Goal: Task Accomplishment & Management: Manage account settings

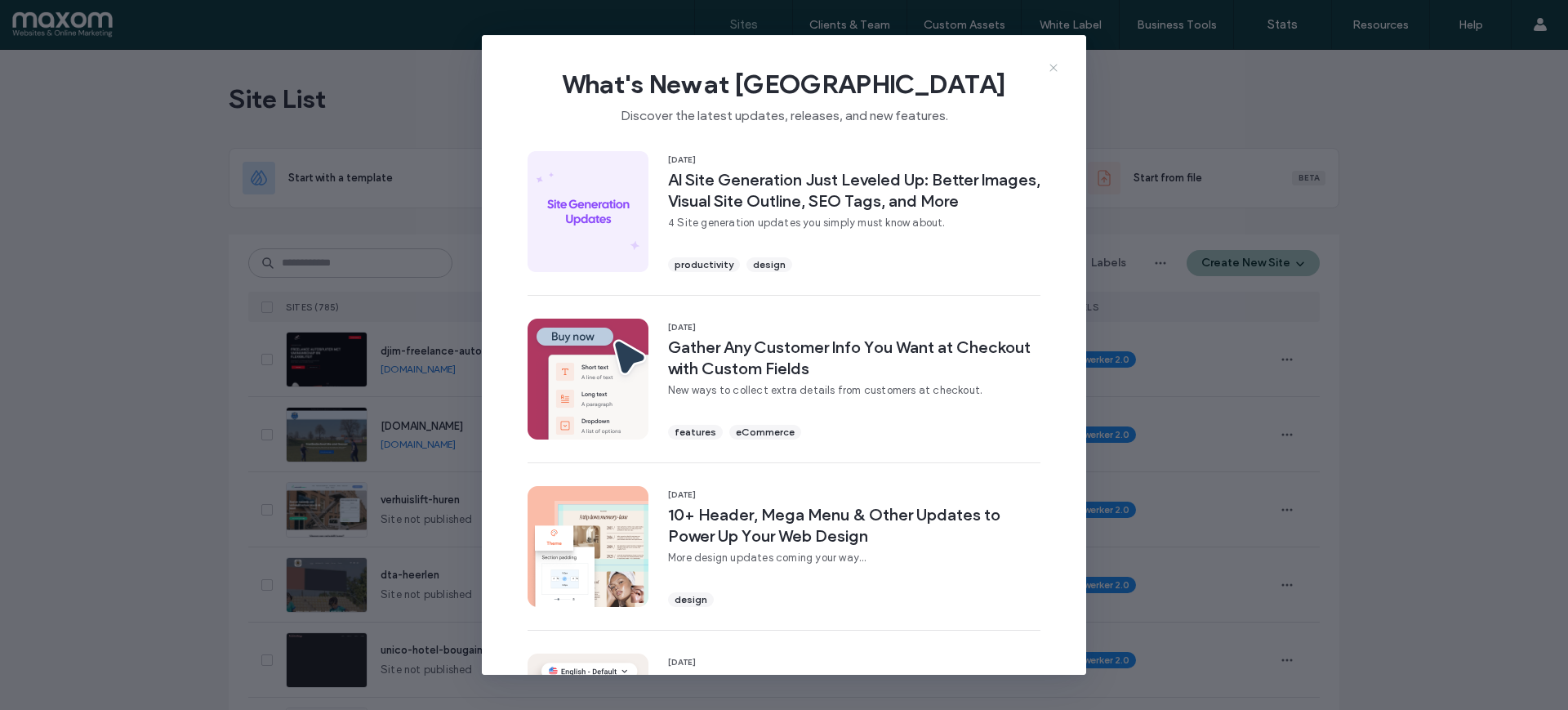
click at [1055, 66] on use at bounding box center [1053, 68] width 8 height 8
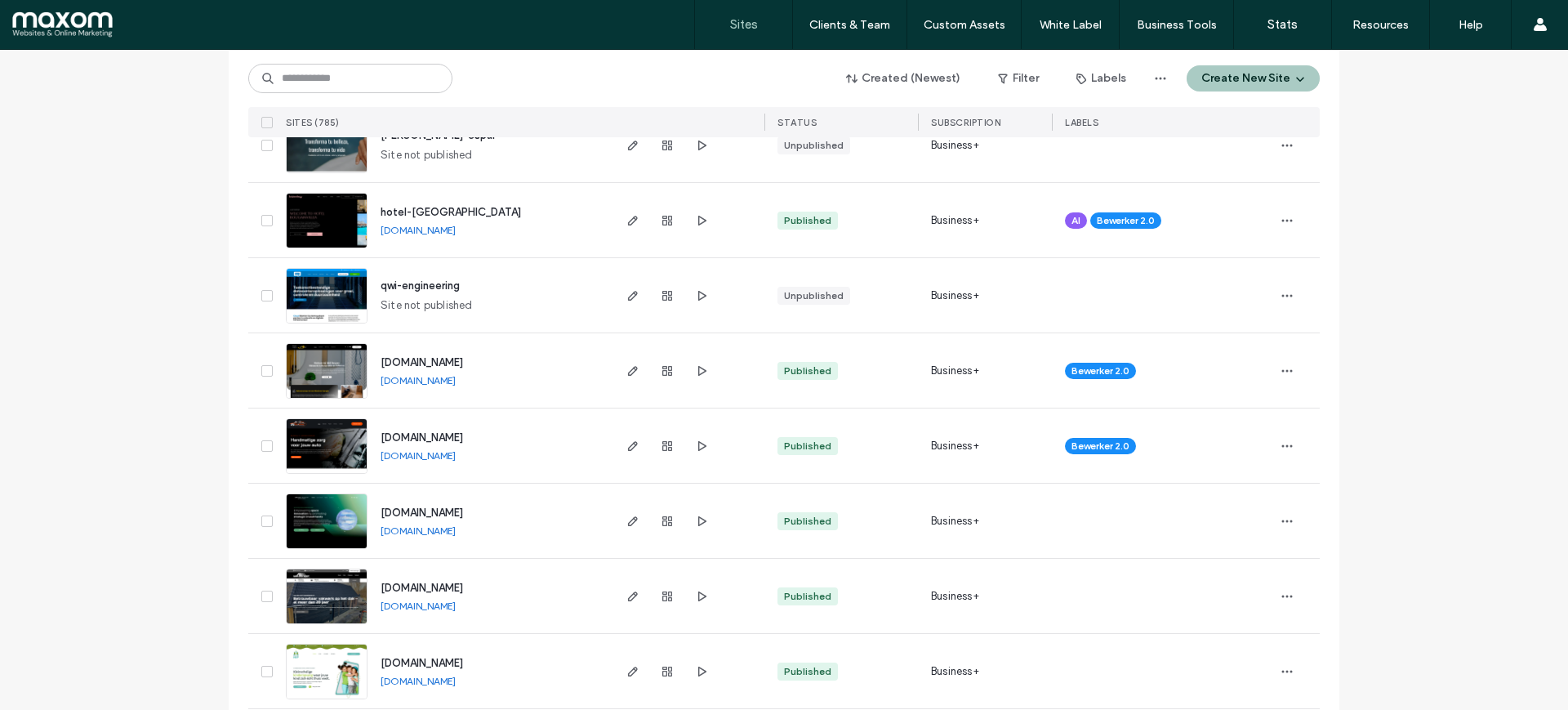
scroll to position [1122, 0]
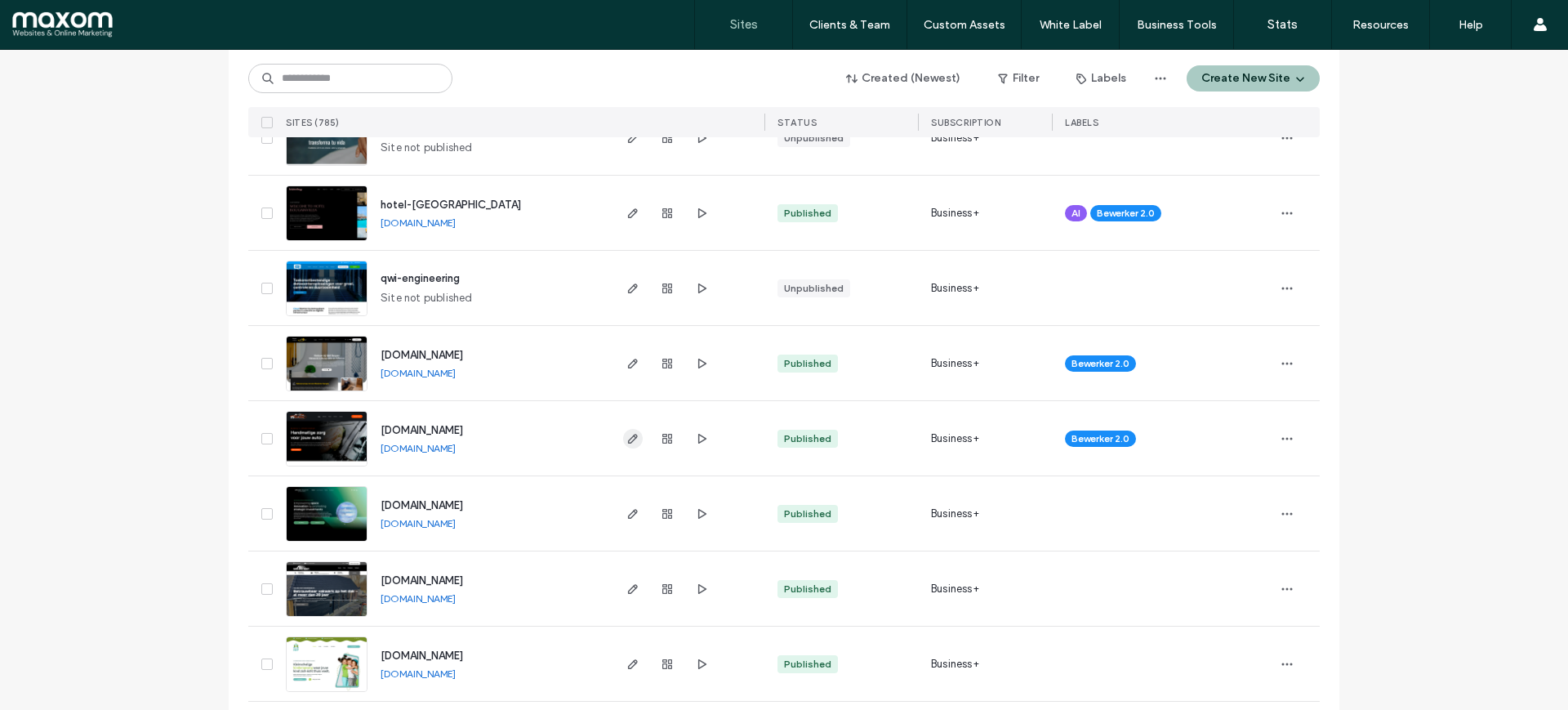
click at [626, 433] on icon "button" at bounding box center [633, 438] width 13 height 13
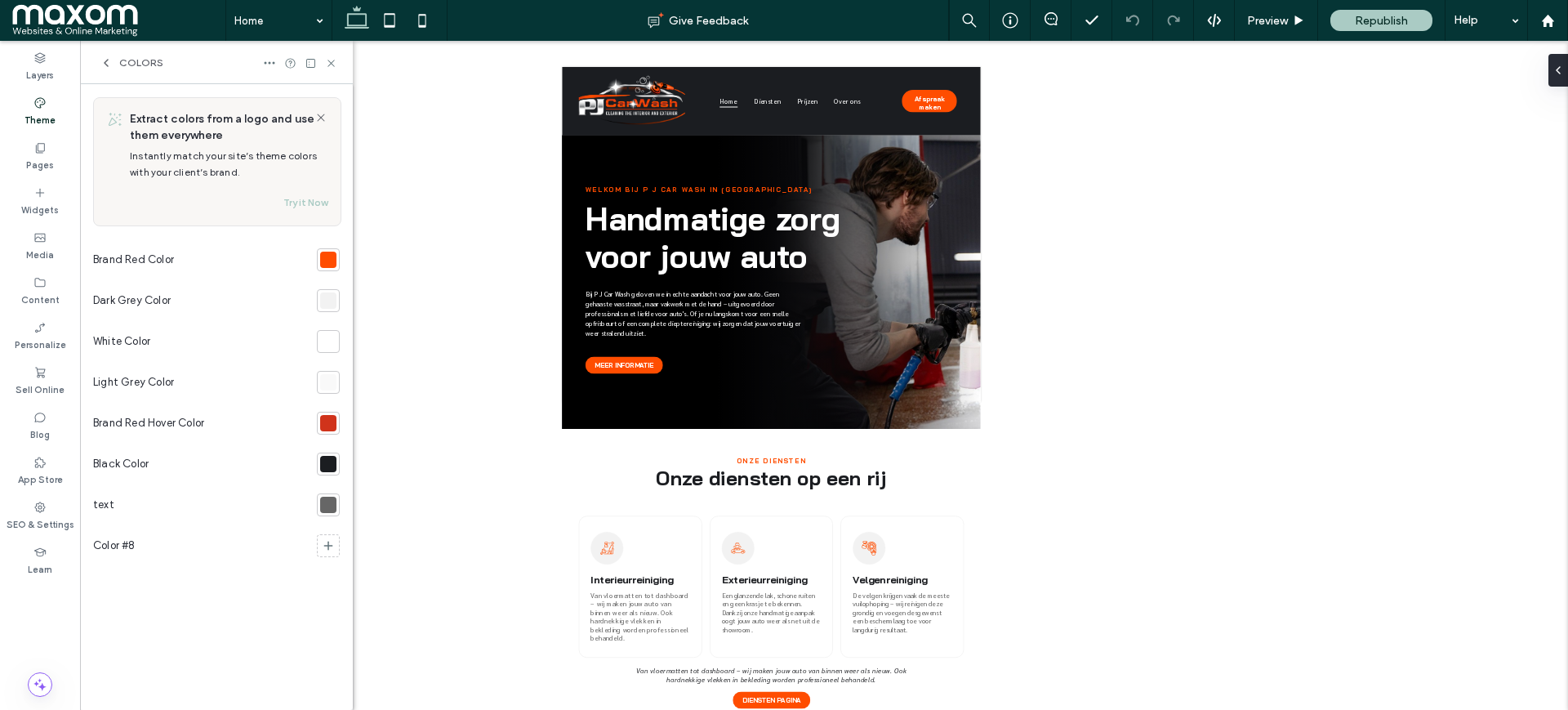
click at [57, 19] on span at bounding box center [119, 20] width 213 height 33
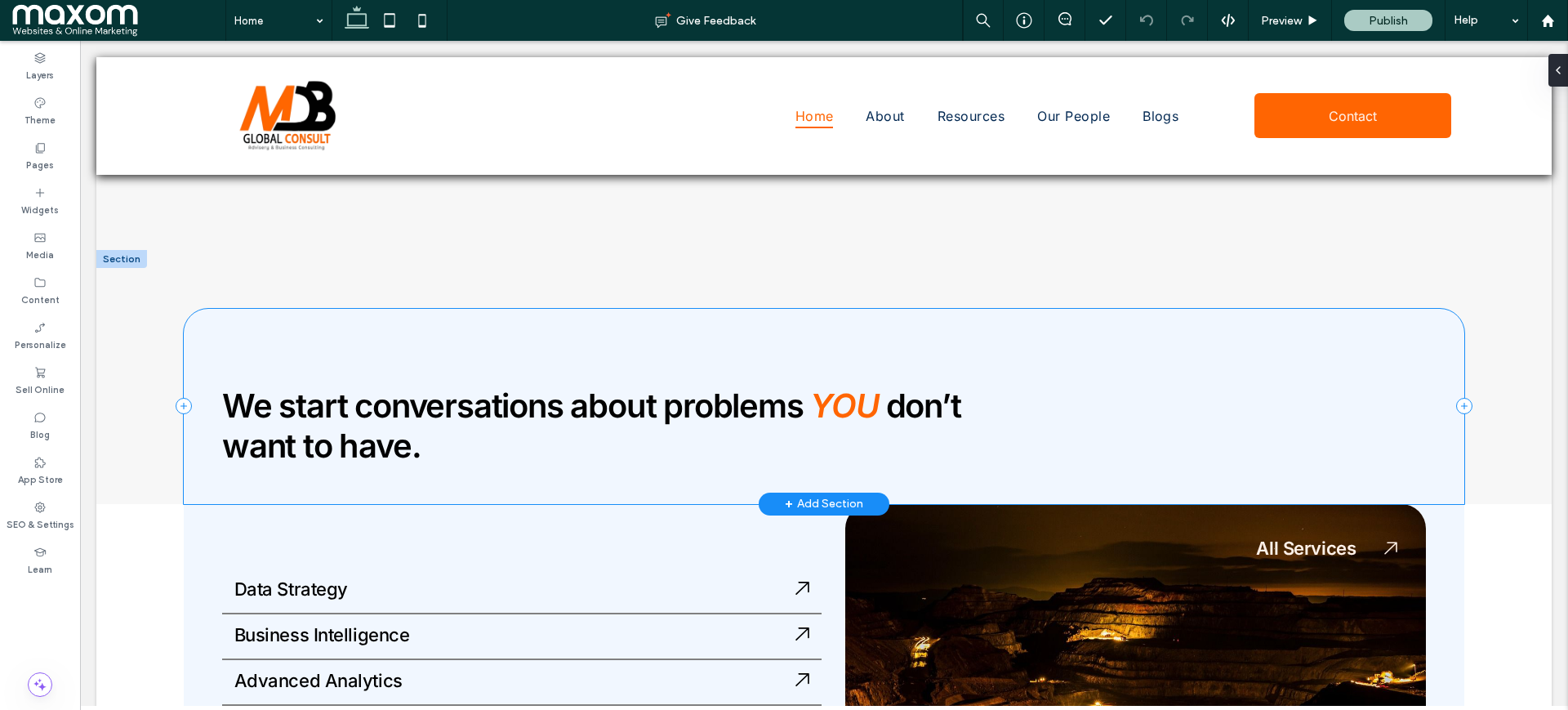
click at [303, 323] on div "We start conversations about problems YOU don’t want to have." at bounding box center [824, 406] width 1281 height 196
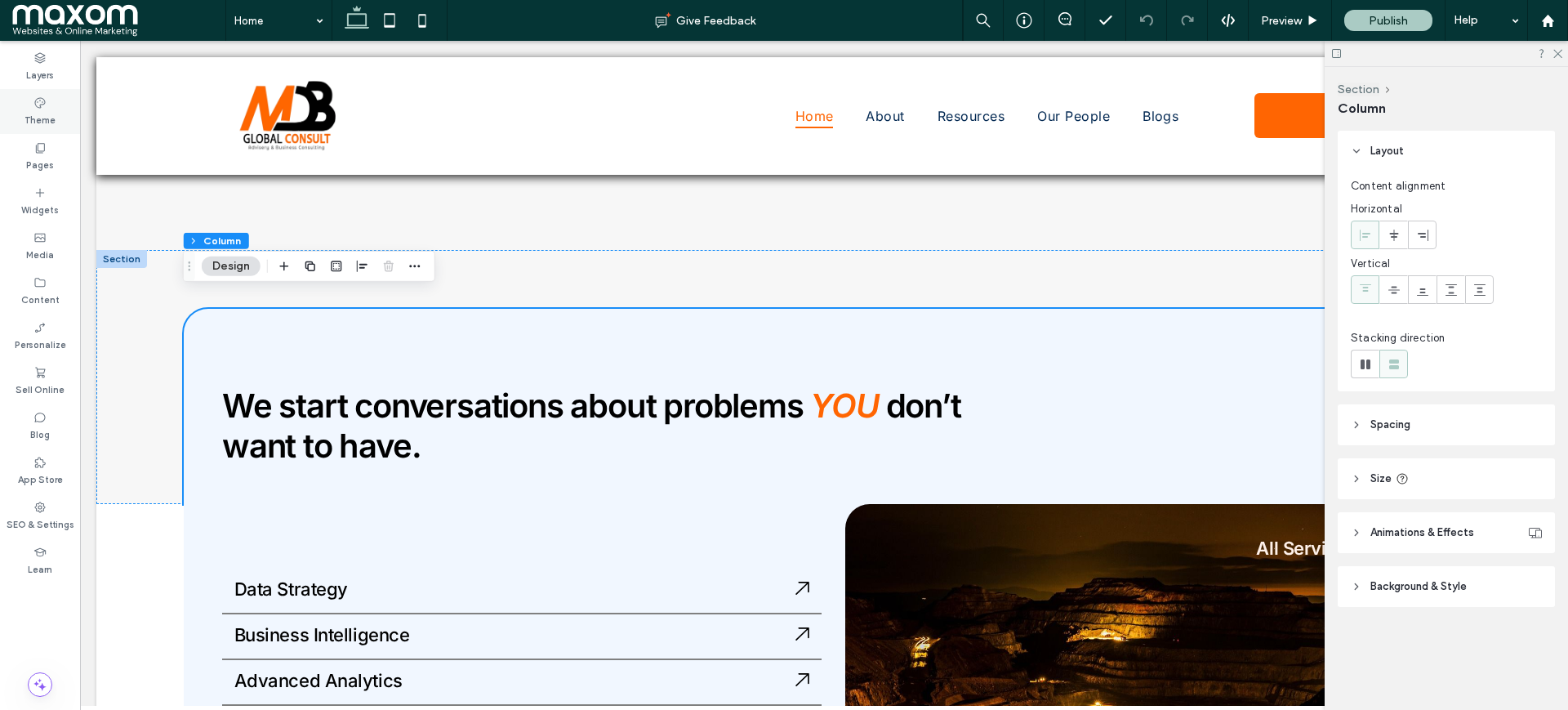
click at [33, 118] on label "Theme" at bounding box center [40, 118] width 31 height 18
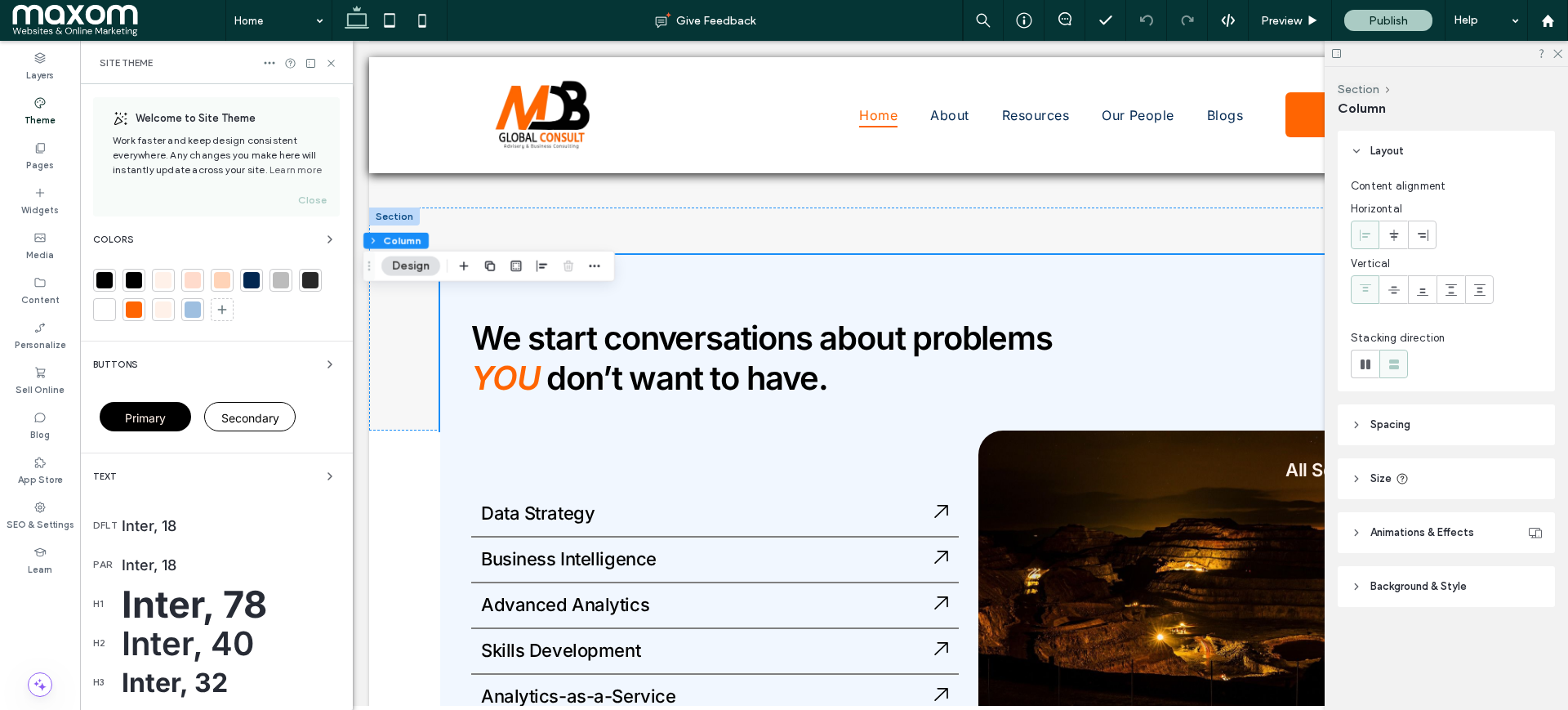
scroll to position [1605, 0]
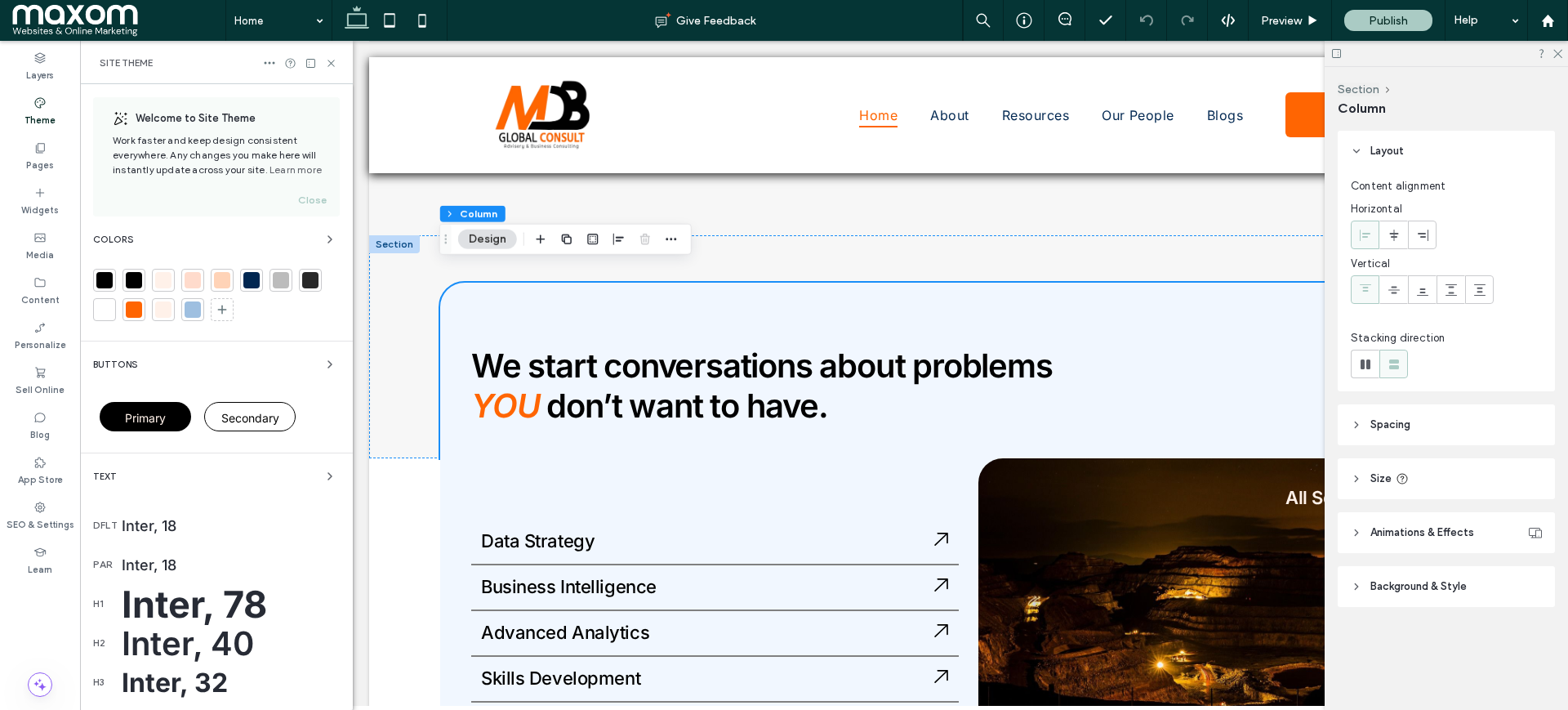
click at [315, 227] on div "Welcome to Site Theme Work faster and keep design consistent everywhere. Any ch…" at bounding box center [216, 528] width 273 height 888
click at [324, 236] on icon "button" at bounding box center [331, 240] width 13 height 13
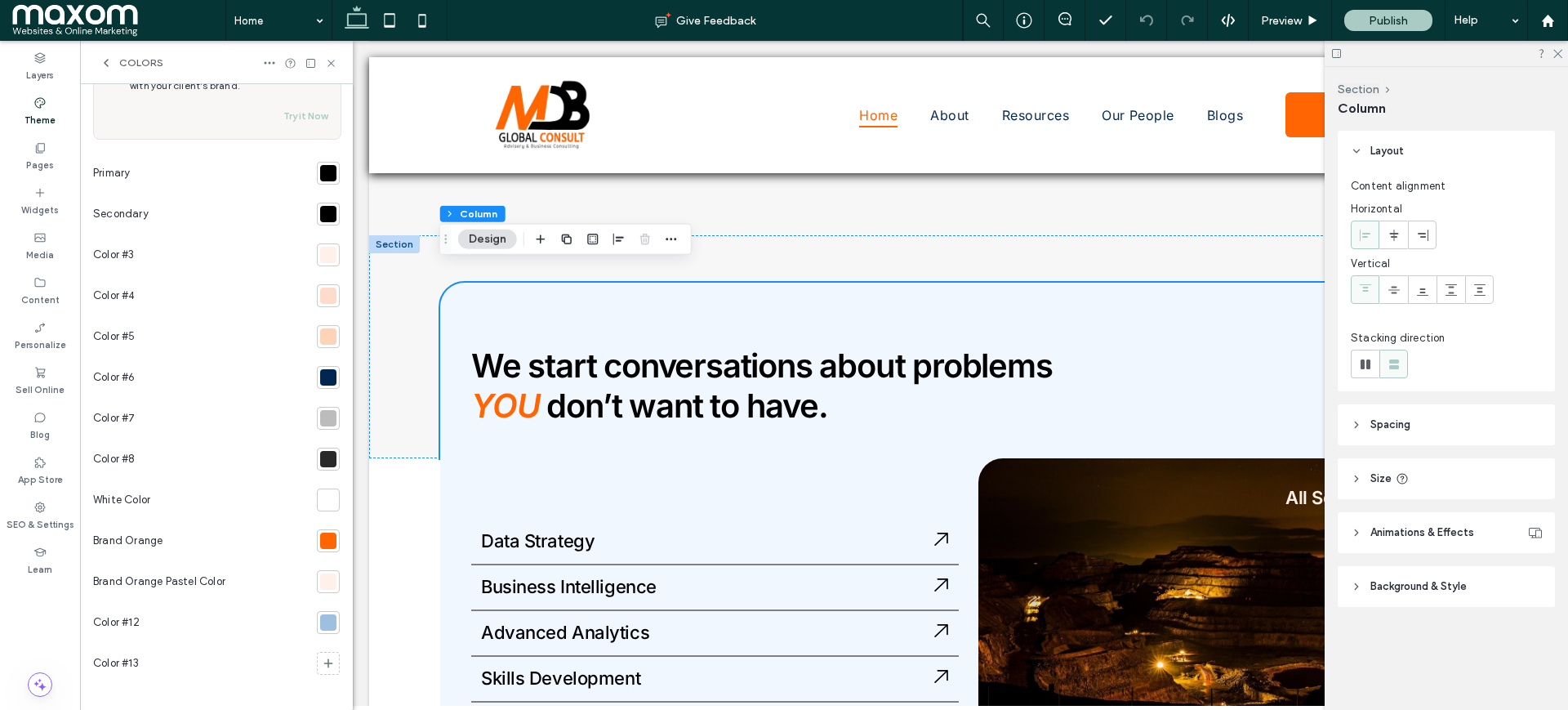
scroll to position [93, 0]
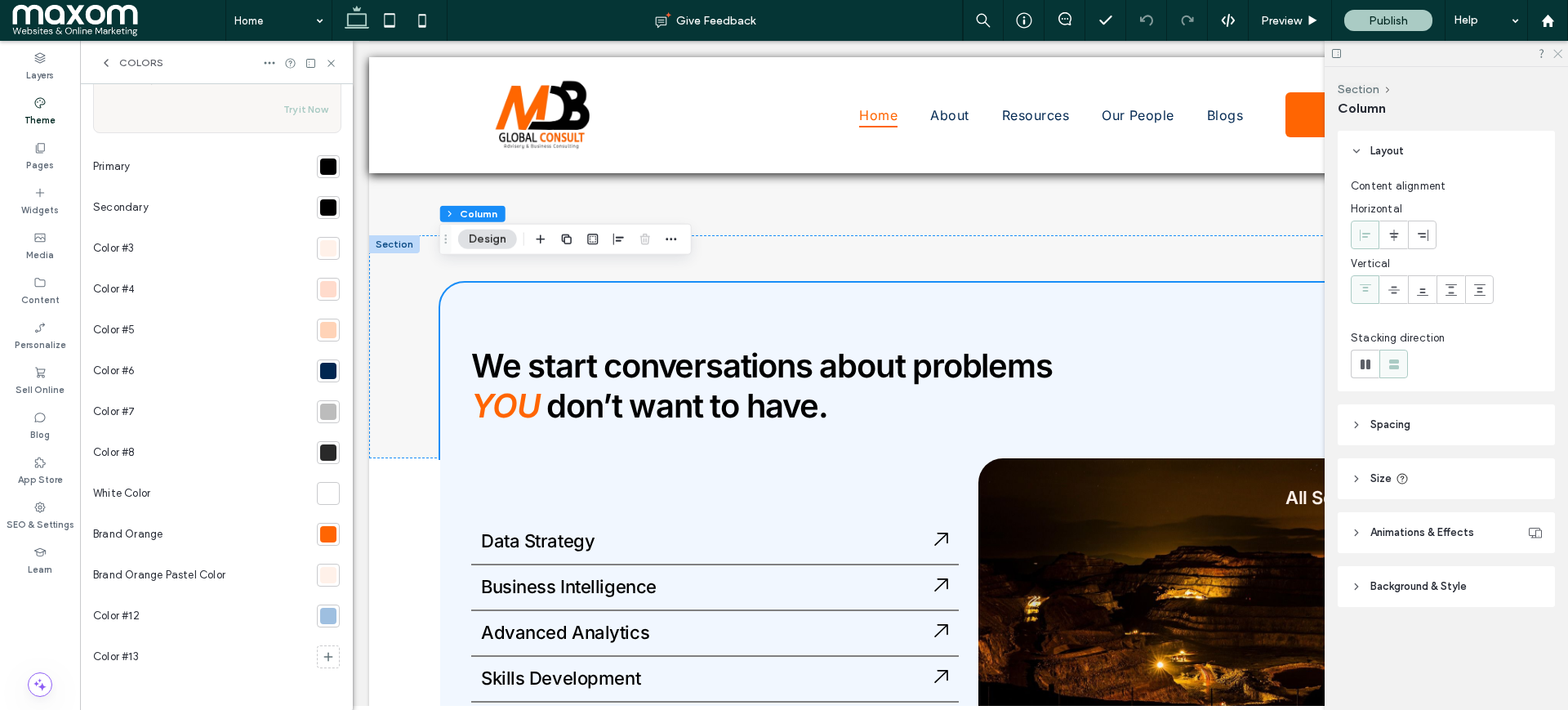
click at [1559, 53] on icon at bounding box center [1556, 52] width 11 height 11
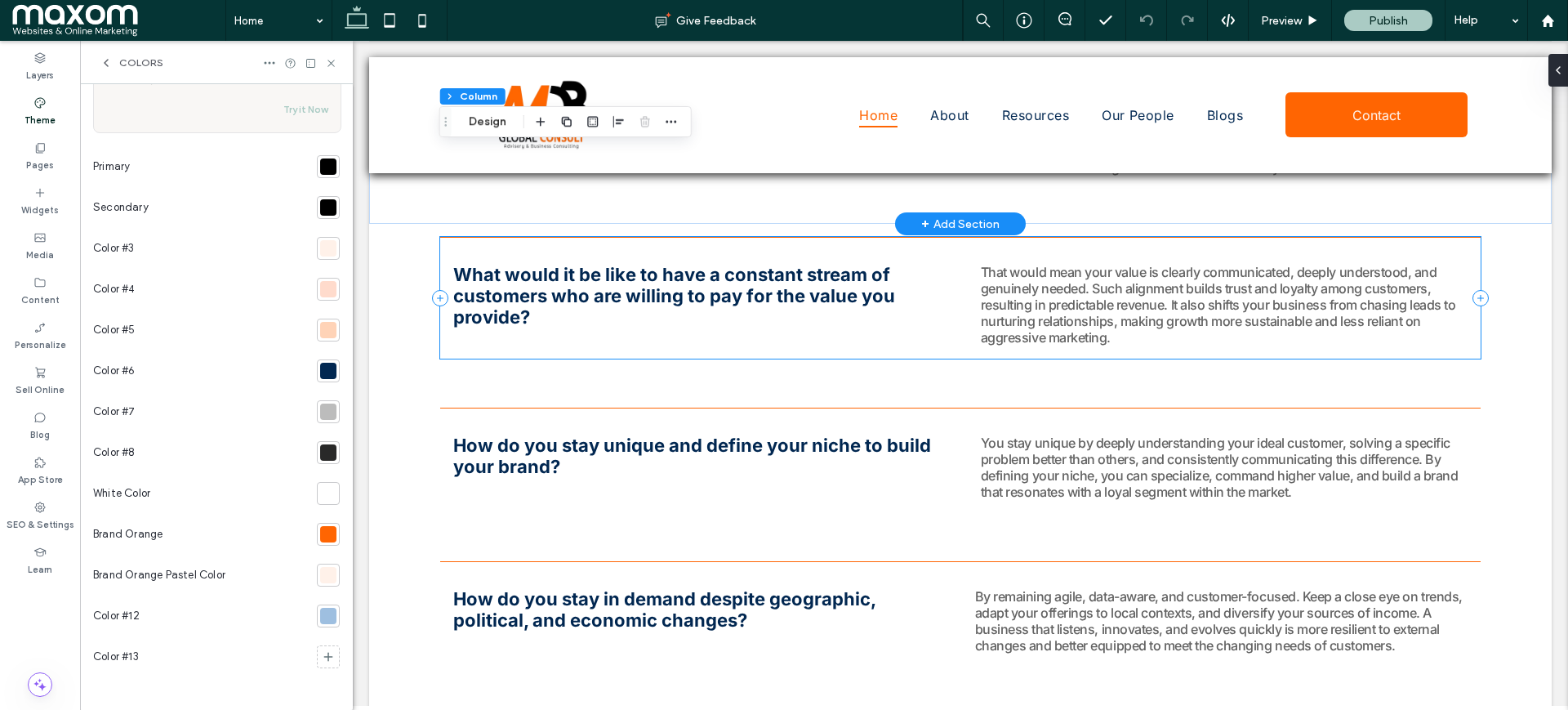
scroll to position [4872, 0]
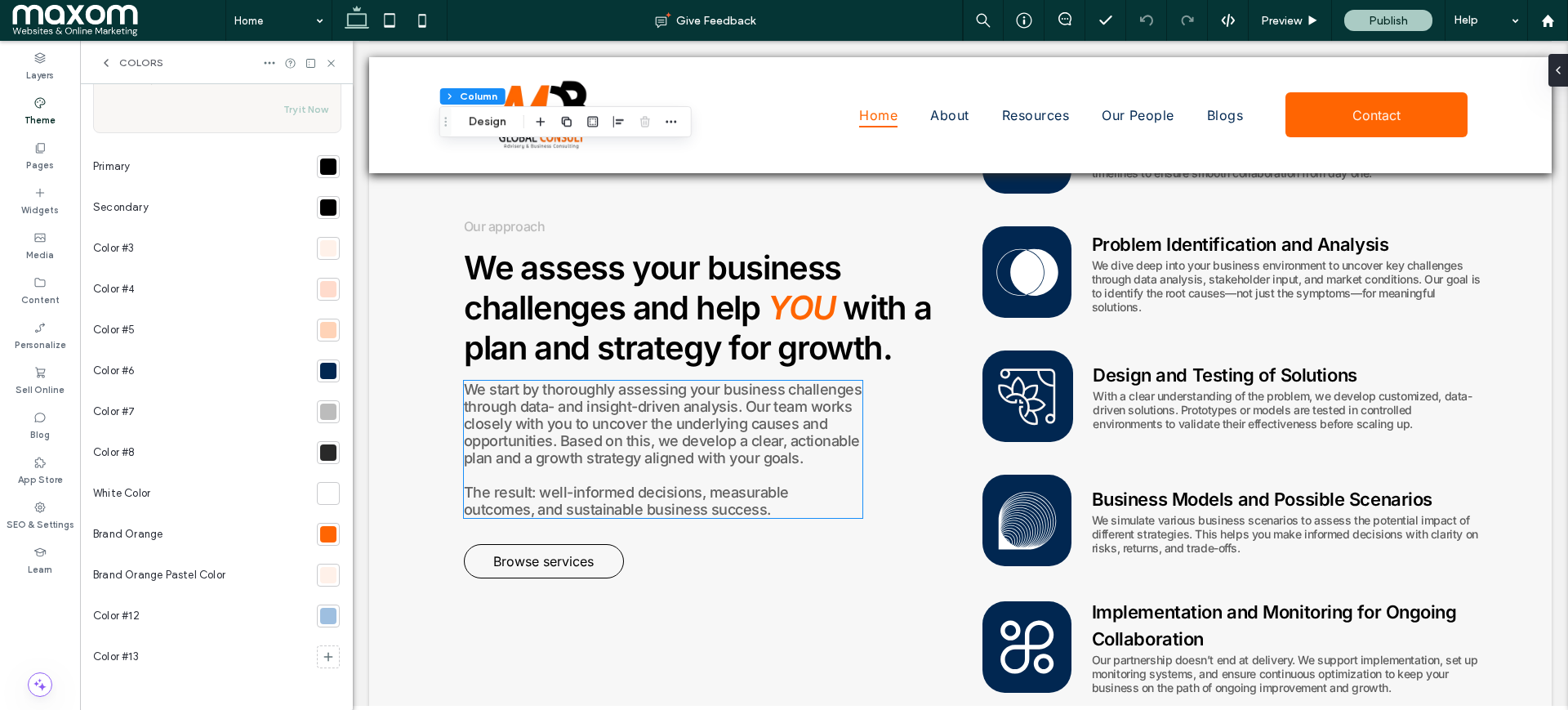
click at [504, 418] on span "We start by thoroughly assessing your business challenges through data- and ins…" at bounding box center [662, 423] width 398 height 86
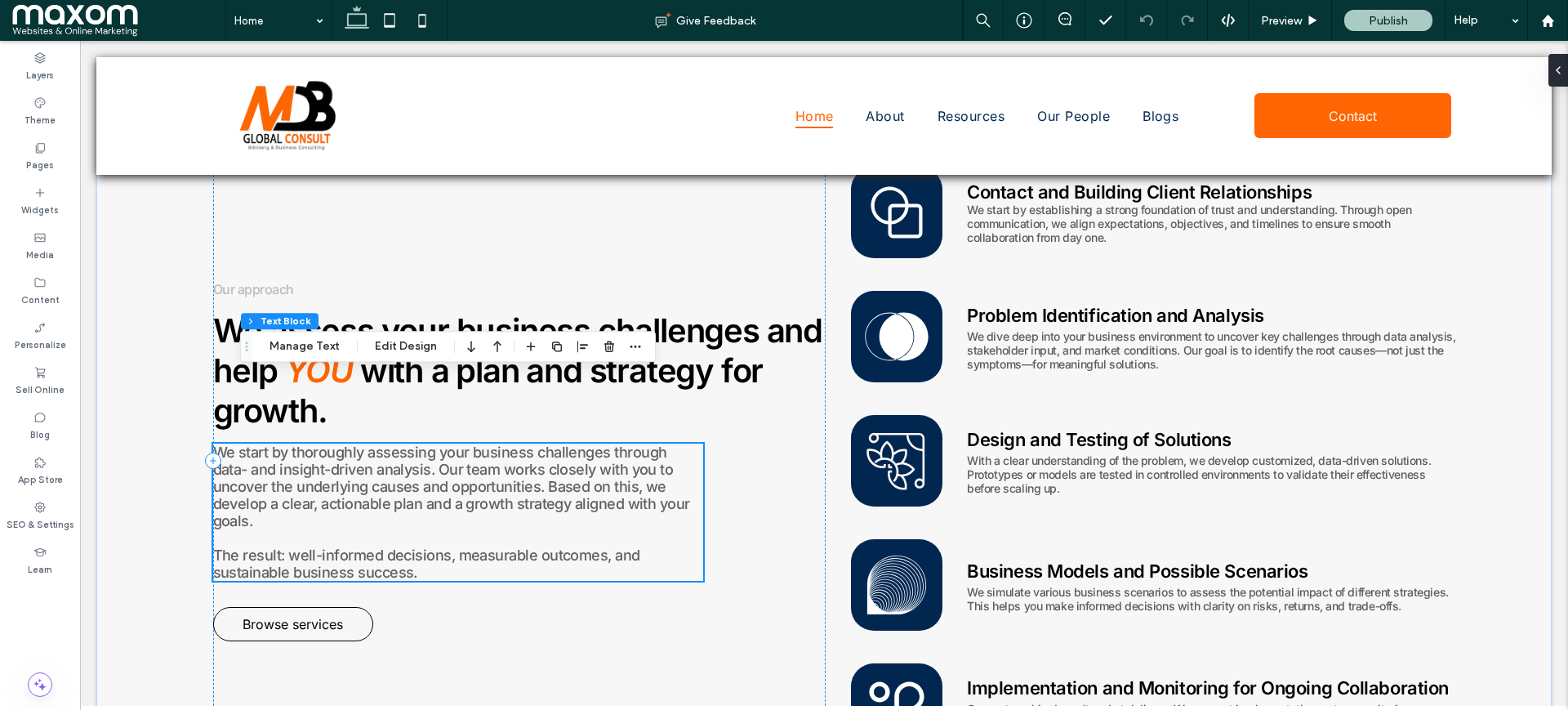
scroll to position [3569, 0]
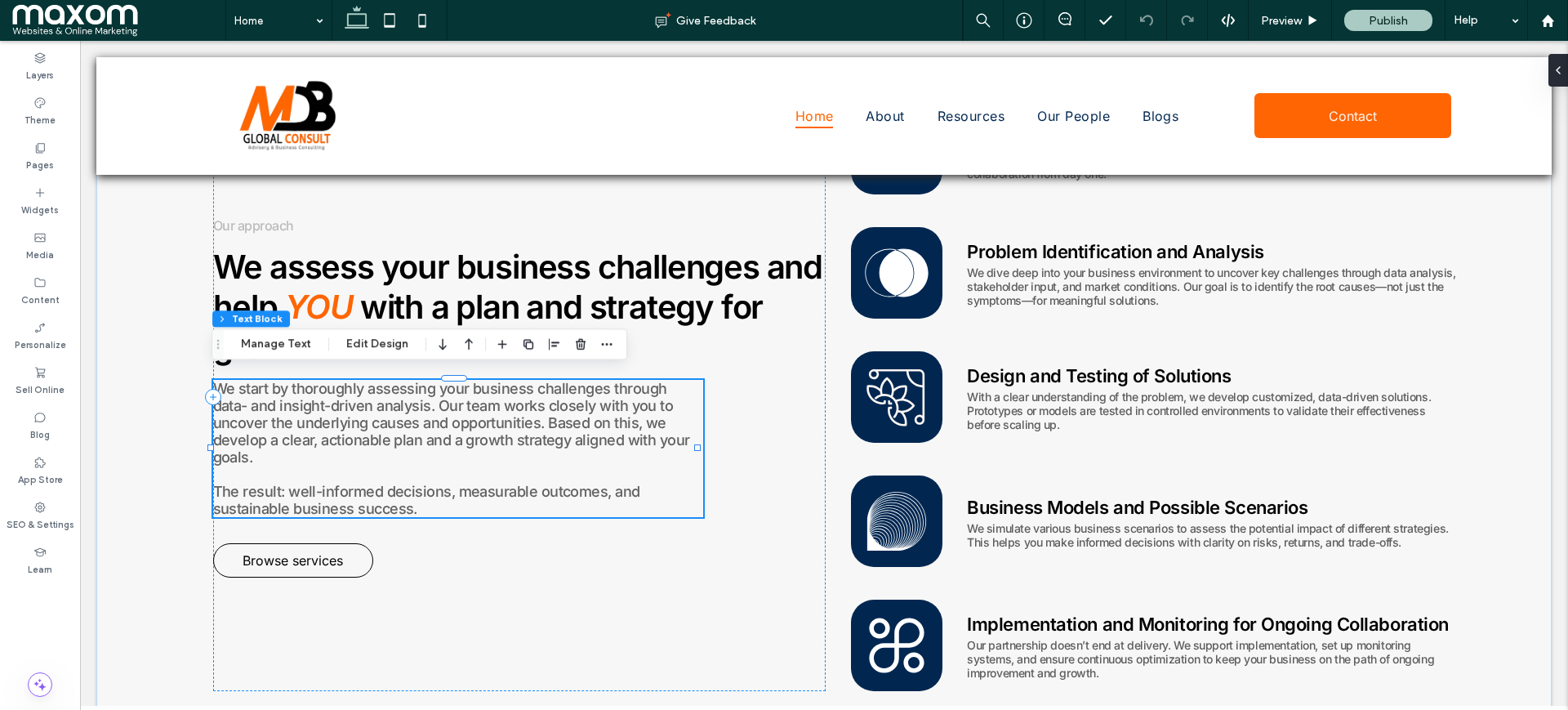
click at [443, 416] on span "We start by thoroughly assessing your business challenges through data- and ins…" at bounding box center [451, 422] width 477 height 86
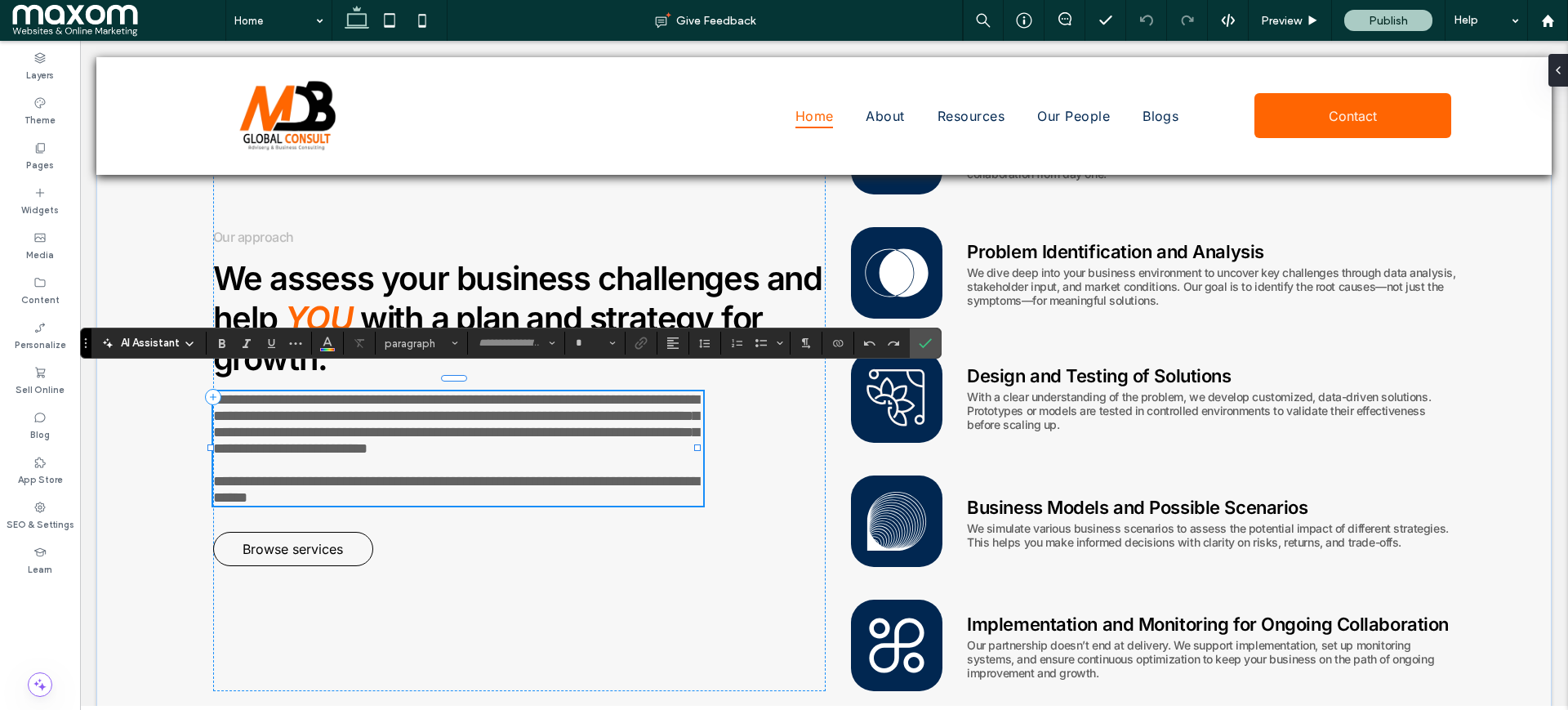
type input "*****"
type input "**"
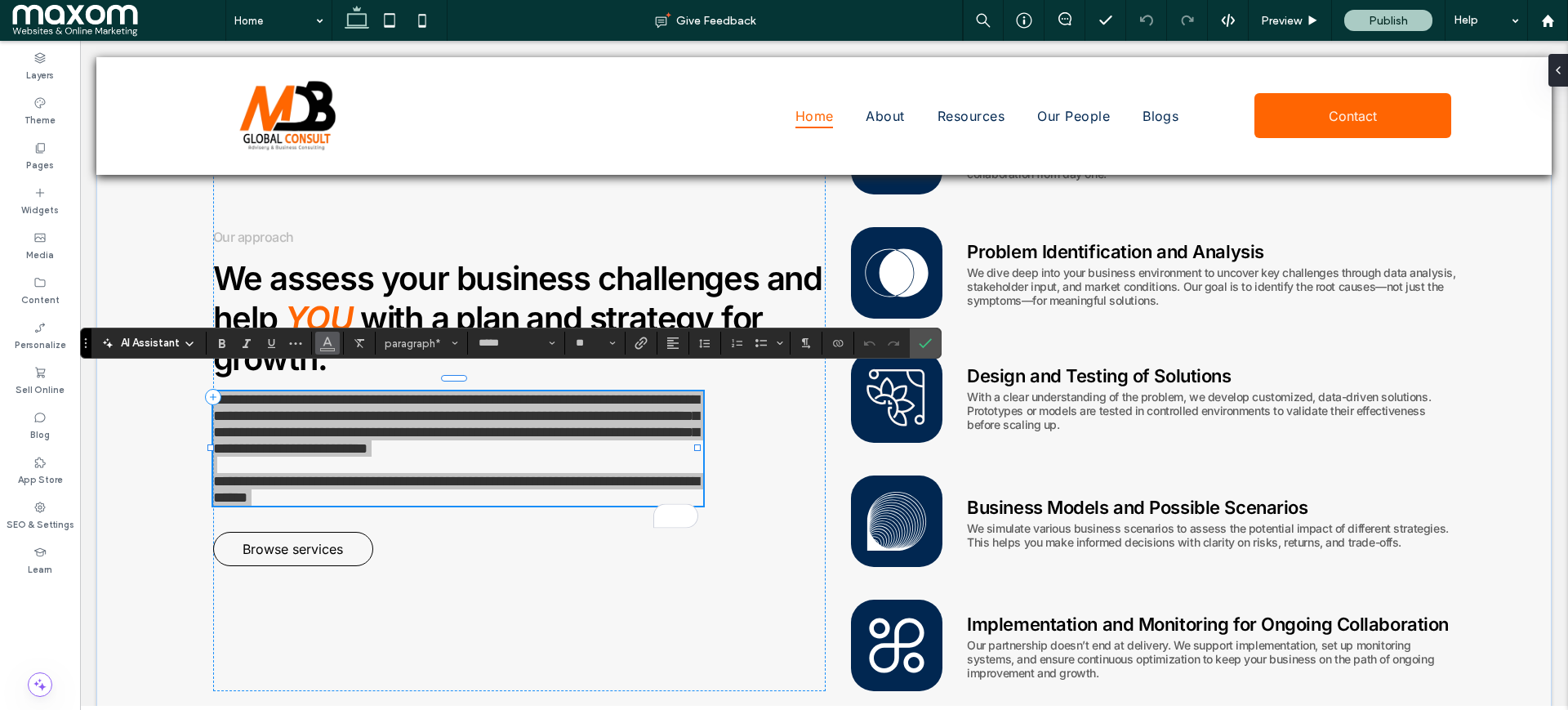
click at [321, 351] on span "Color" at bounding box center [328, 341] width 13 height 21
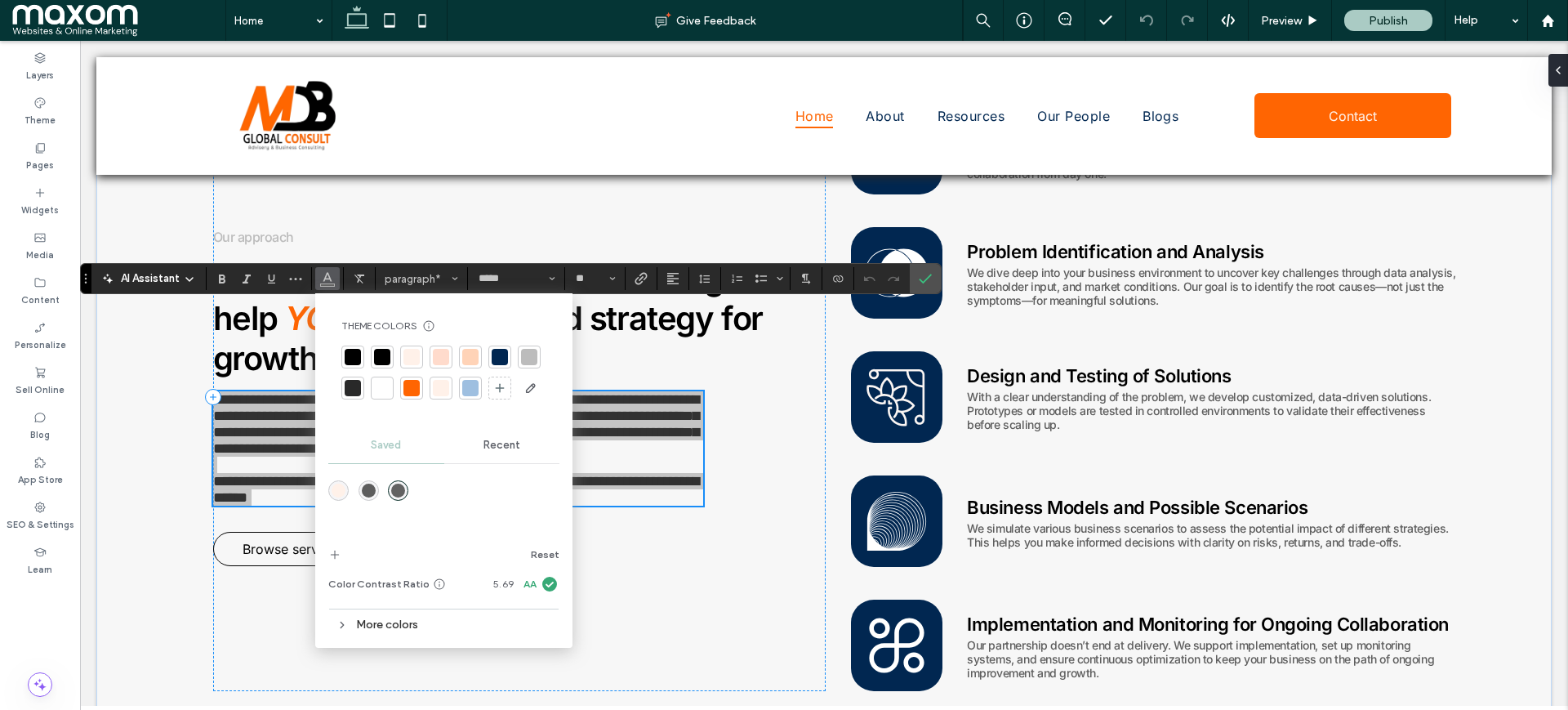
scroll to position [3671, 0]
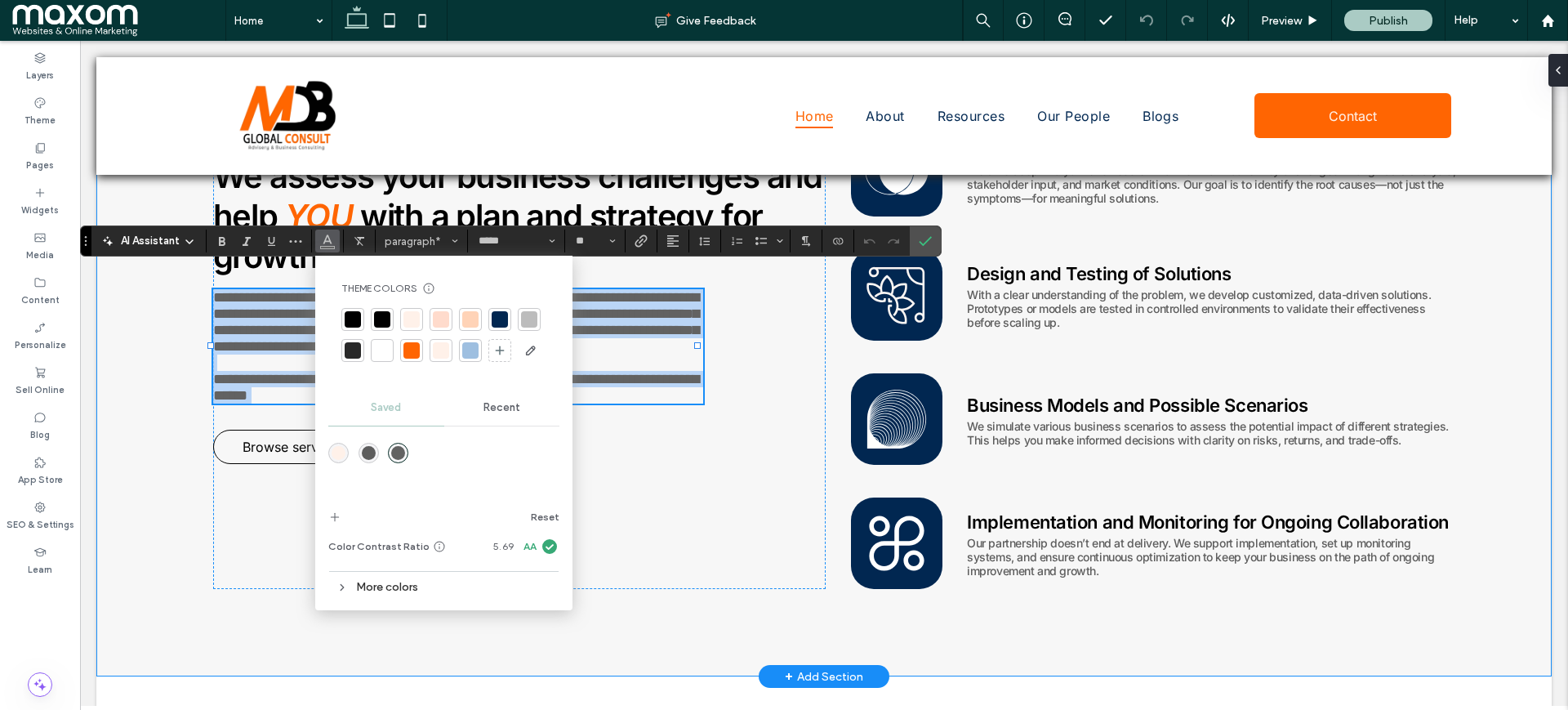
click at [205, 361] on div "**********" at bounding box center [824, 295] width 1455 height 763
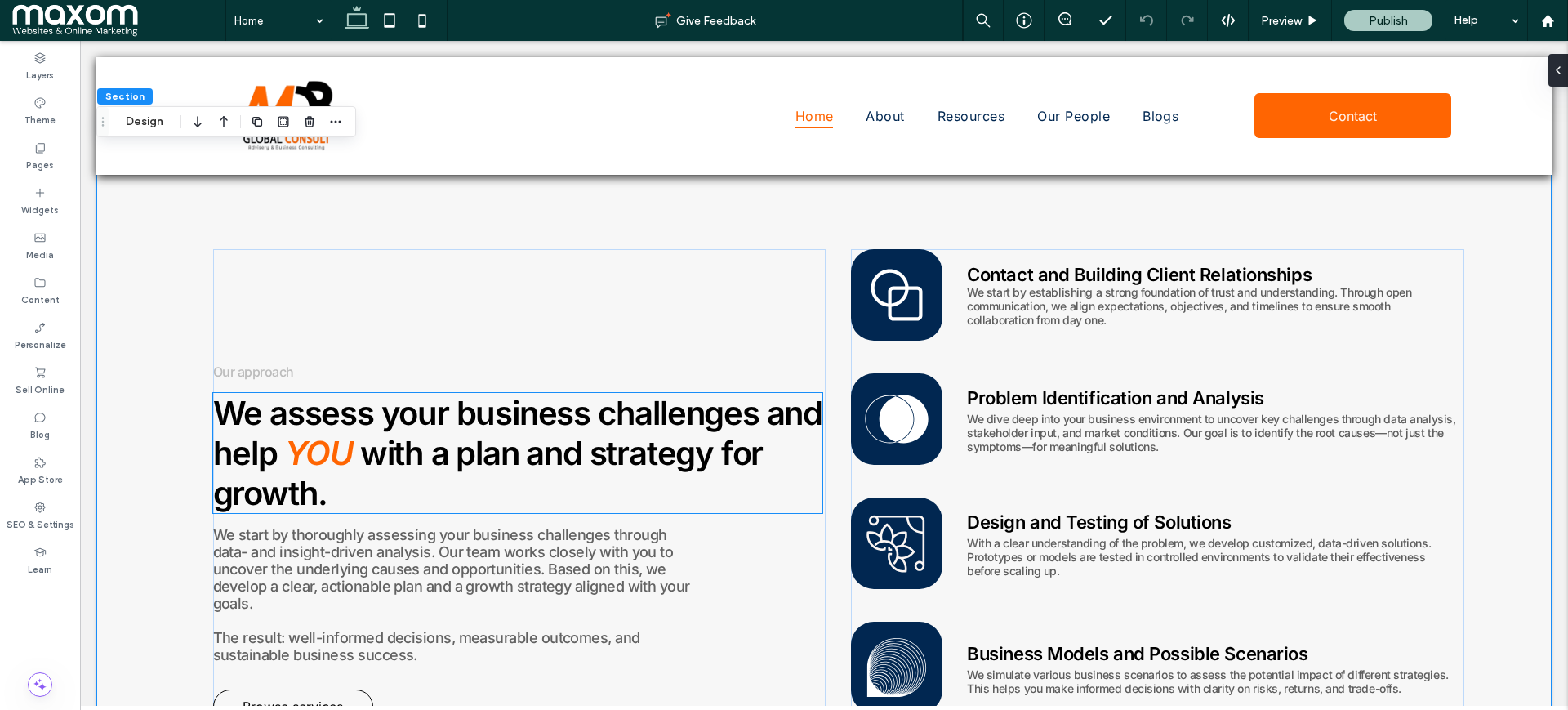
scroll to position [3365, 0]
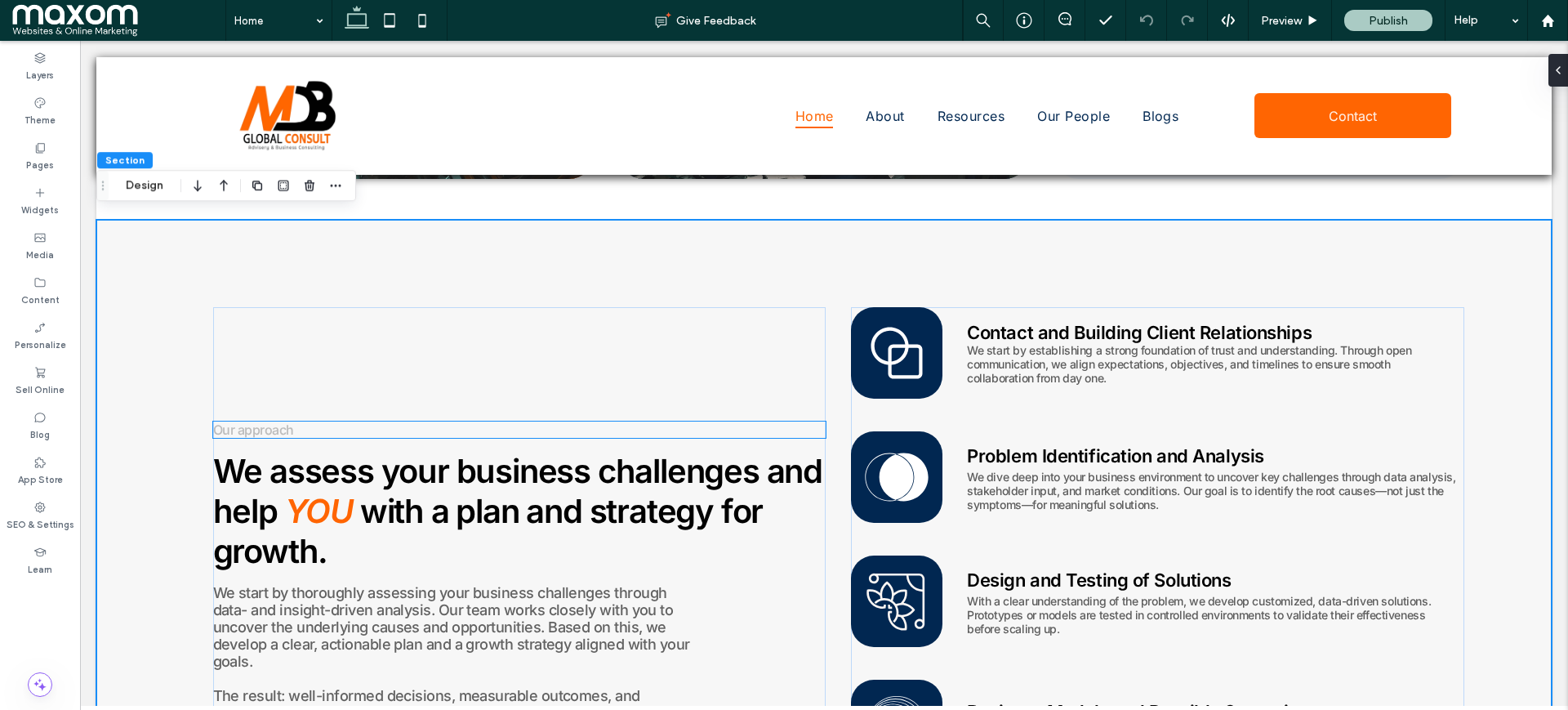
click at [248, 425] on span "Our approach" at bounding box center [253, 429] width 81 height 16
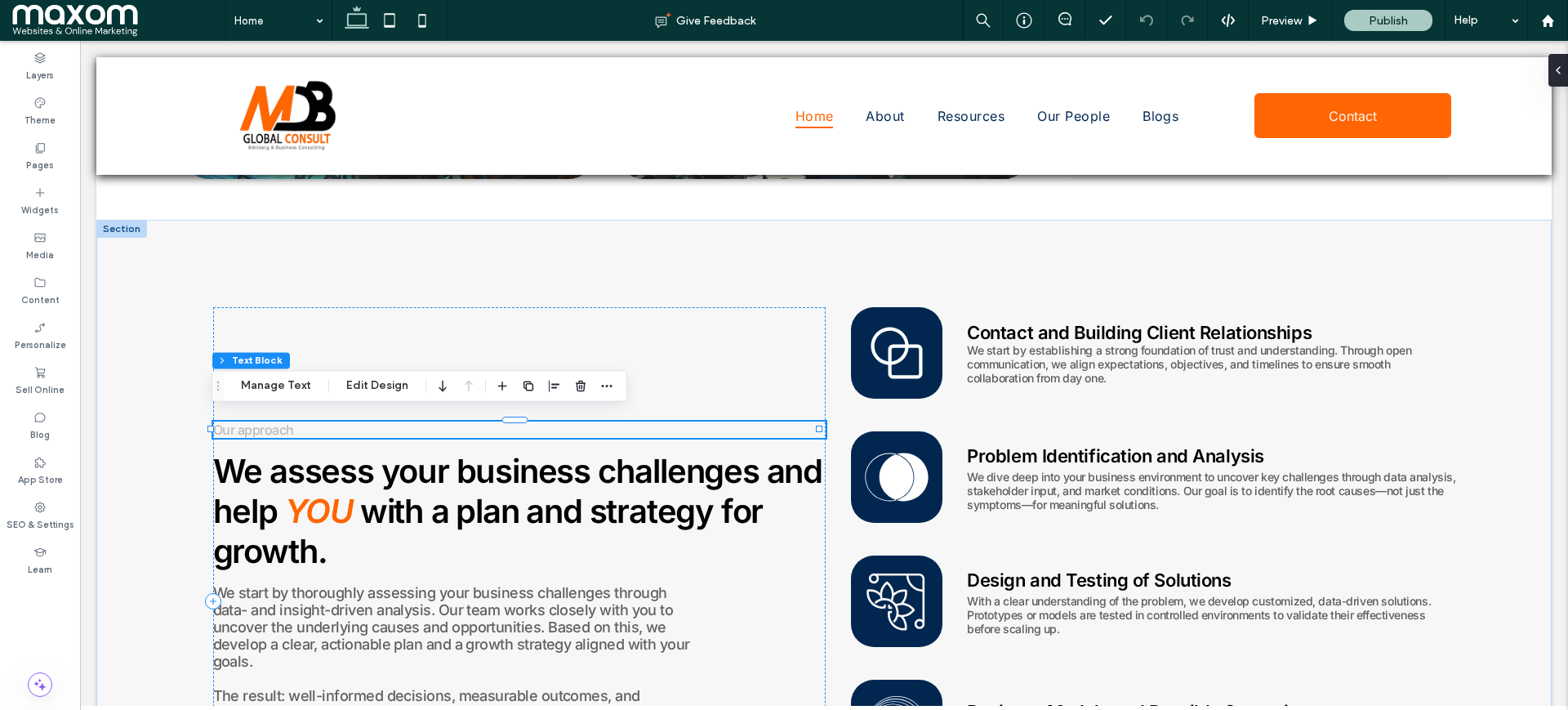
click at [248, 425] on div "Our approach" at bounding box center [519, 429] width 614 height 16
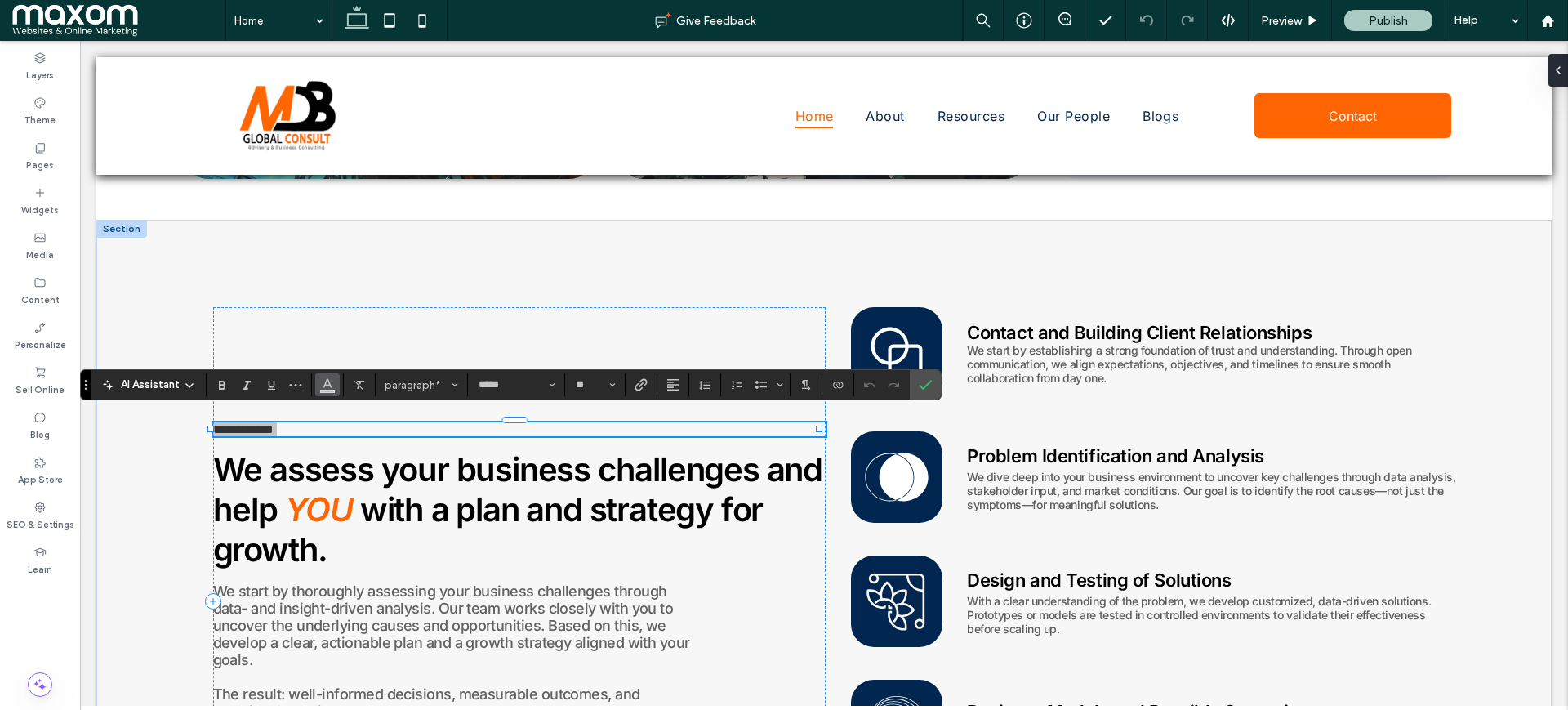
click at [323, 377] on icon "Color" at bounding box center [328, 383] width 13 height 13
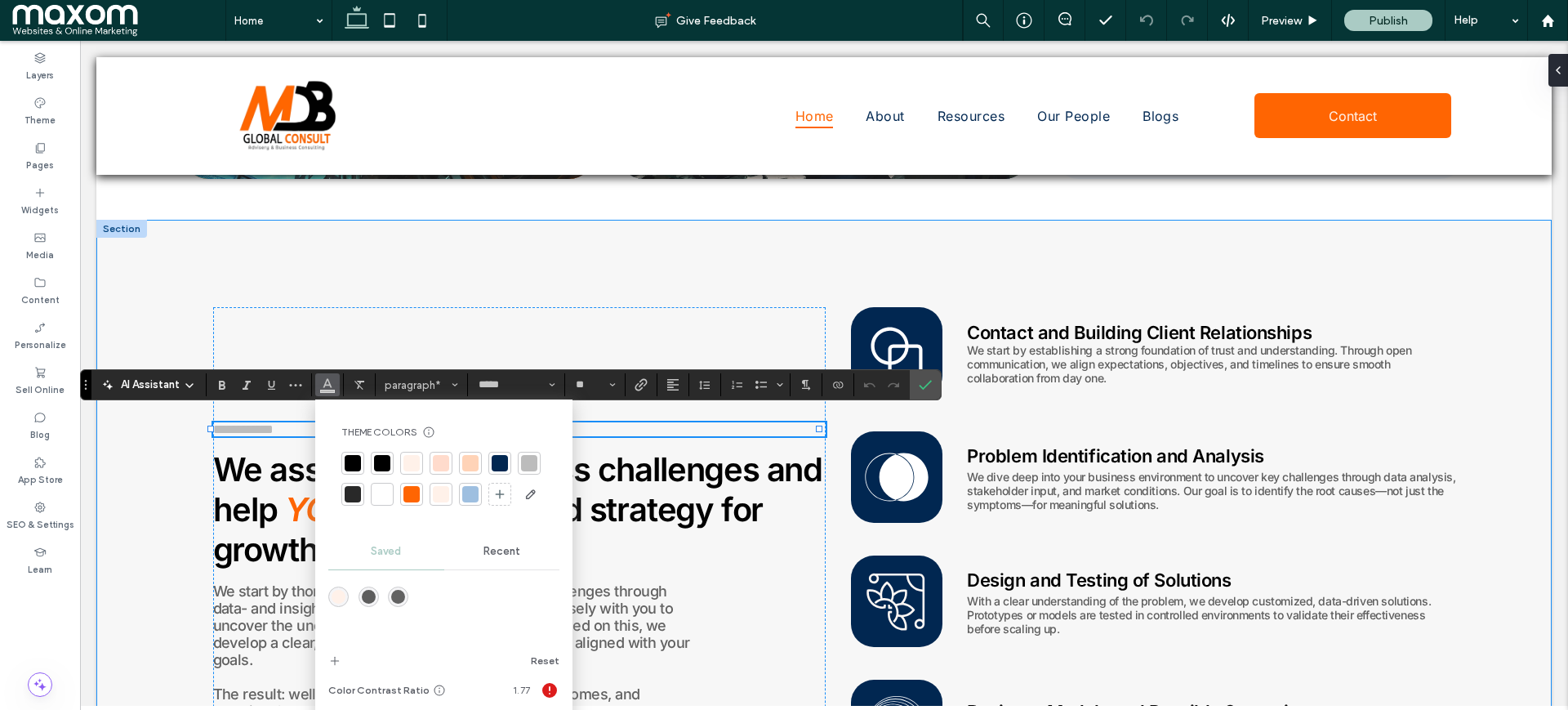
click at [174, 450] on div "**********" at bounding box center [824, 601] width 1455 height 763
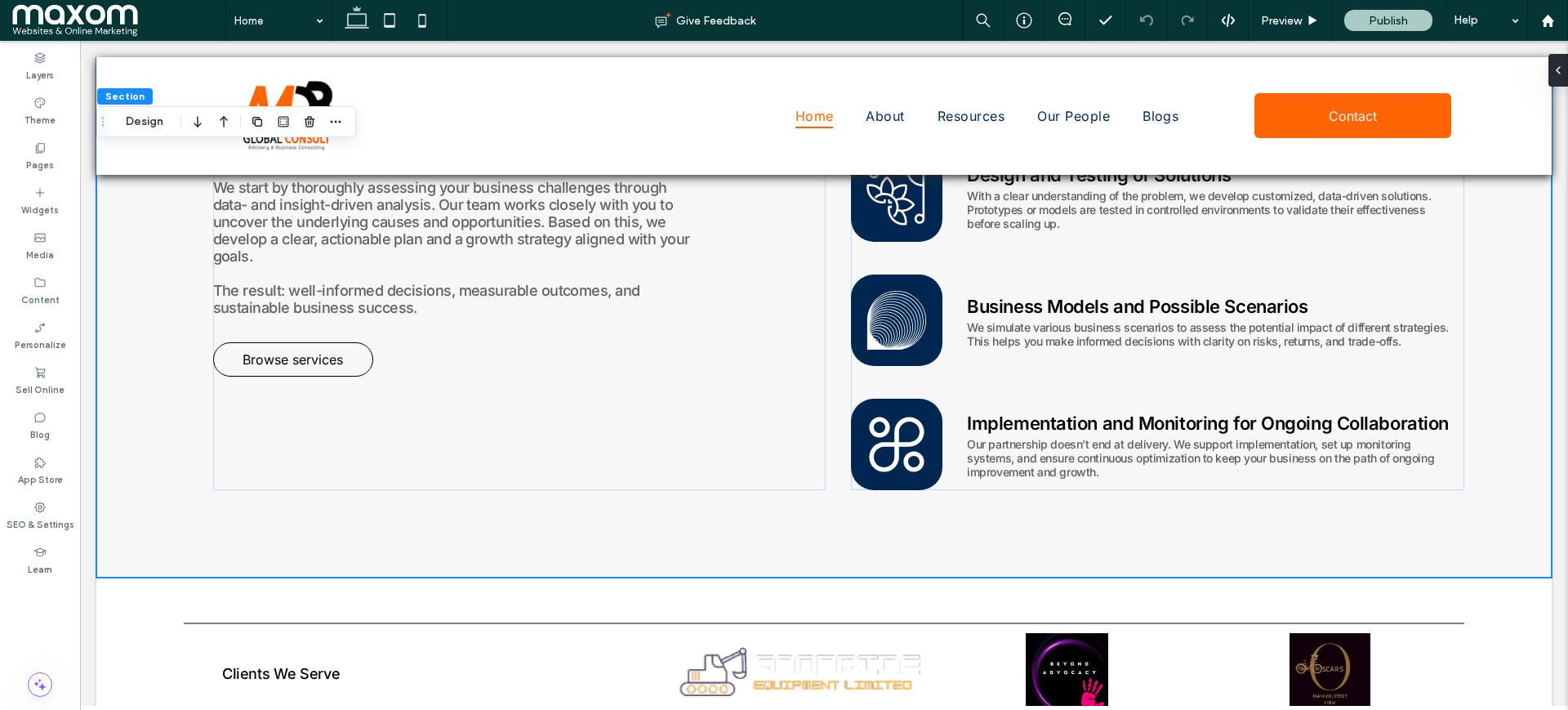
scroll to position [3774, 0]
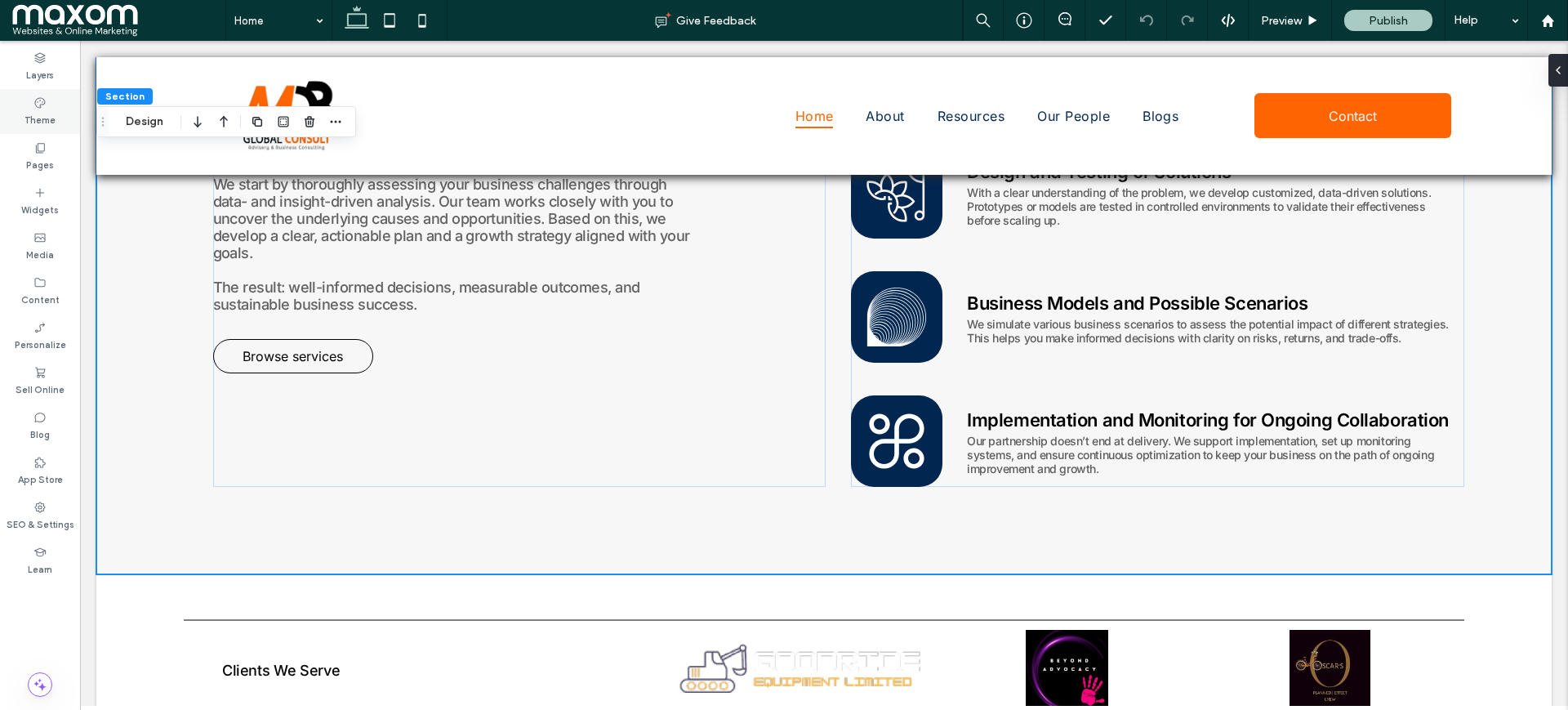
click at [28, 104] on div "Theme" at bounding box center [40, 111] width 80 height 45
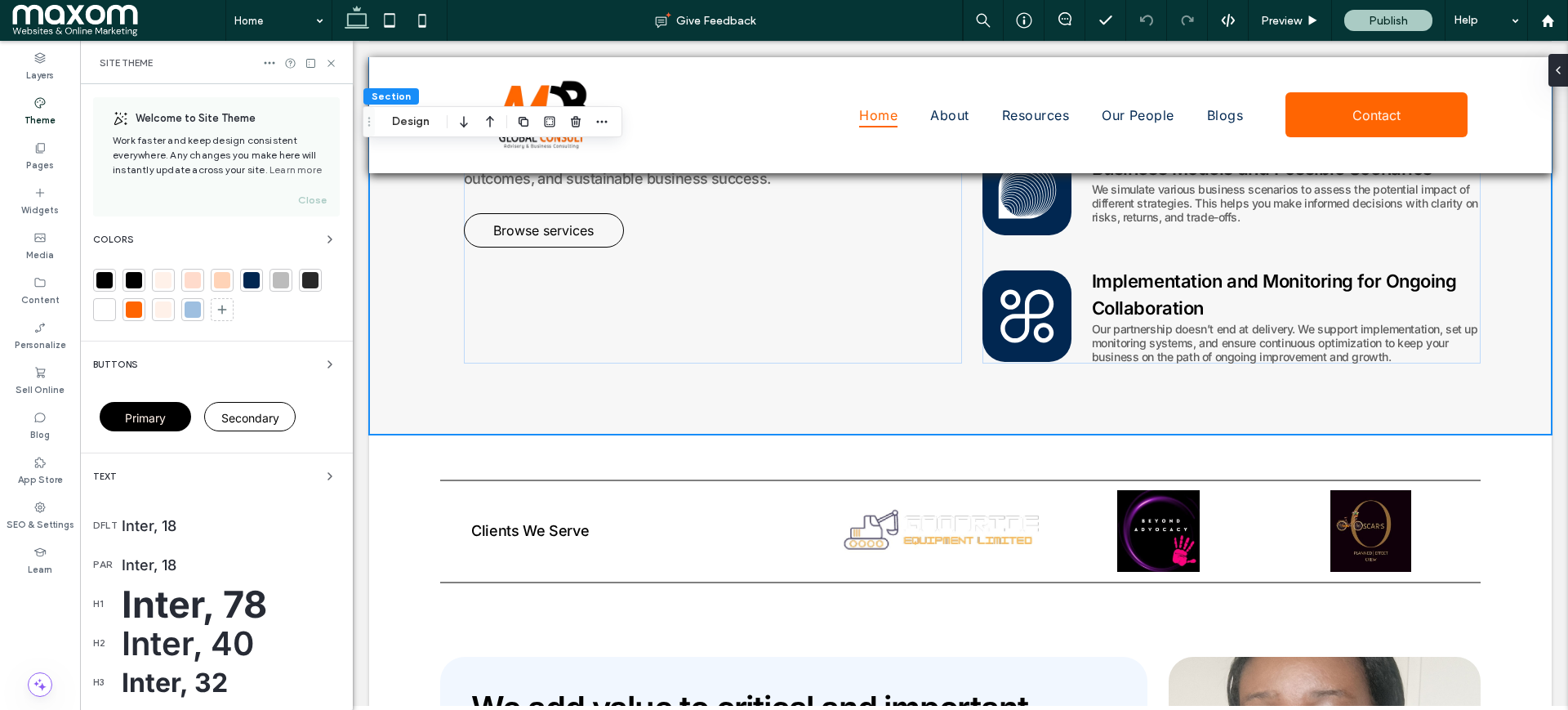
scroll to position [3649, 0]
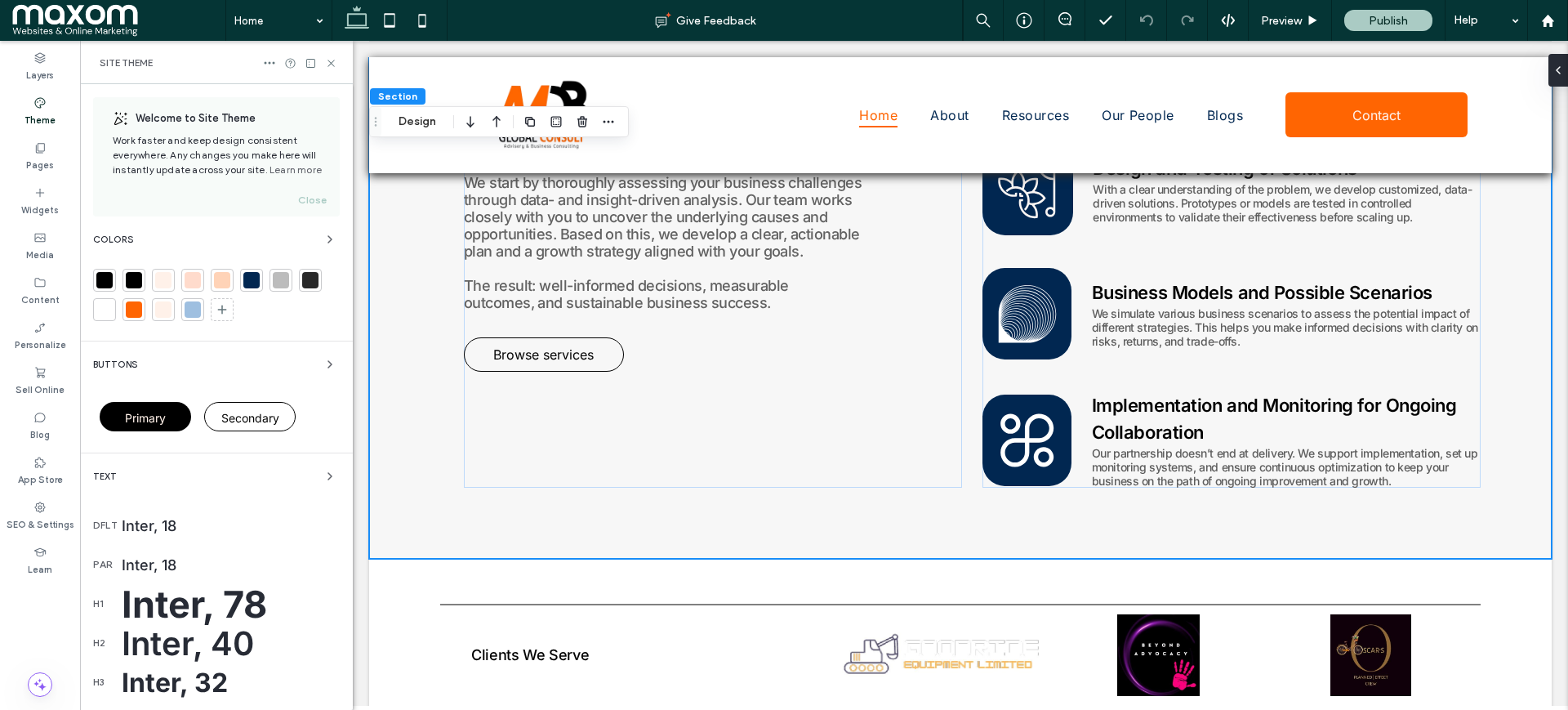
click at [244, 237] on div "Colors" at bounding box center [217, 239] width 247 height 19
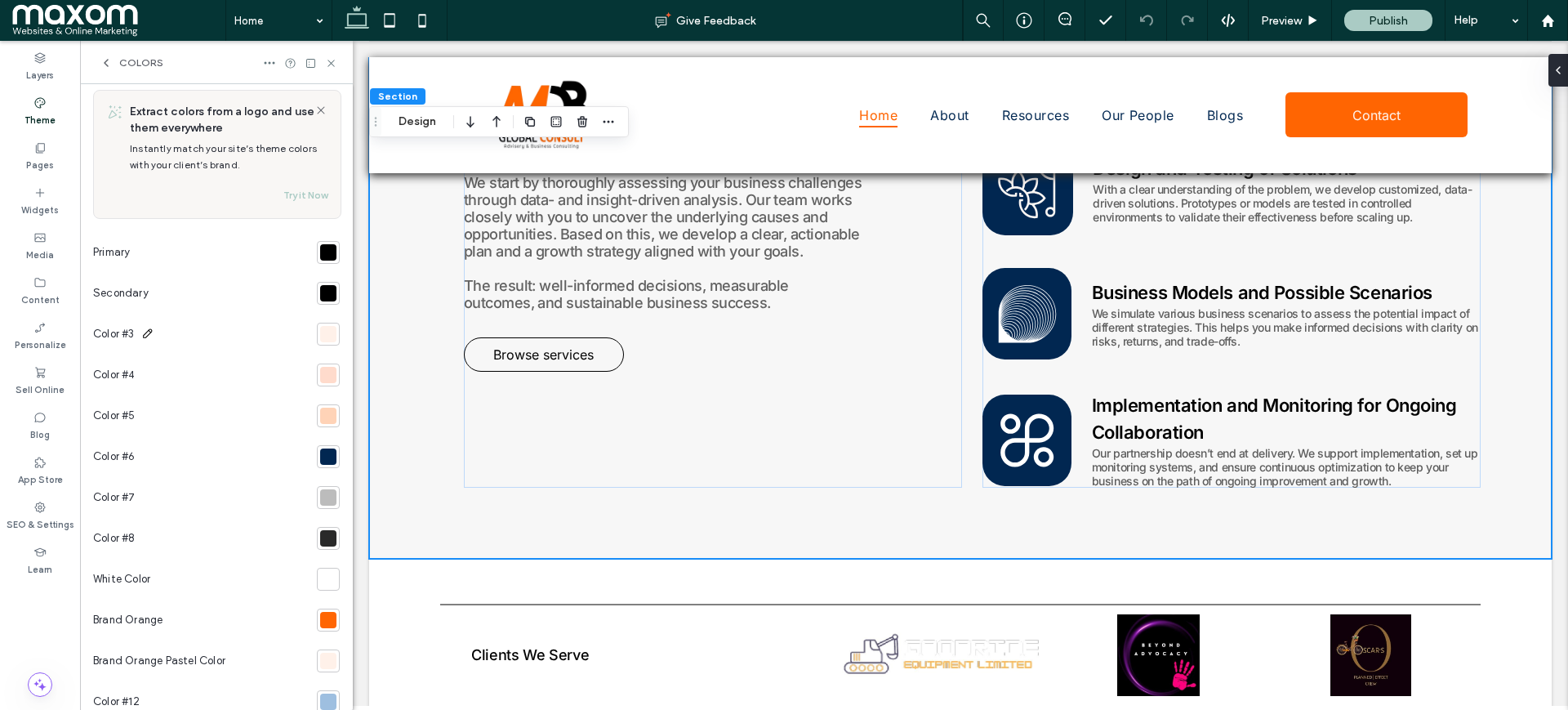
scroll to position [0, 0]
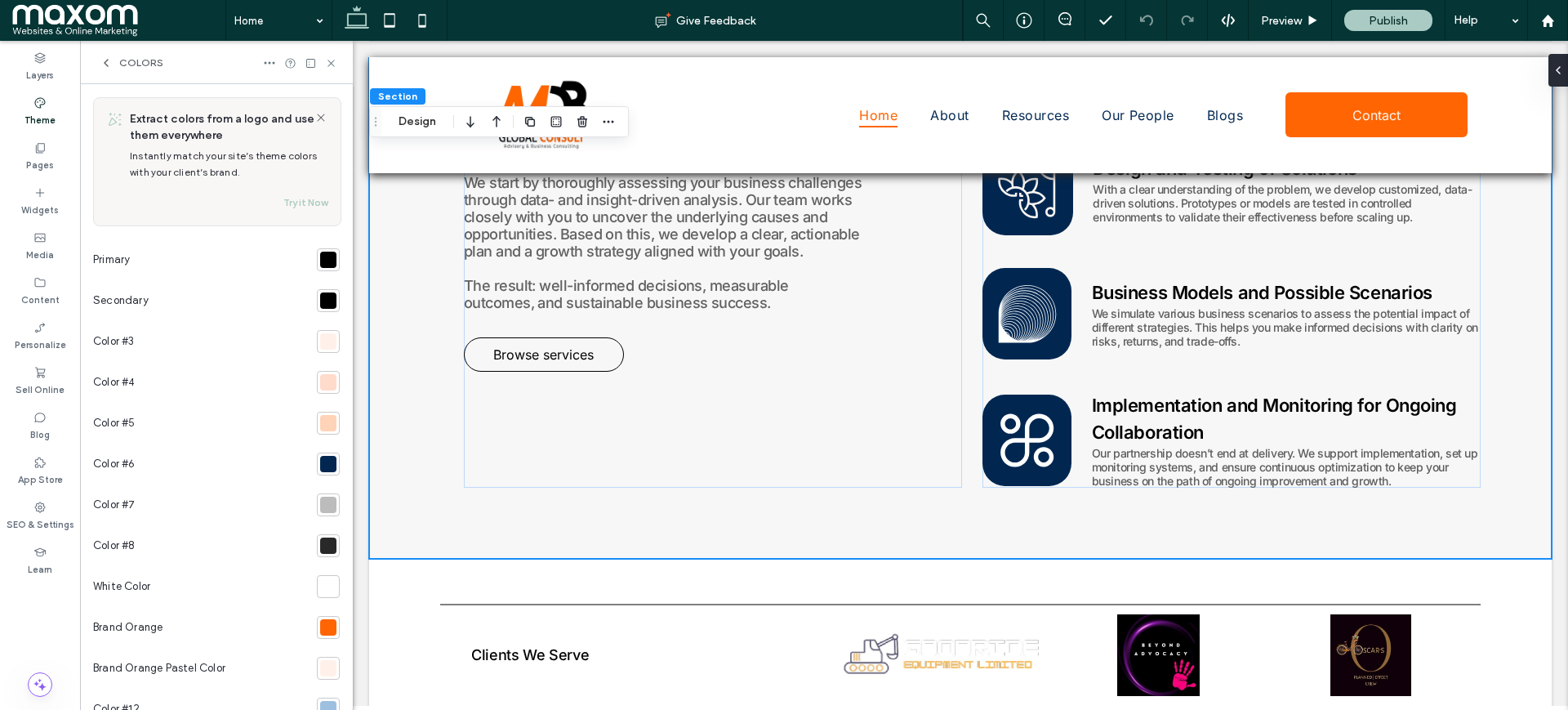
click at [110, 62] on icon at bounding box center [106, 63] width 13 height 13
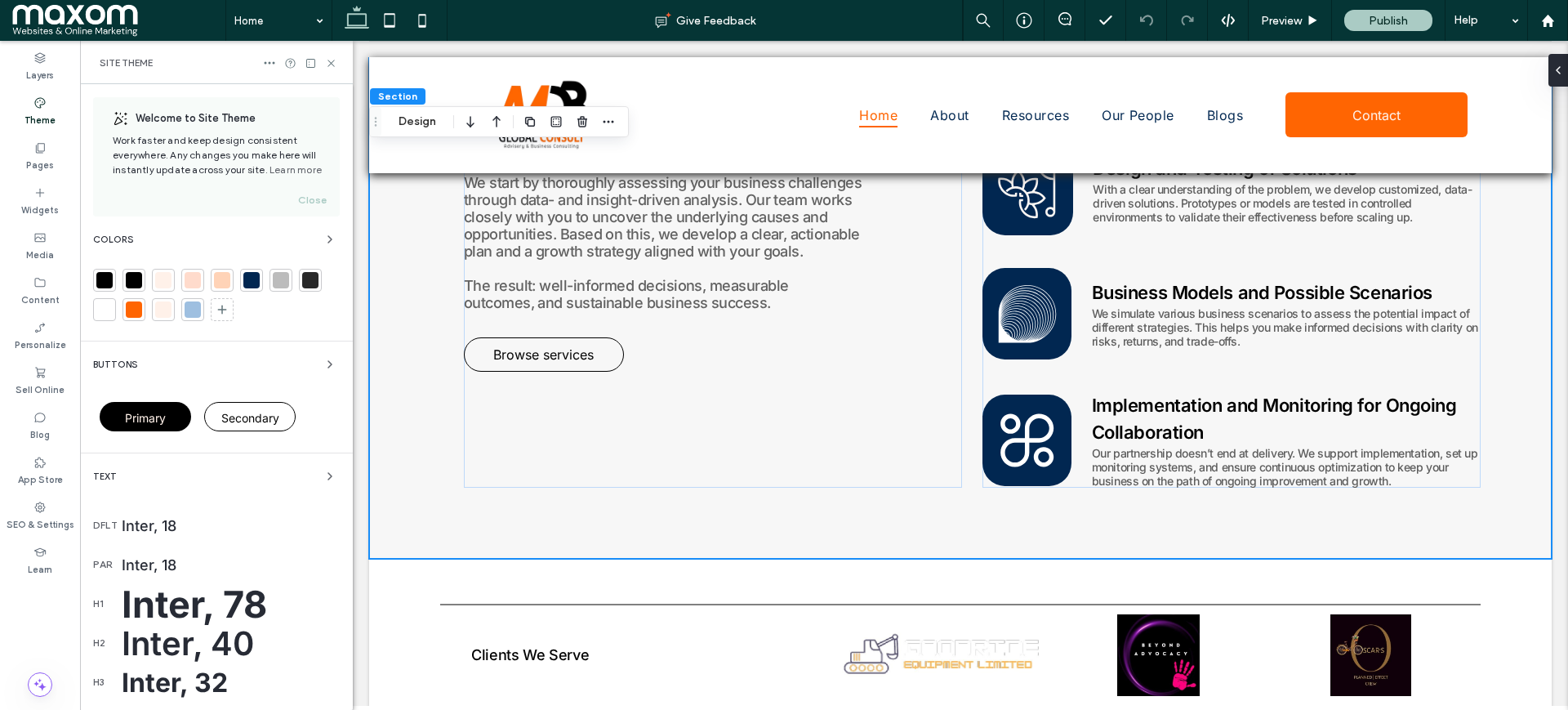
click at [215, 368] on div "Buttons" at bounding box center [217, 364] width 247 height 19
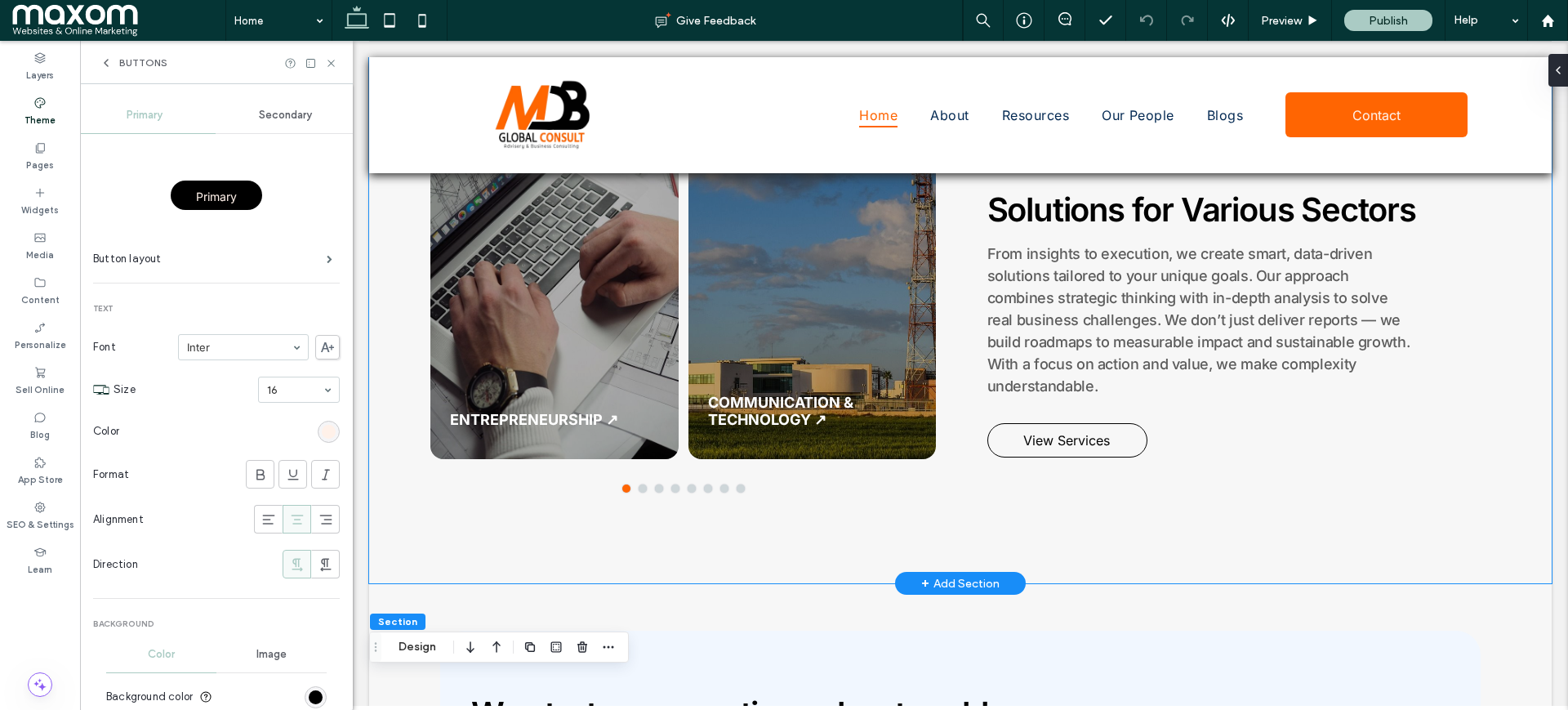
scroll to position [1302, 0]
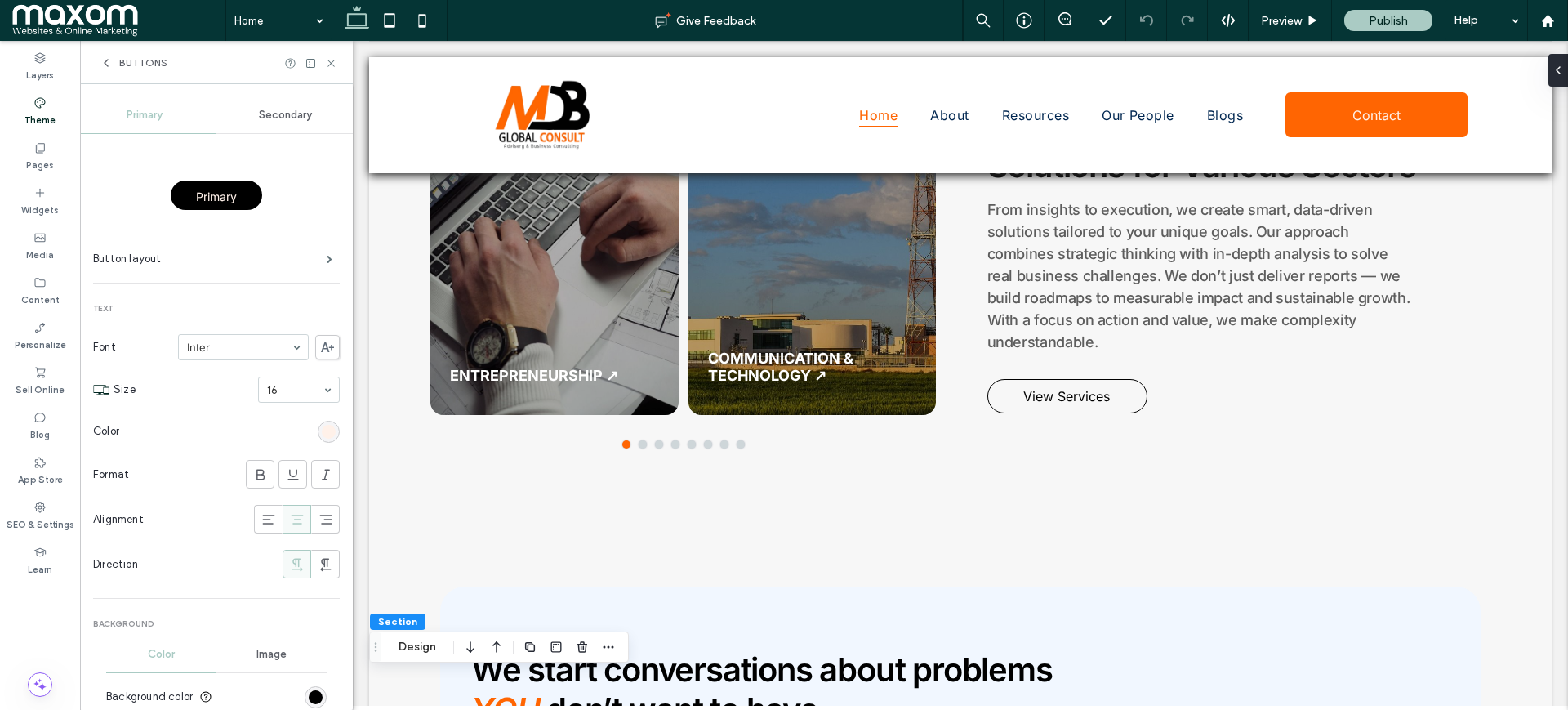
click at [306, 125] on div "Secondary" at bounding box center [286, 115] width 142 height 36
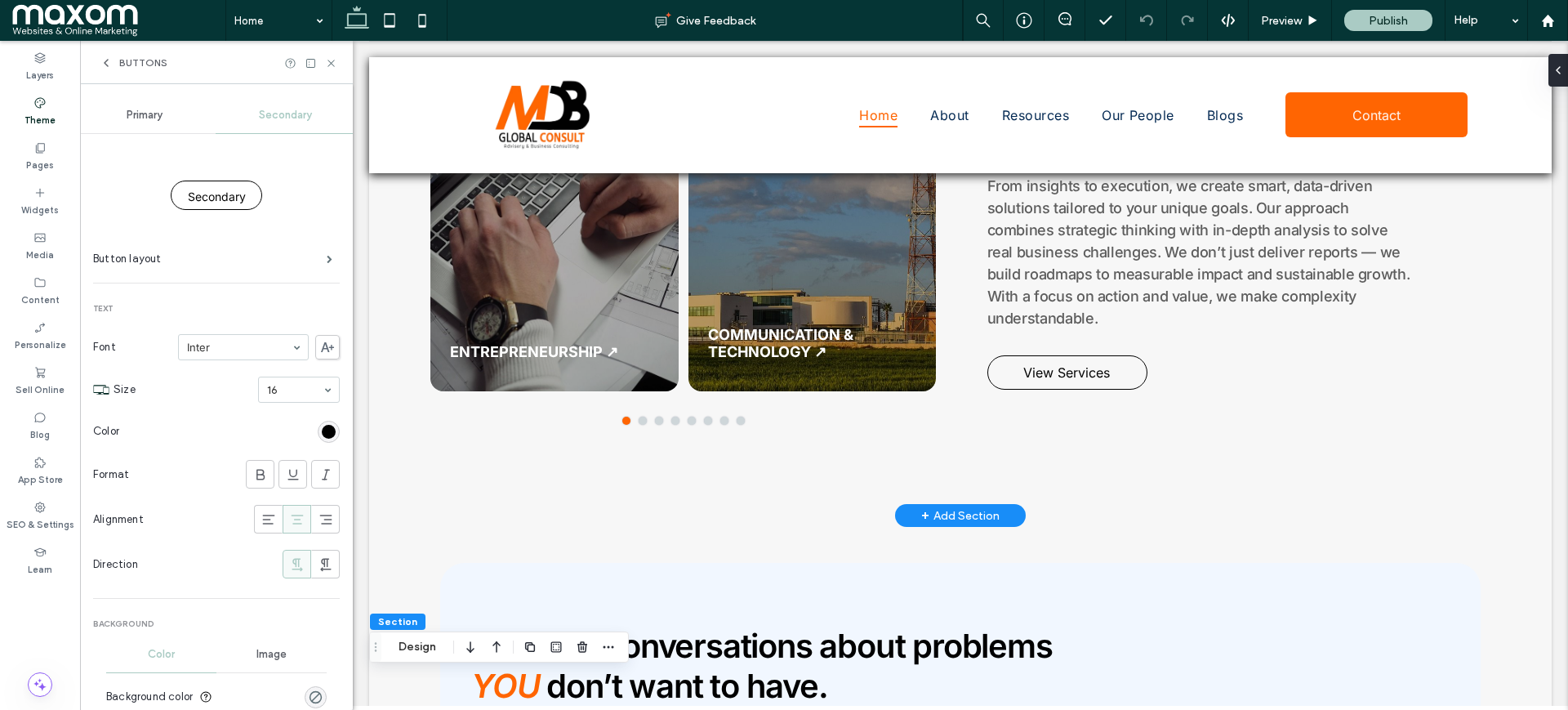
scroll to position [1327, 0]
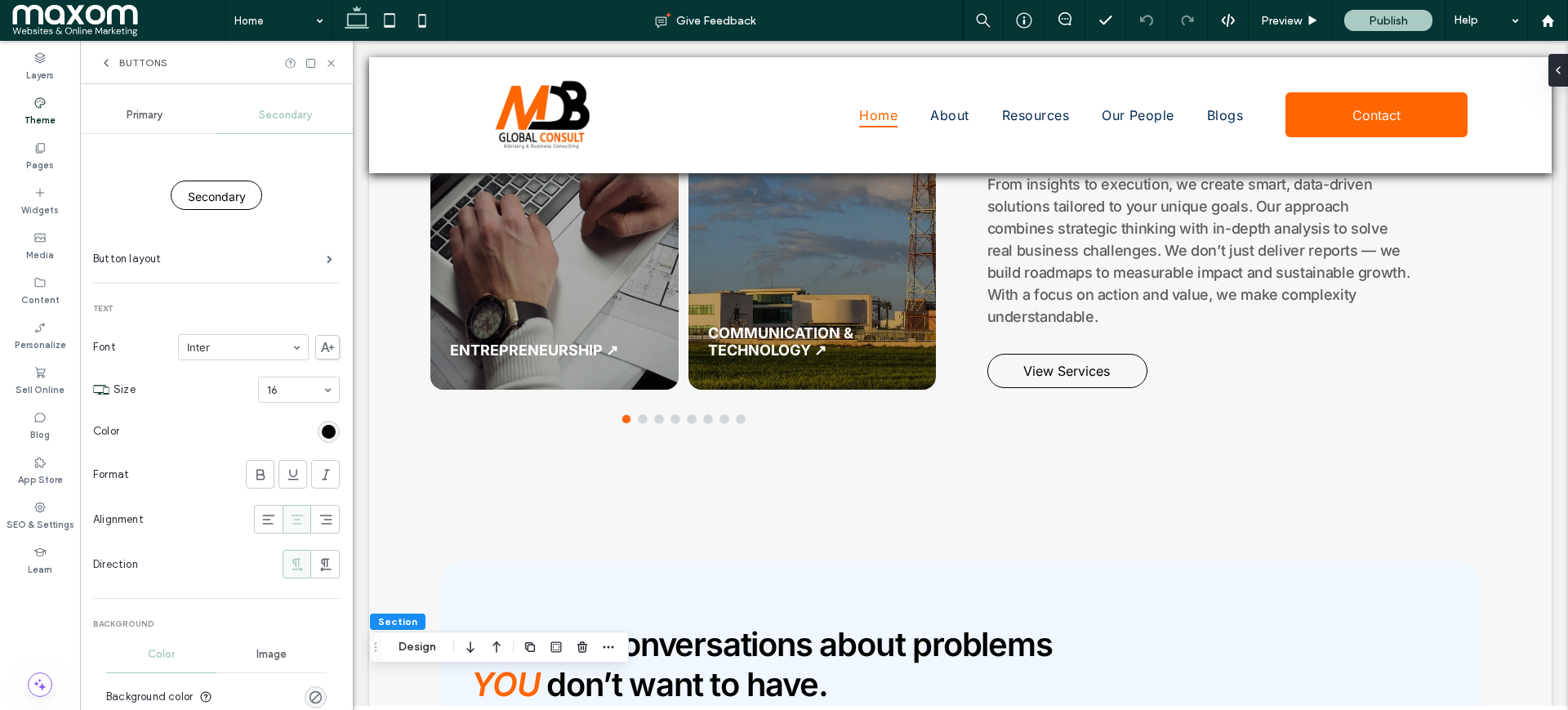
click at [127, 112] on span "Primary" at bounding box center [144, 116] width 36 height 13
click at [259, 116] on span "Secondary" at bounding box center [285, 116] width 53 height 13
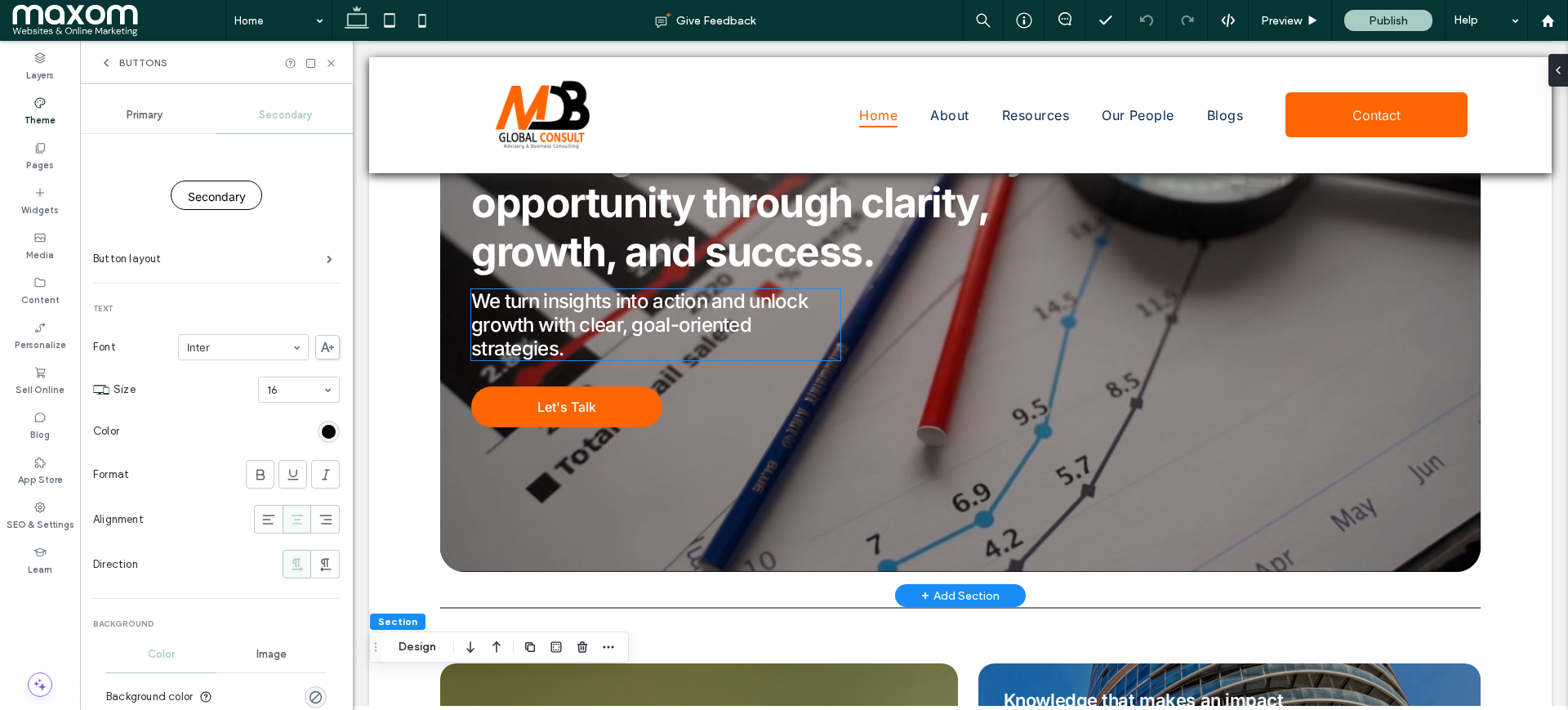
scroll to position [102, 0]
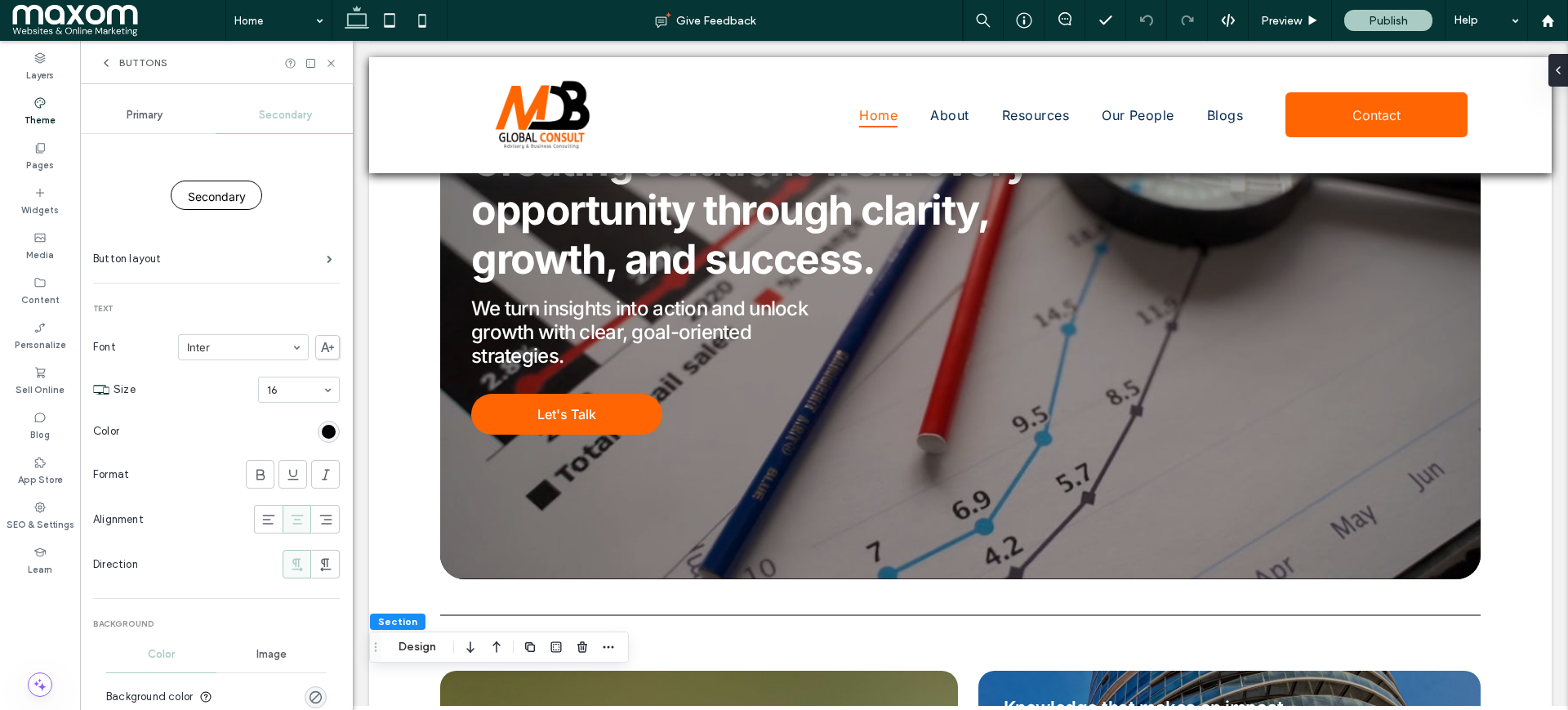
click at [154, 111] on span "Primary" at bounding box center [144, 116] width 36 height 13
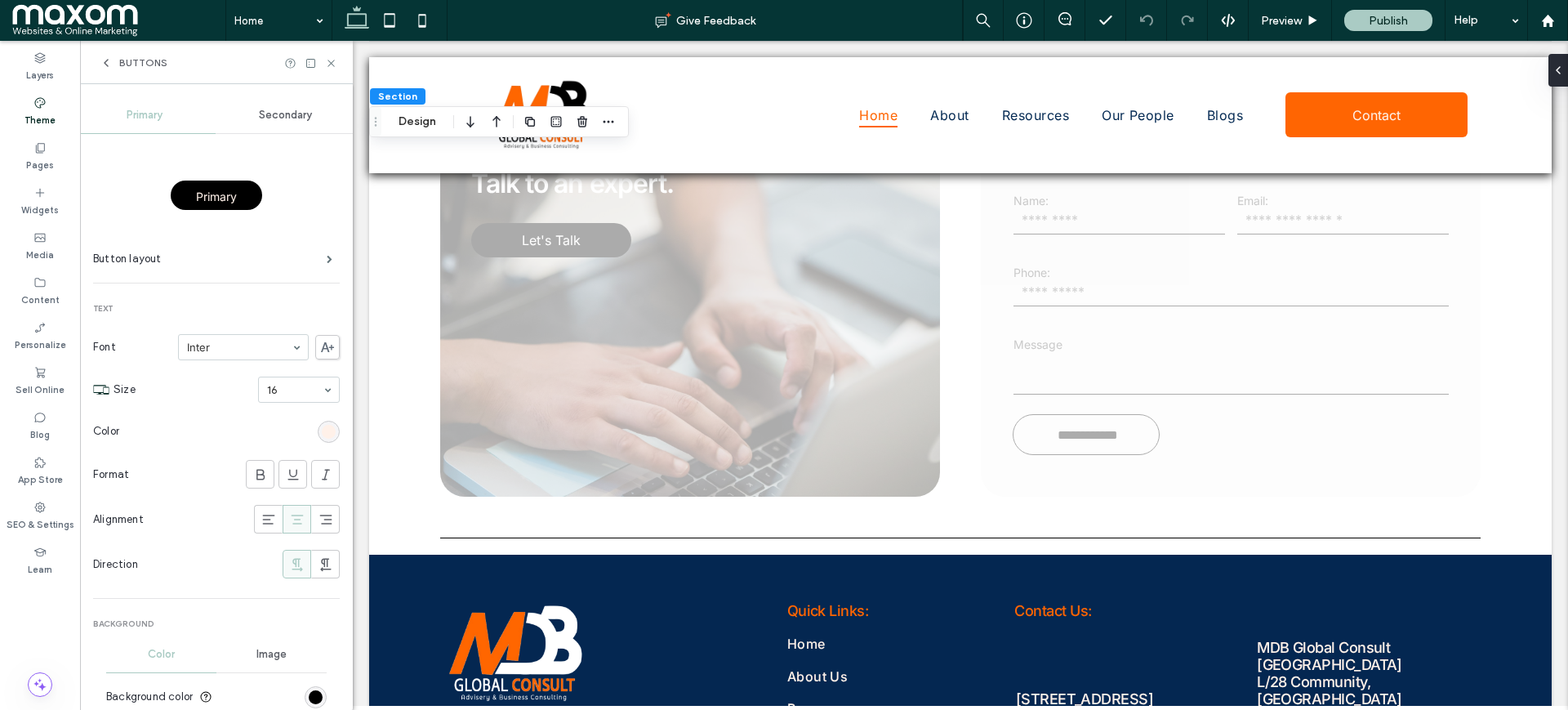
scroll to position [5716, 0]
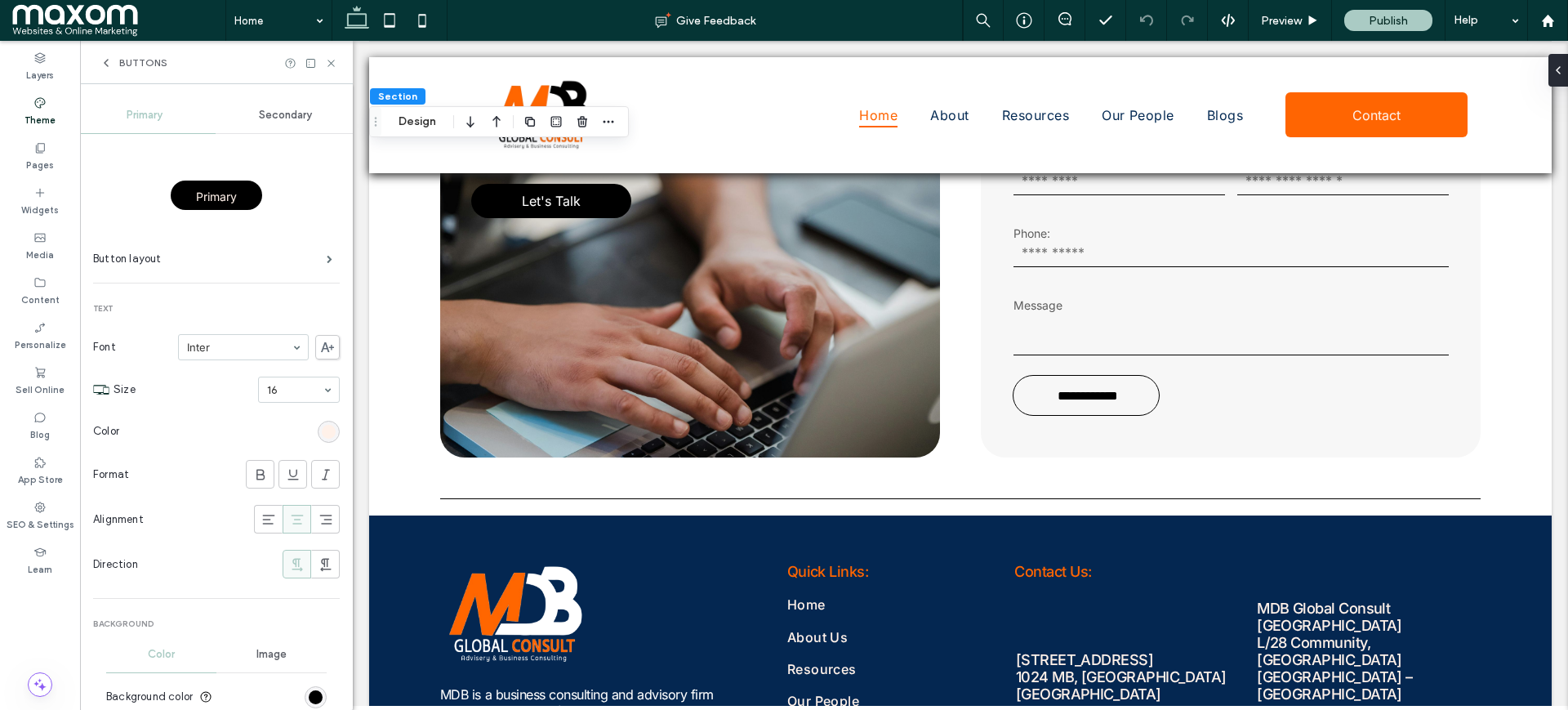
click at [112, 62] on icon at bounding box center [106, 63] width 13 height 13
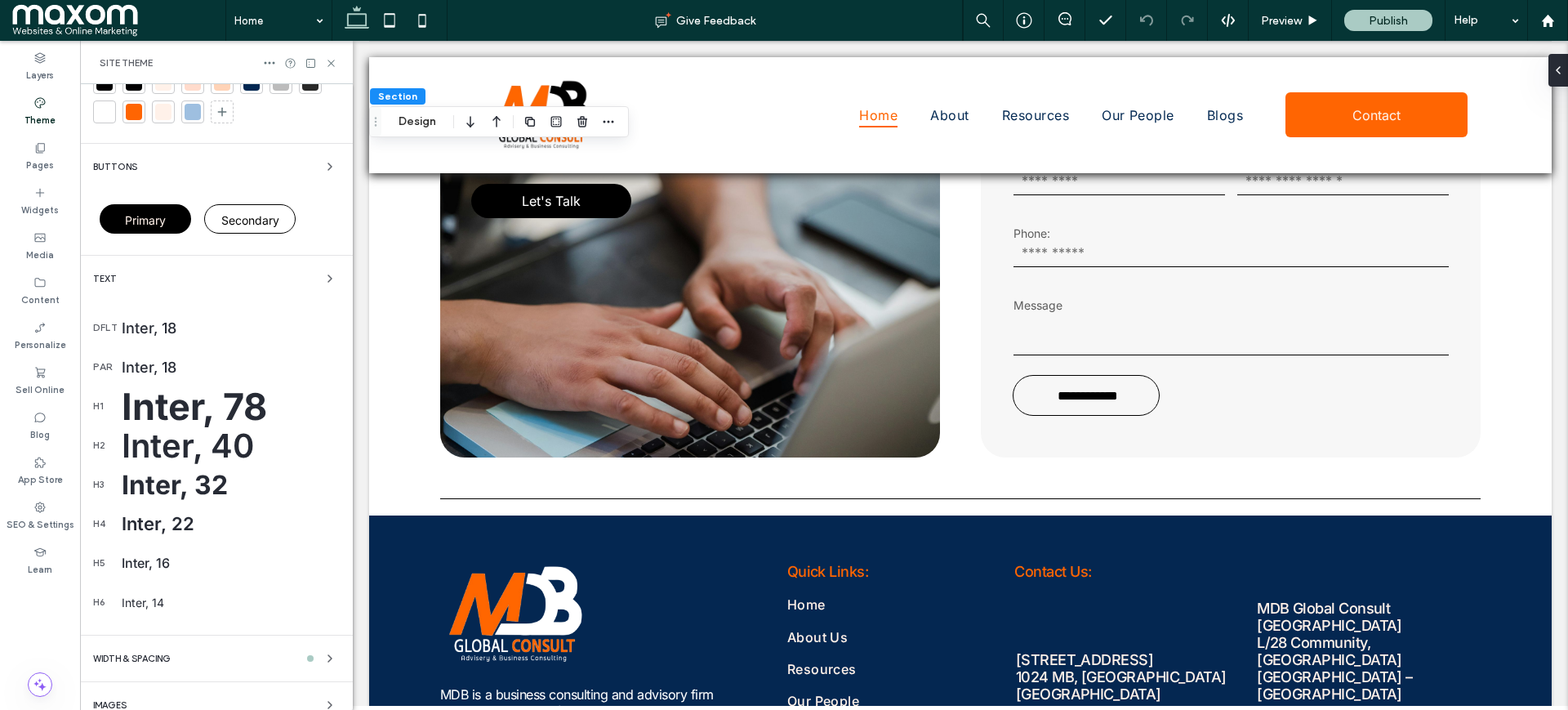
scroll to position [204, 0]
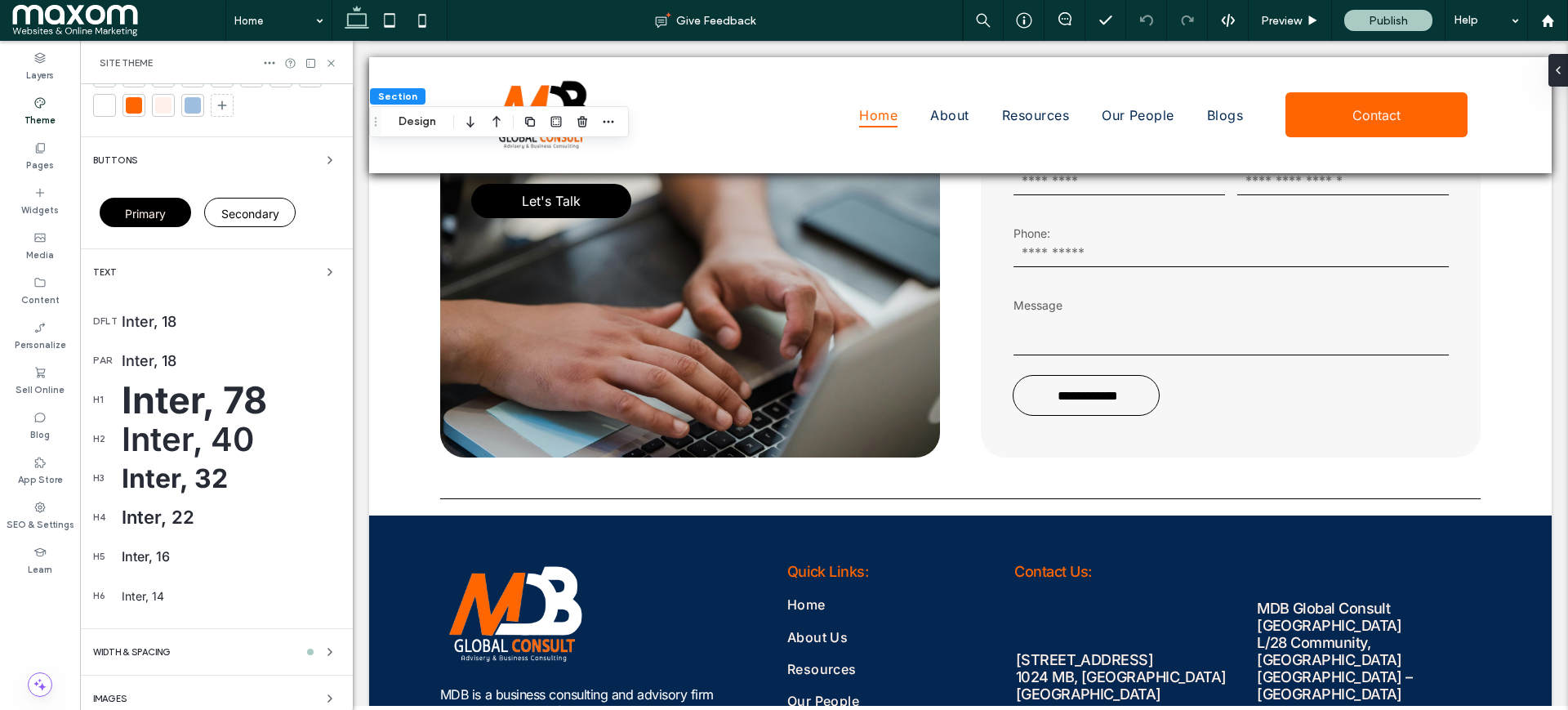
click at [88, 27] on span at bounding box center [119, 20] width 213 height 33
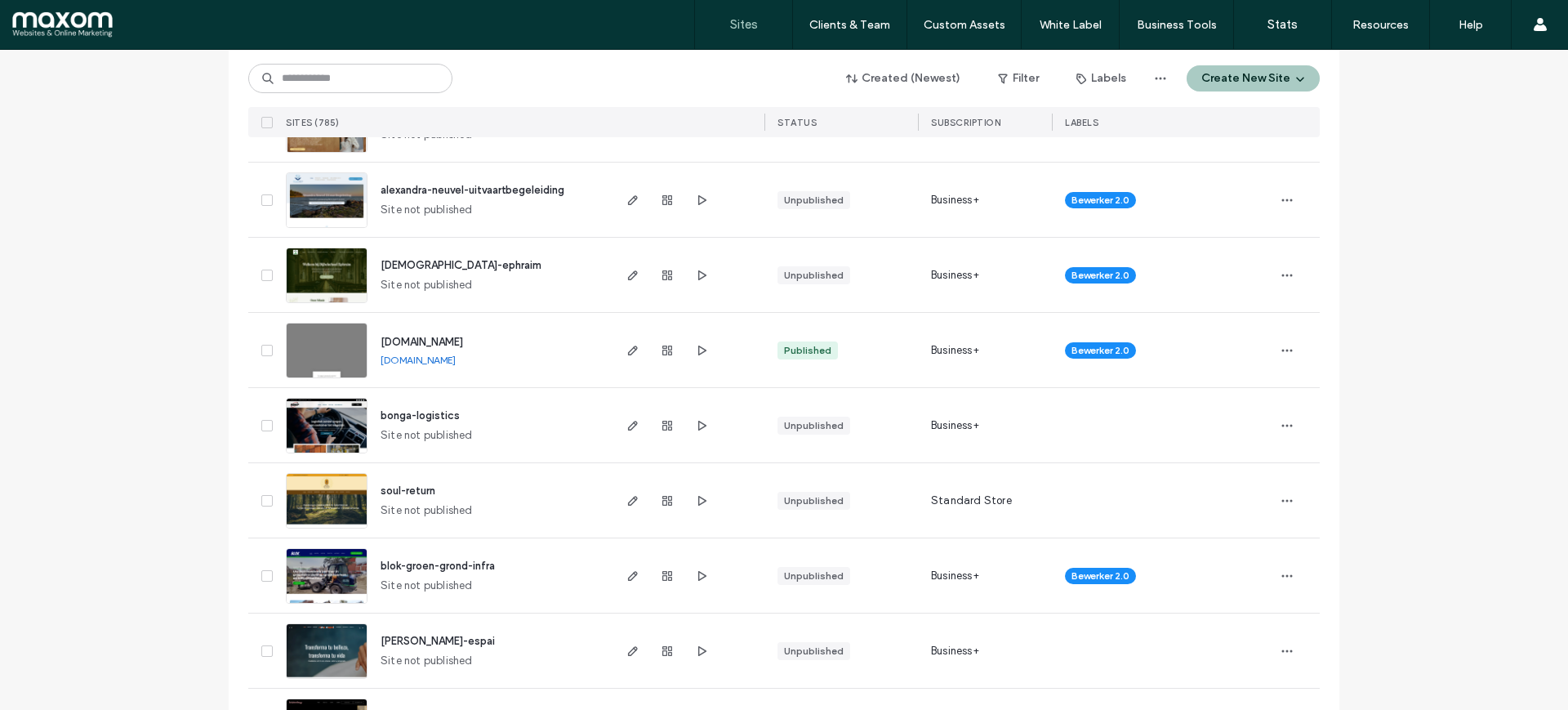
scroll to position [613, 0]
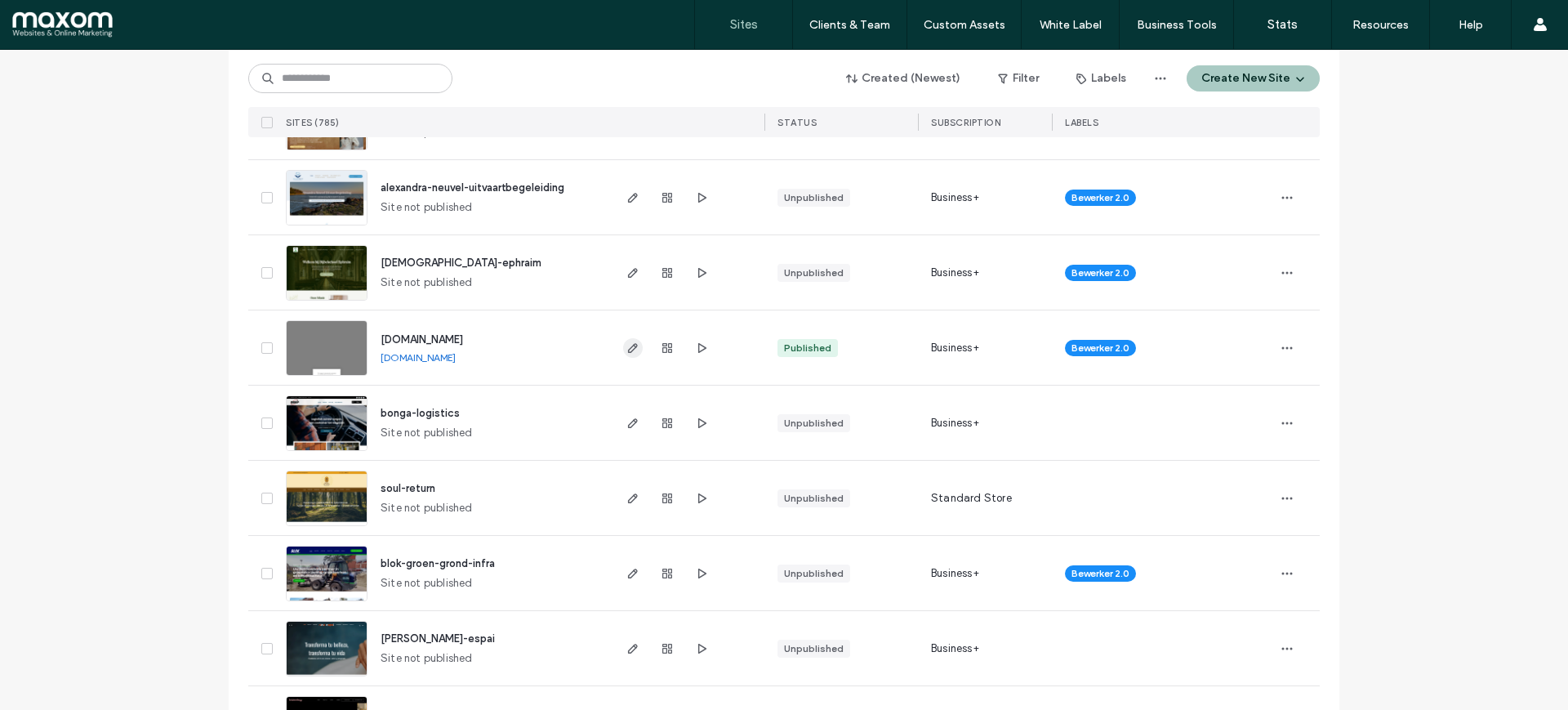
click at [628, 346] on icon "button" at bounding box center [633, 348] width 13 height 13
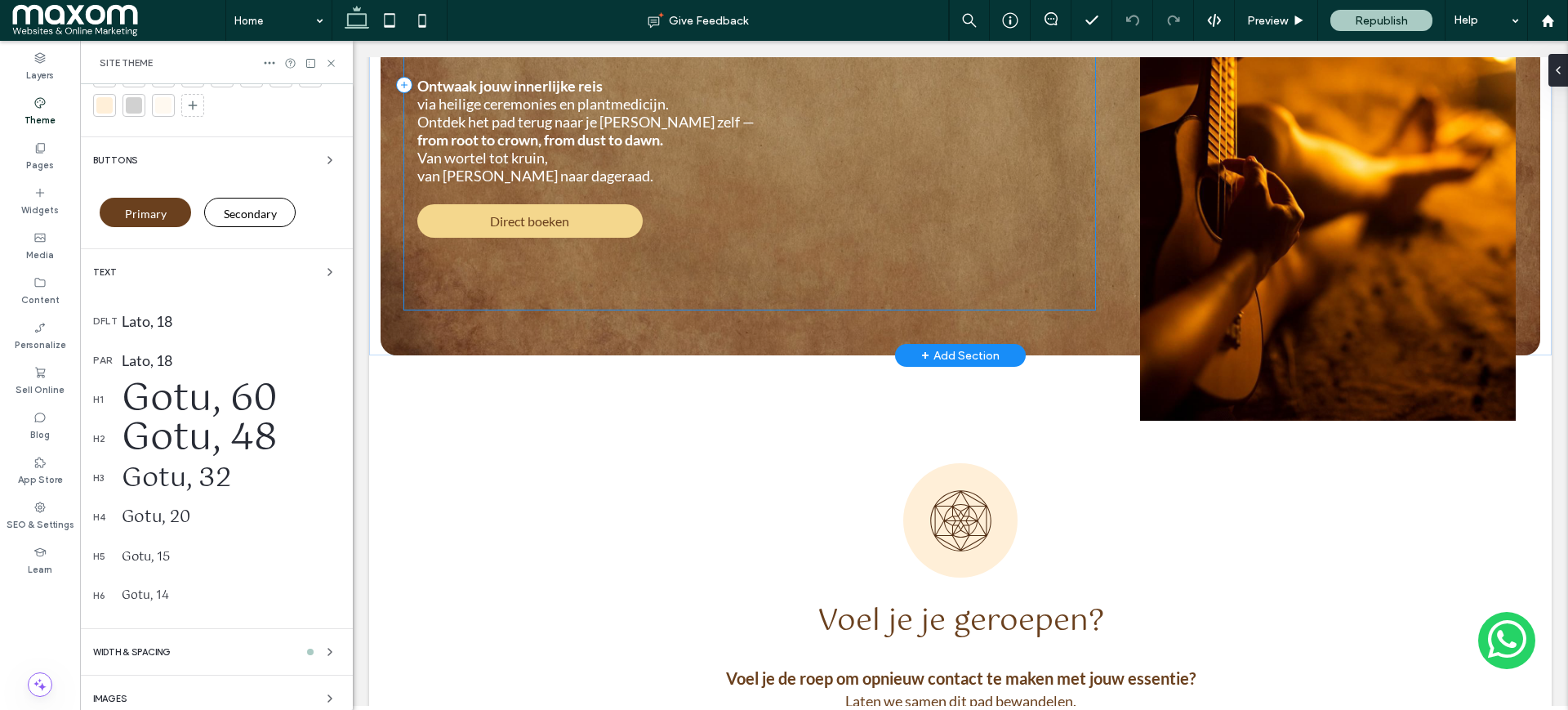
scroll to position [306, 0]
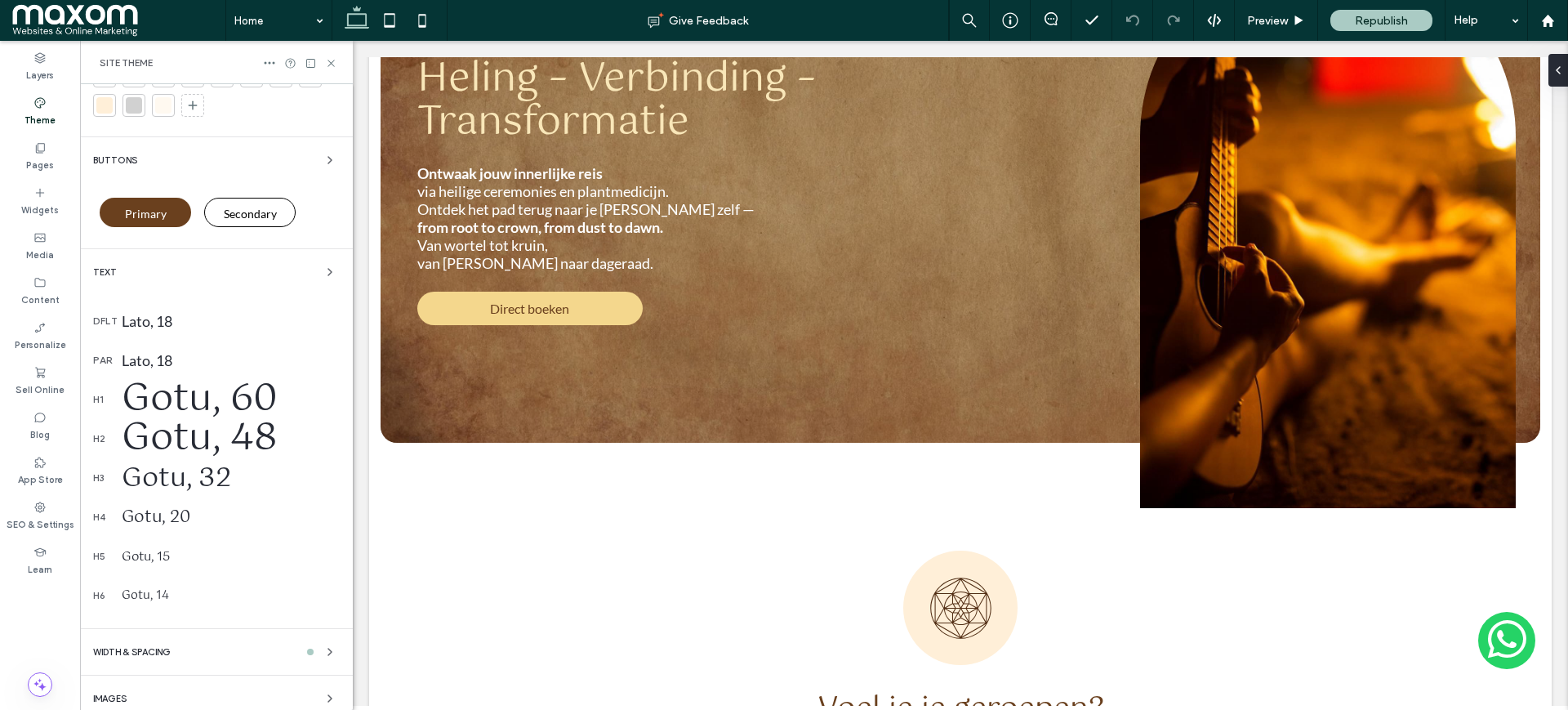
click at [159, 390] on div "Gotu, 60" at bounding box center [230, 400] width 218 height 62
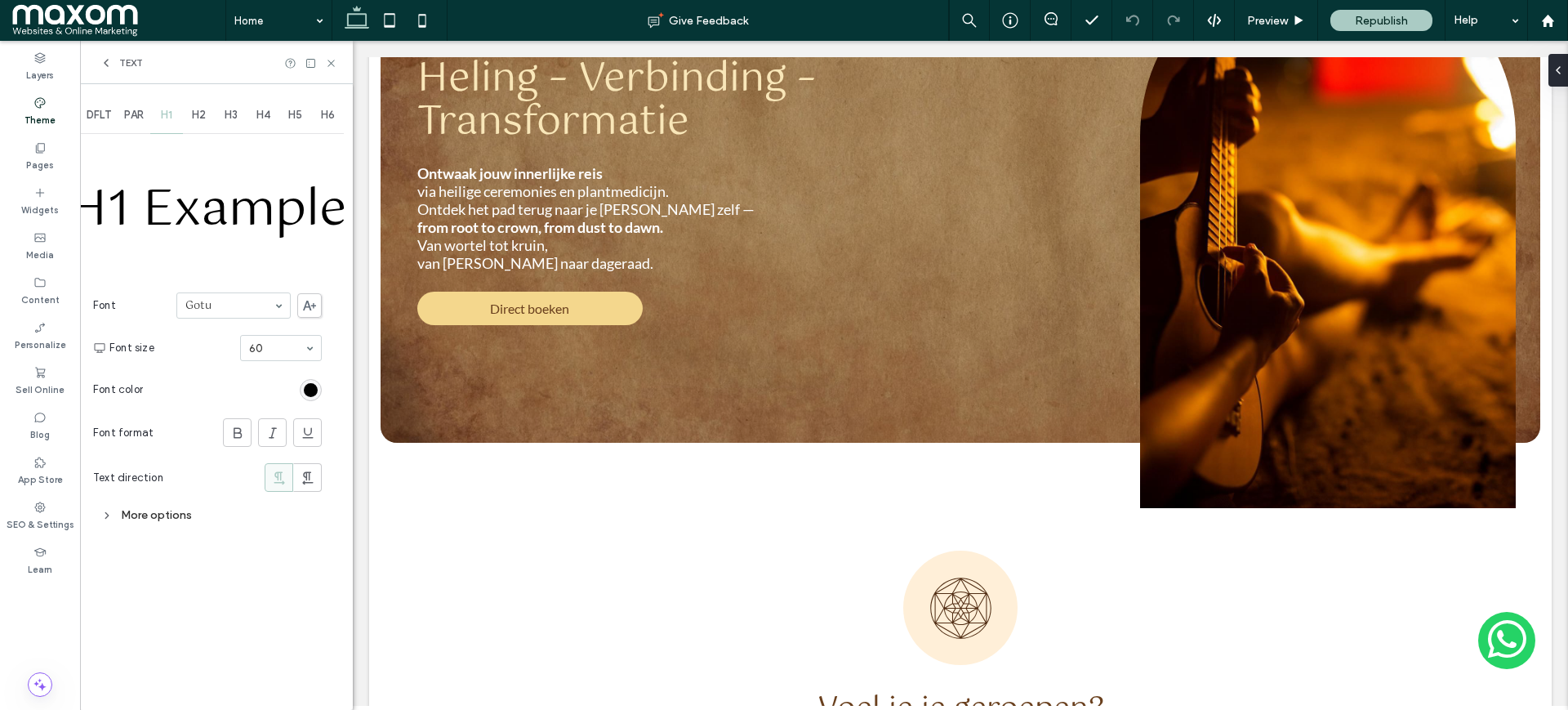
scroll to position [0, 0]
click at [229, 429] on icon at bounding box center [237, 433] width 16 height 16
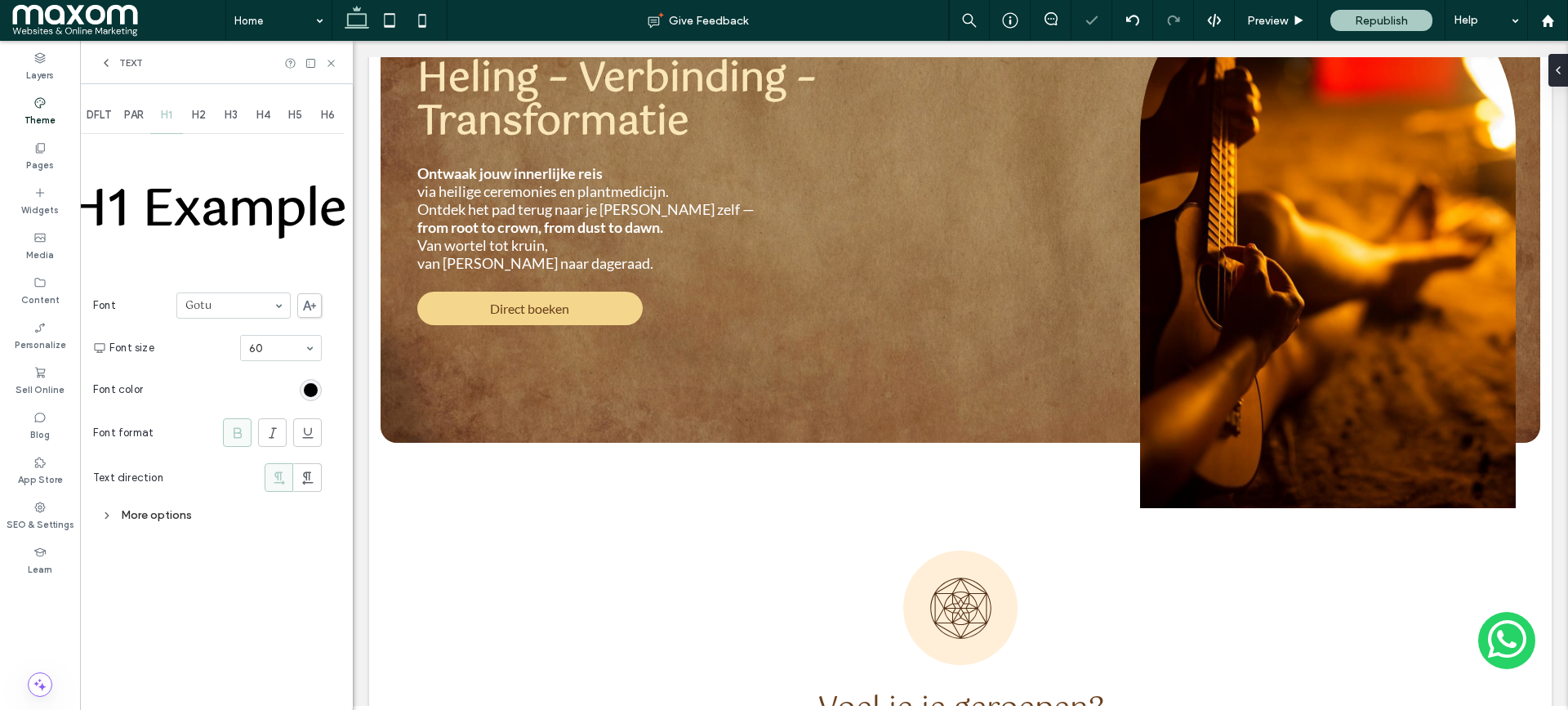
click at [229, 429] on icon at bounding box center [237, 433] width 16 height 16
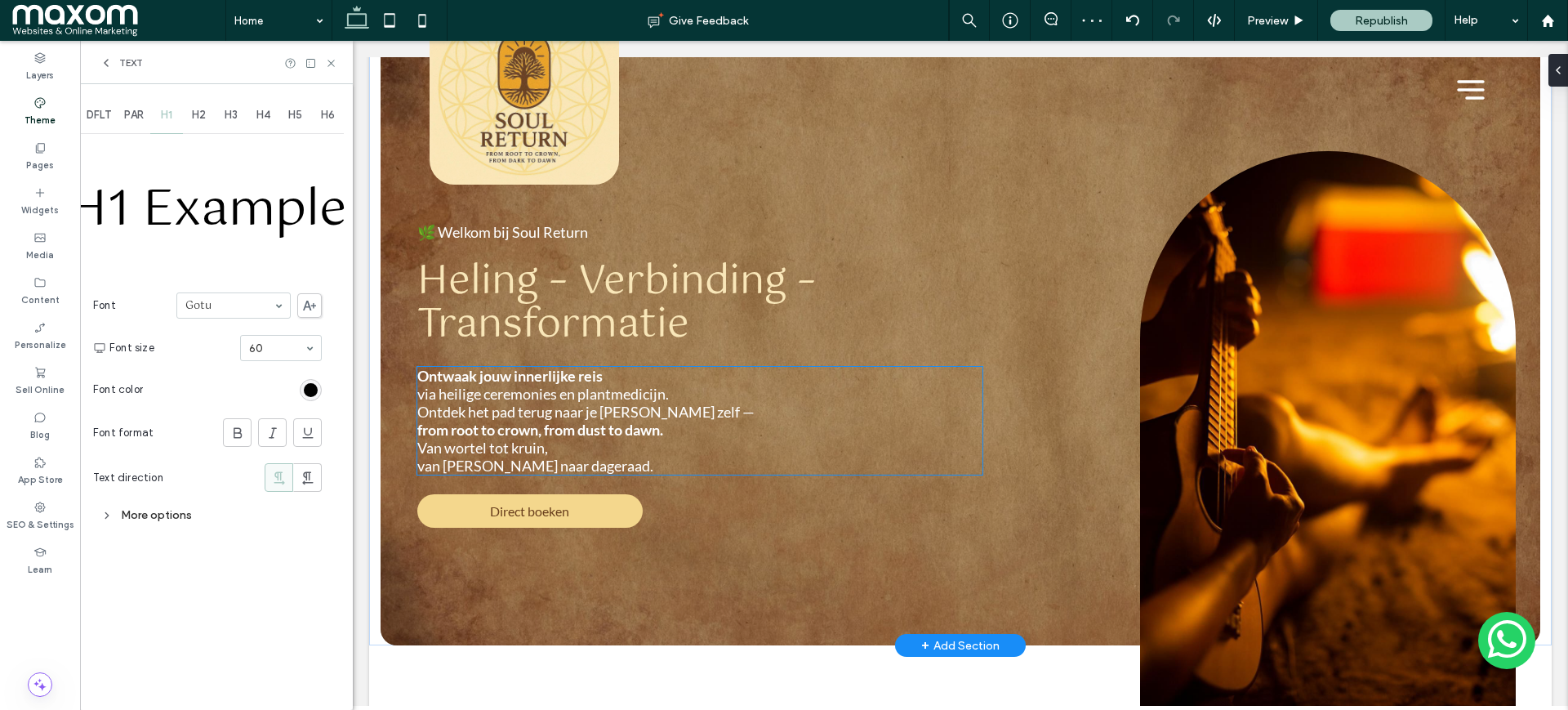
scroll to position [102, 0]
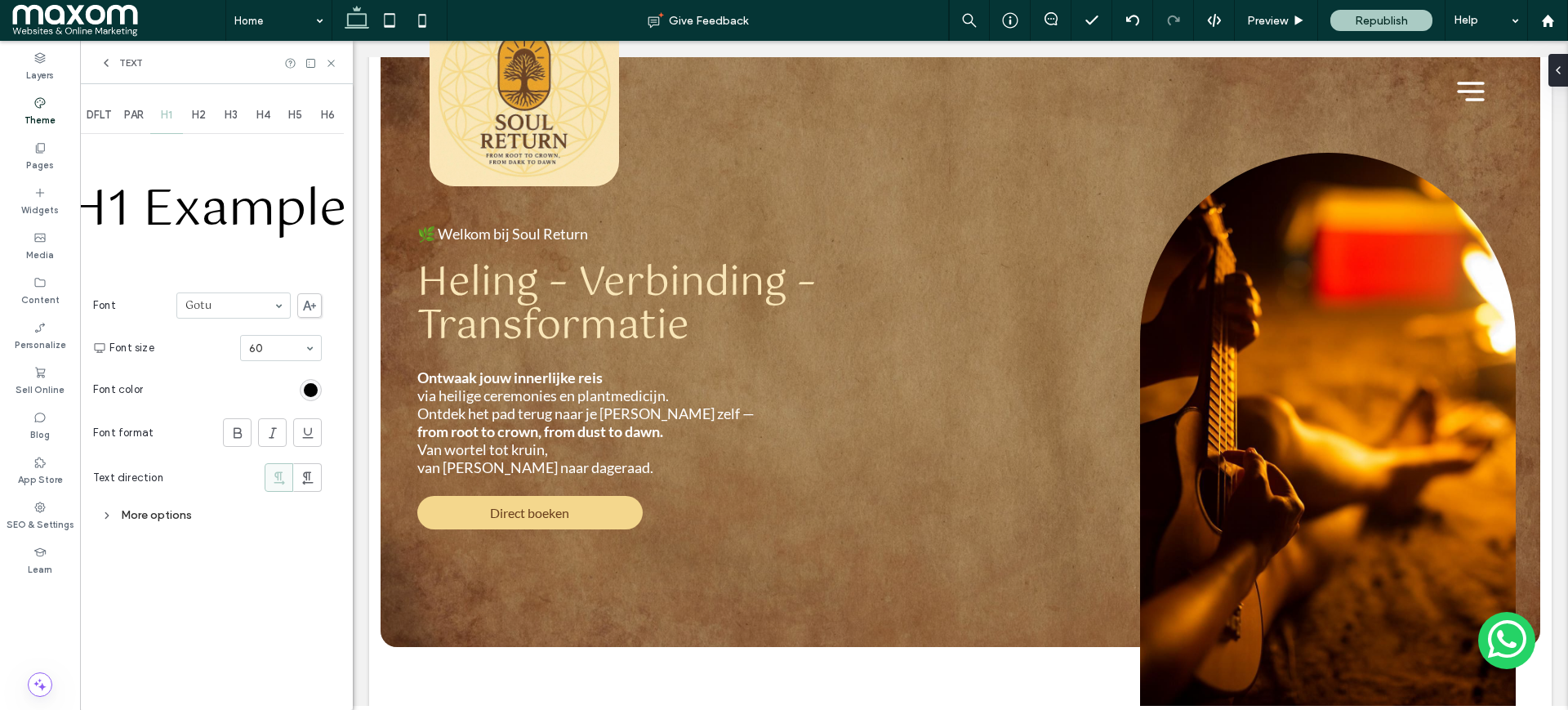
click at [199, 119] on span "H2" at bounding box center [199, 116] width 13 height 13
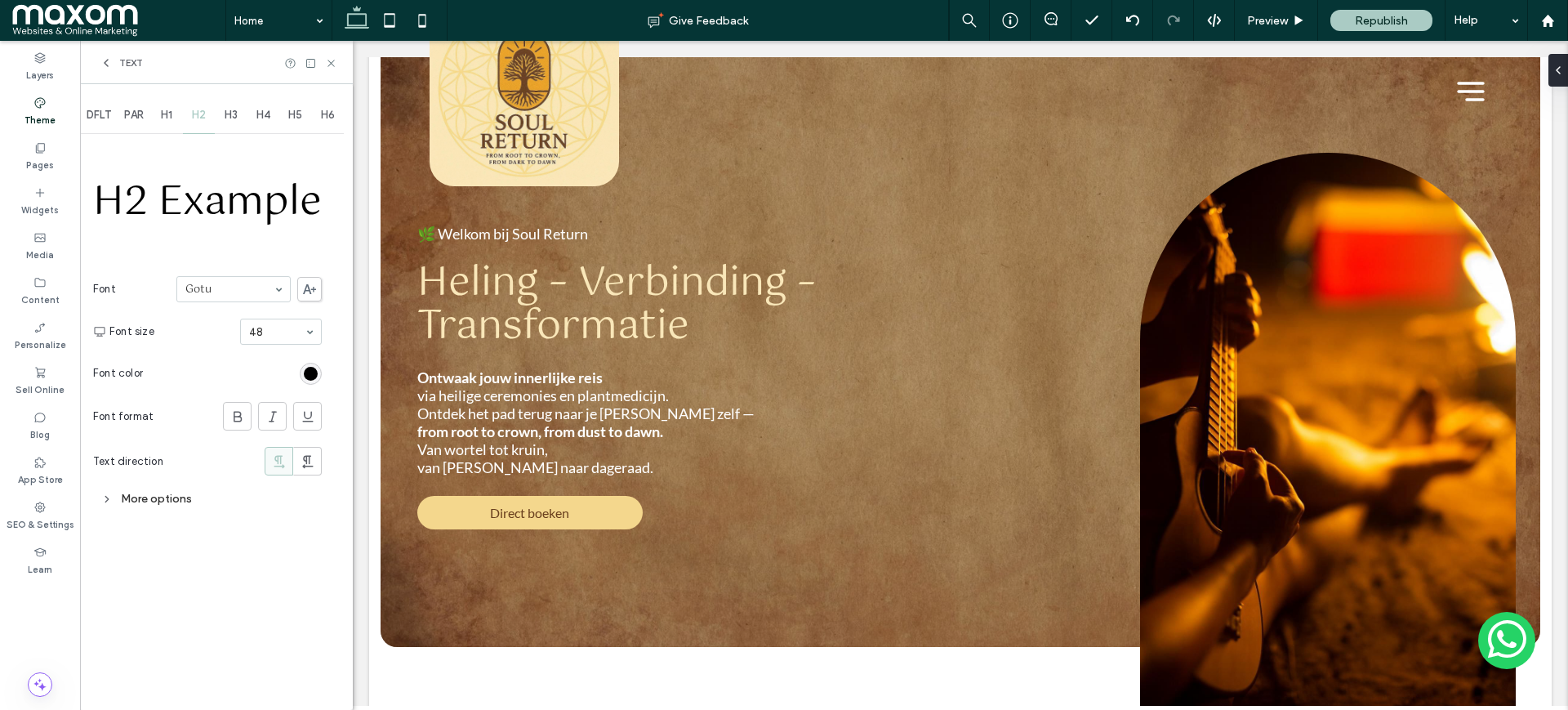
click at [238, 116] on span "H3" at bounding box center [231, 116] width 13 height 13
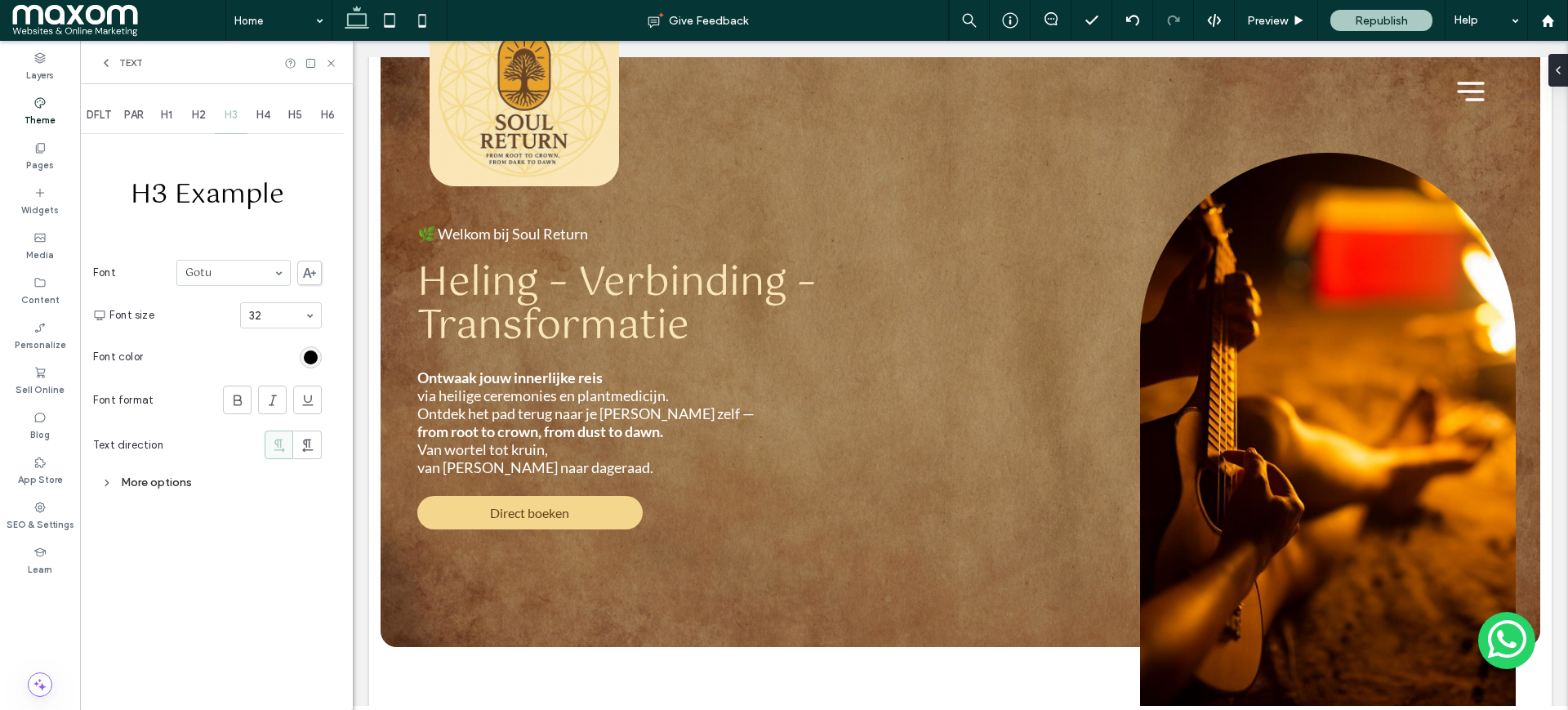
click at [266, 116] on span "H4" at bounding box center [263, 116] width 13 height 13
click at [169, 112] on span "H1" at bounding box center [167, 116] width 12 height 13
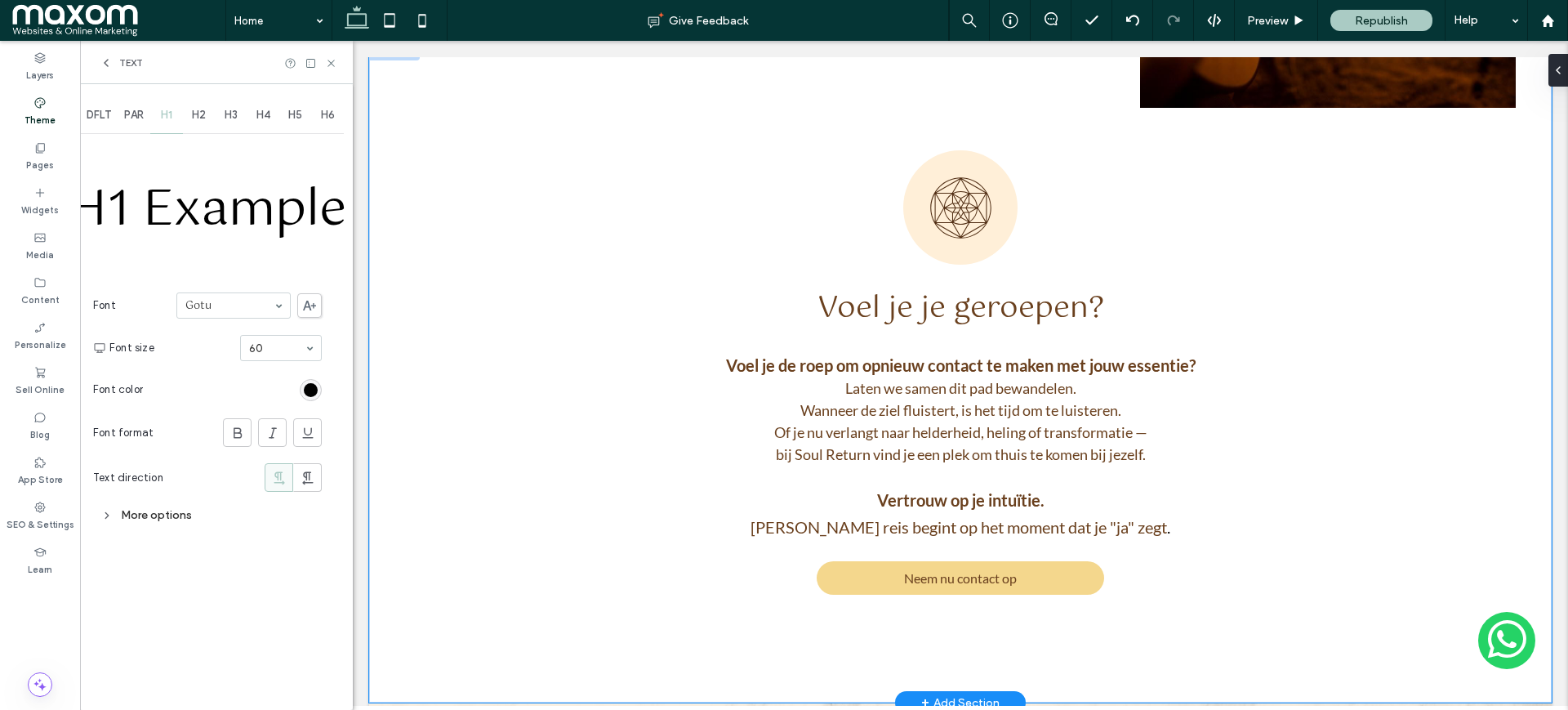
scroll to position [715, 0]
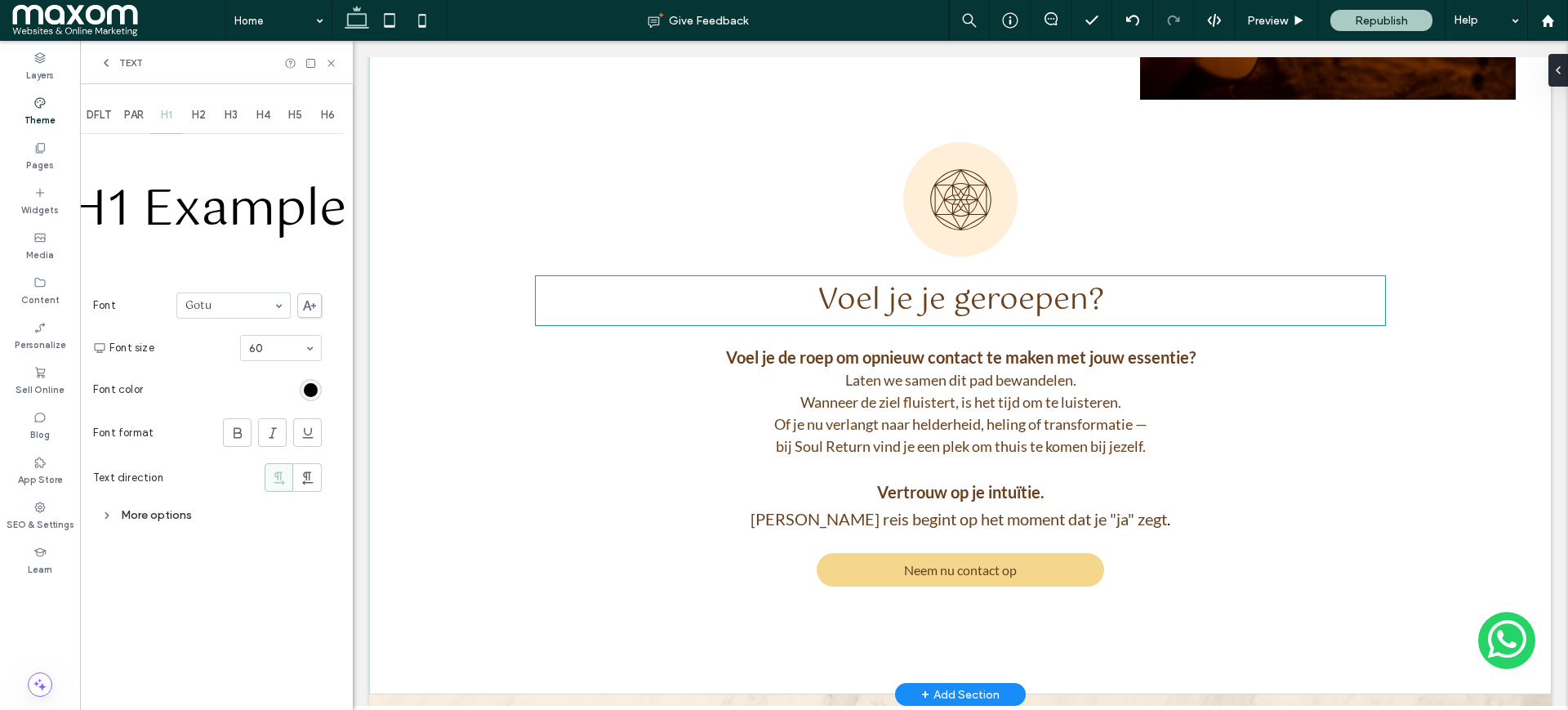
click at [1010, 303] on span "Voel je je geroepen?" at bounding box center [961, 300] width 287 height 49
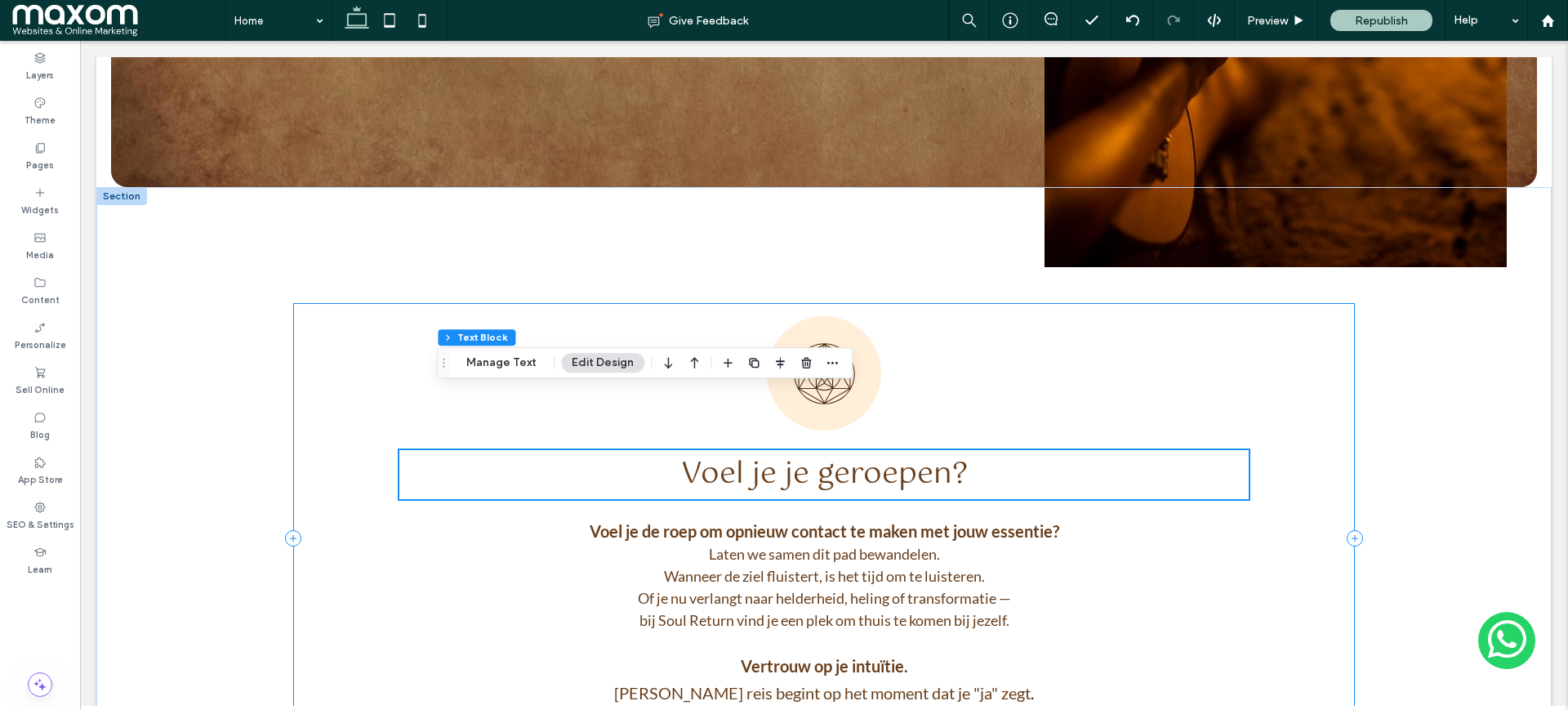
scroll to position [720, 0]
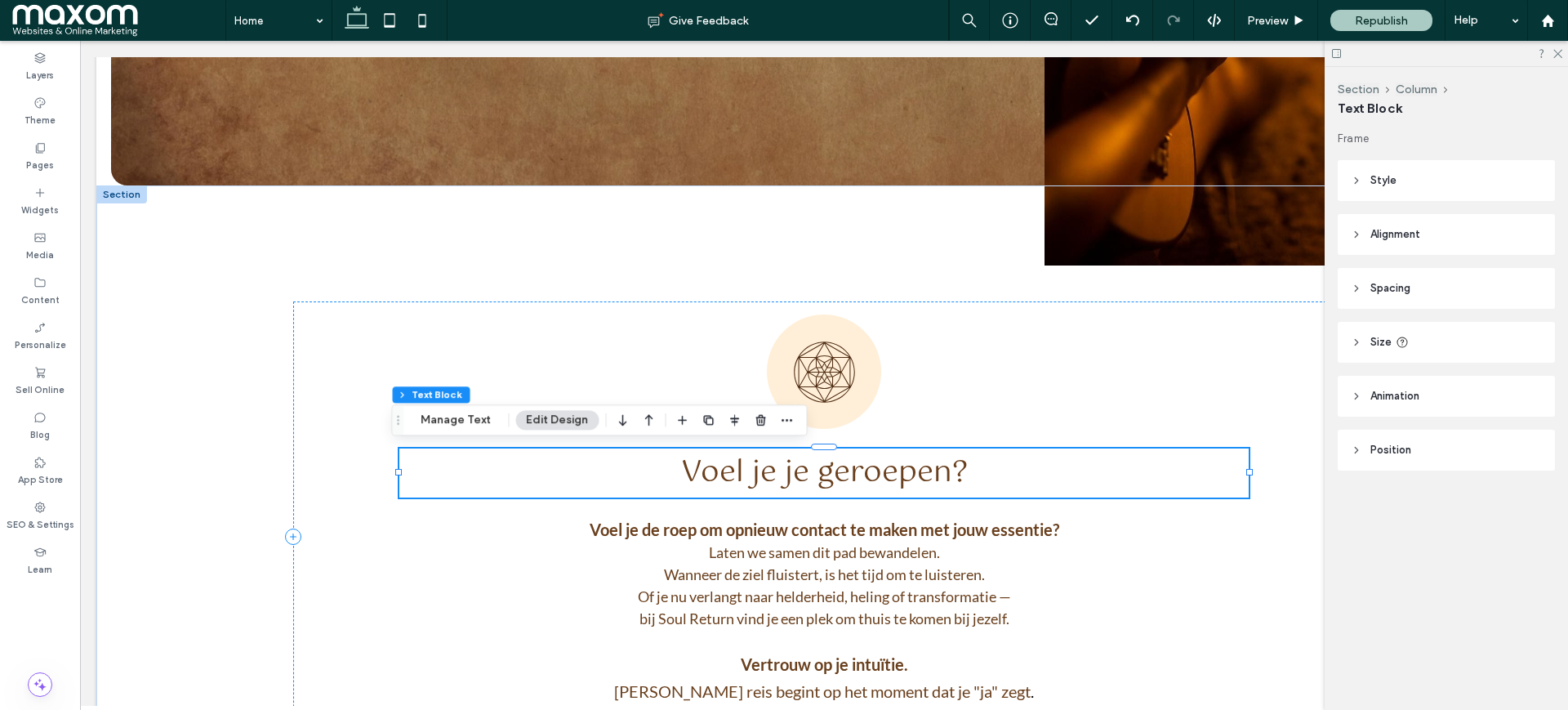
click at [781, 462] on span "Voel je je geroepen?" at bounding box center [825, 472] width 287 height 49
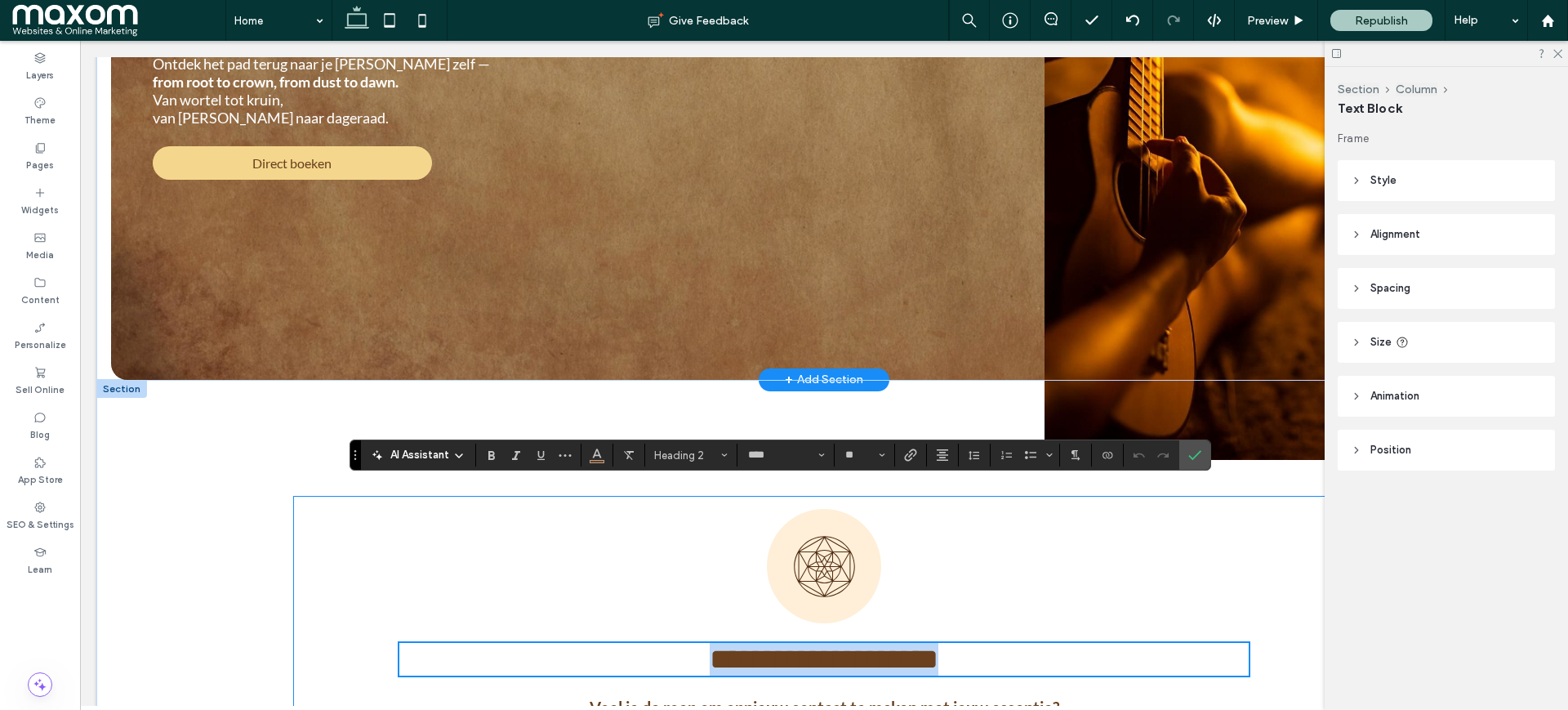
type input "****"
type input "**"
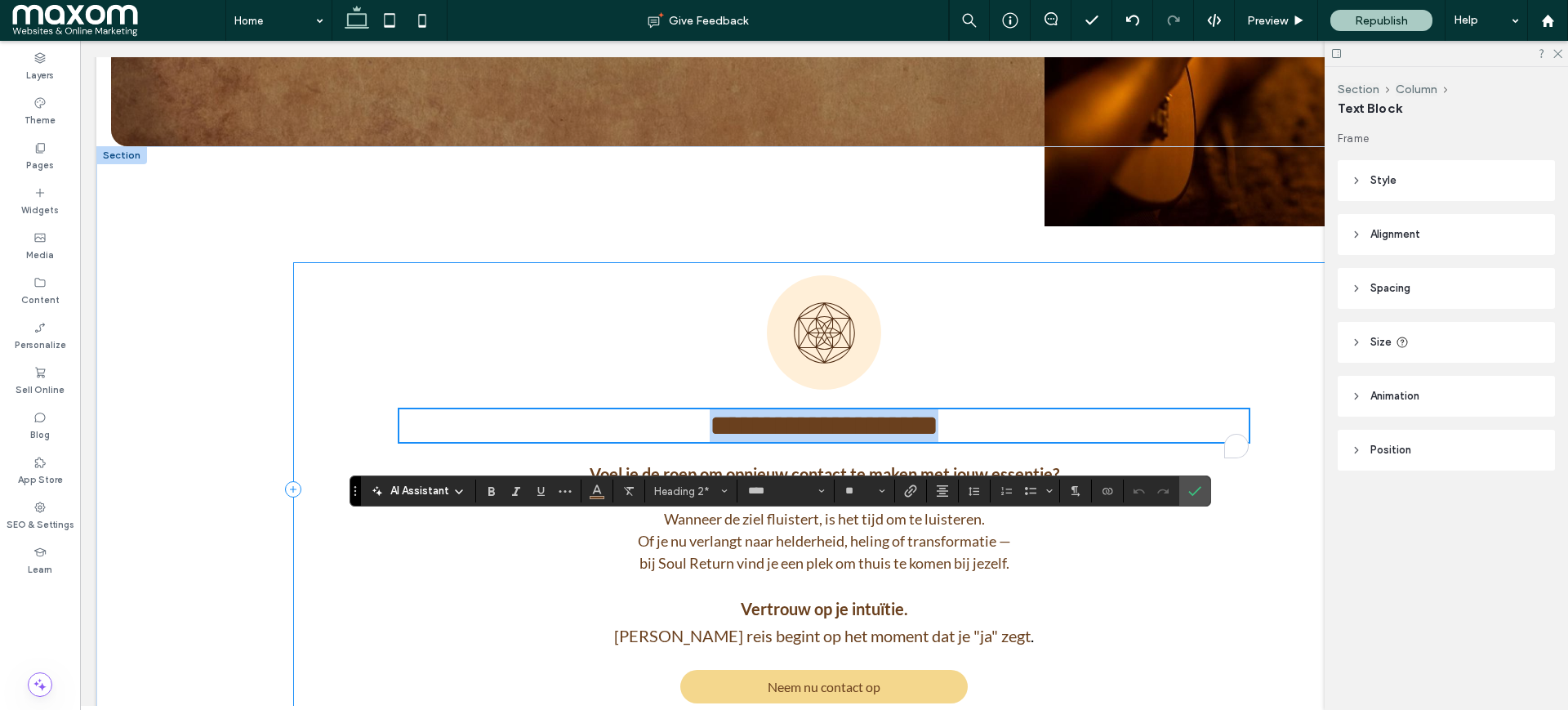
scroll to position [822, 0]
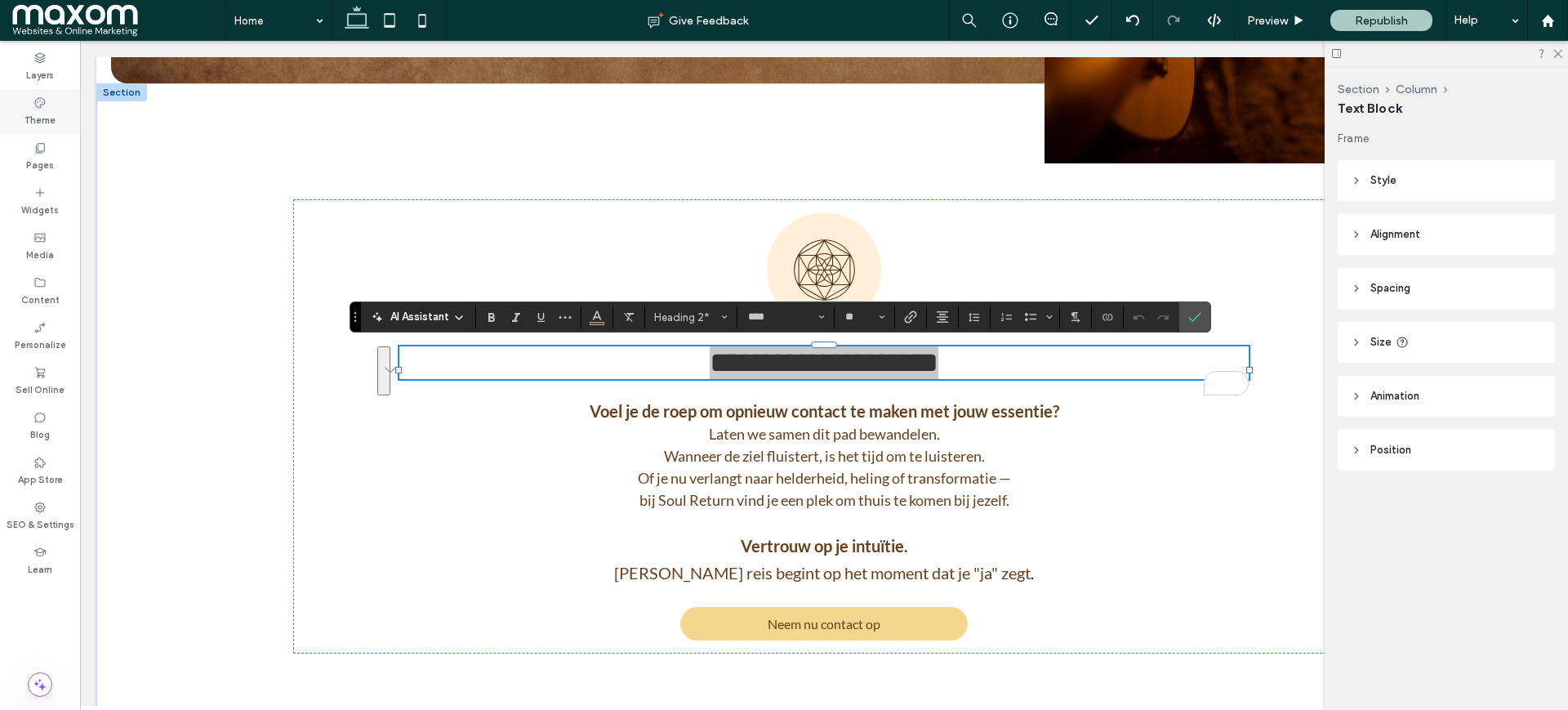
click at [35, 120] on label "Theme" at bounding box center [40, 118] width 31 height 18
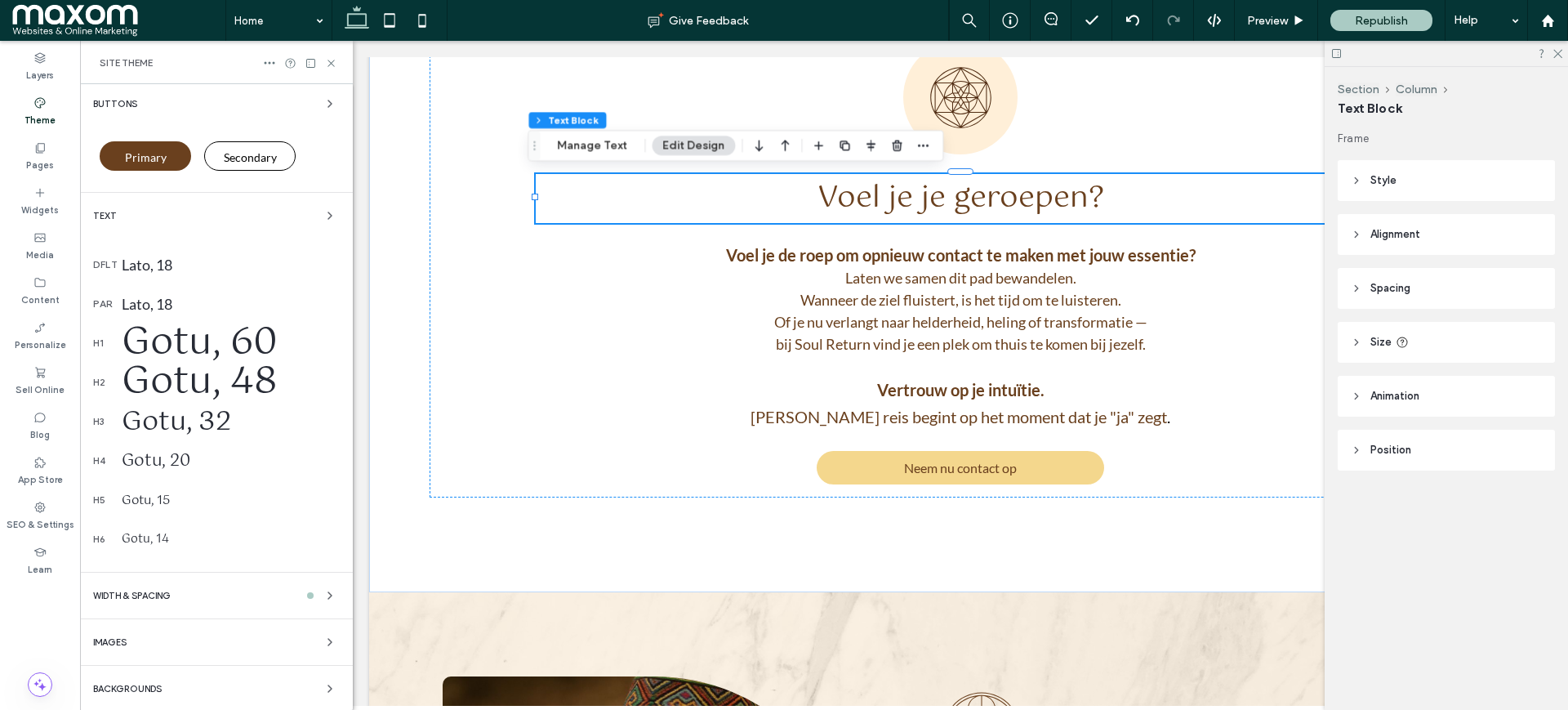
scroll to position [263, 0]
click at [174, 592] on div "WIDTH & SPACING" at bounding box center [217, 592] width 247 height 19
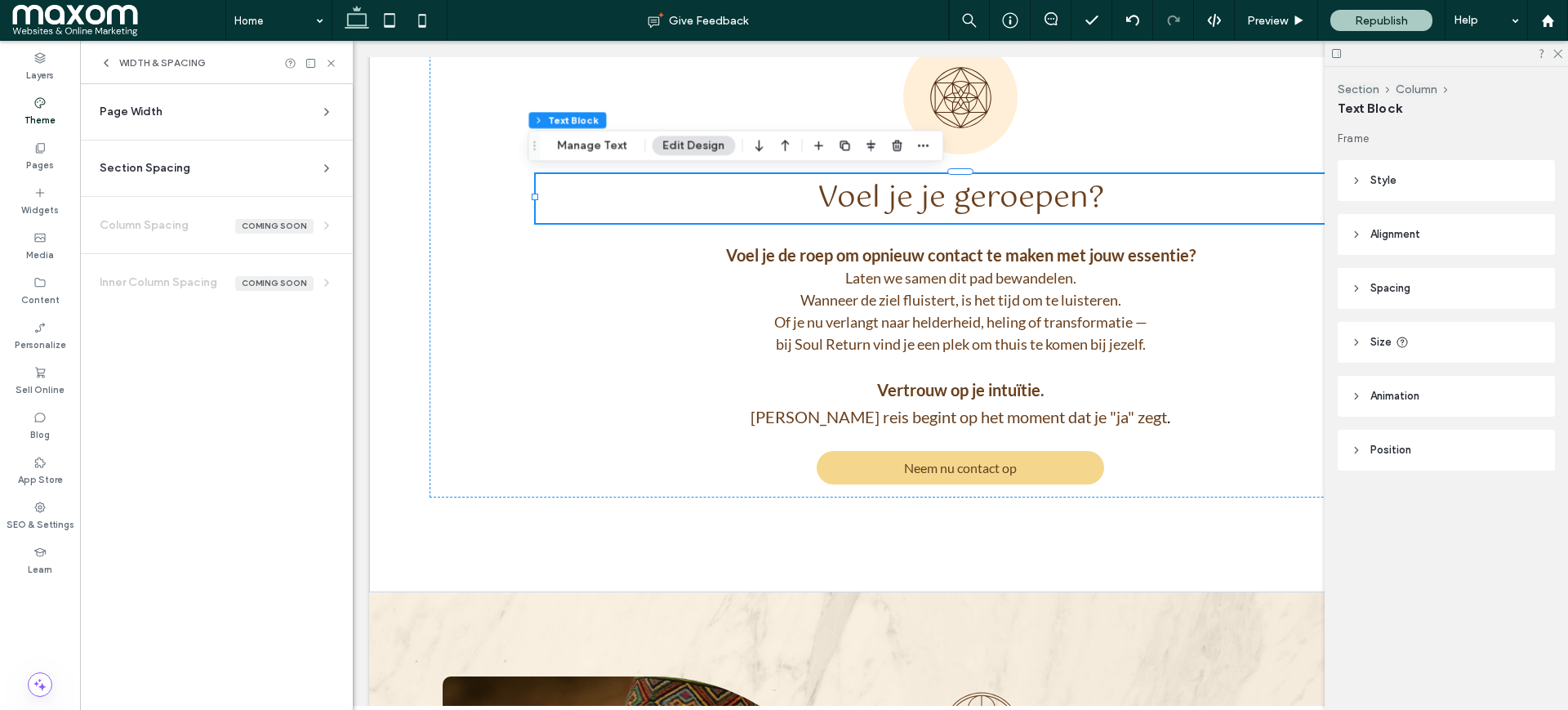
scroll to position [0, 0]
click at [179, 122] on section "Page Width Set the max width for all site sections that aren’t set to full widt…" at bounding box center [217, 118] width 247 height 42
click at [172, 118] on div "Page Width" at bounding box center [209, 112] width 221 height 16
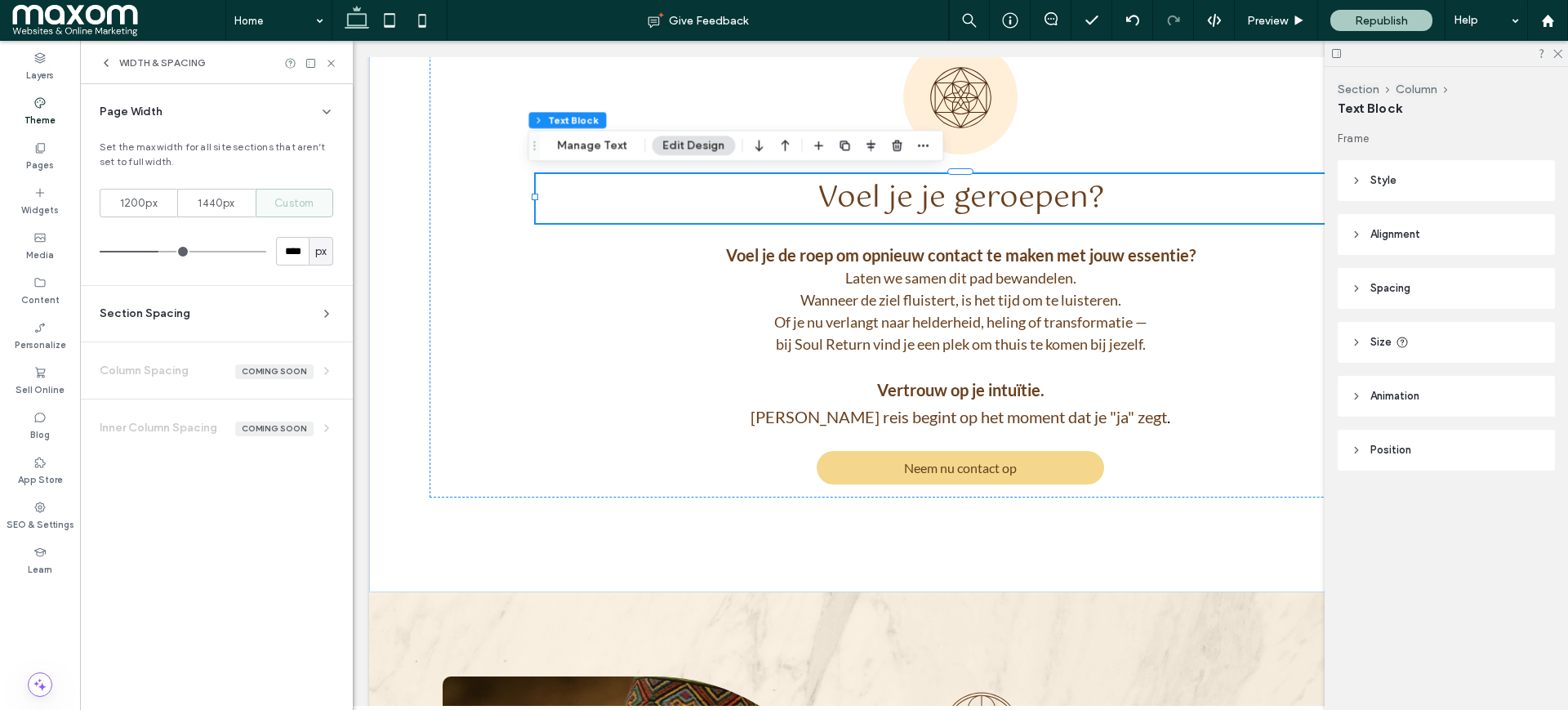
click at [171, 319] on span "Section Spacing" at bounding box center [145, 313] width 91 height 16
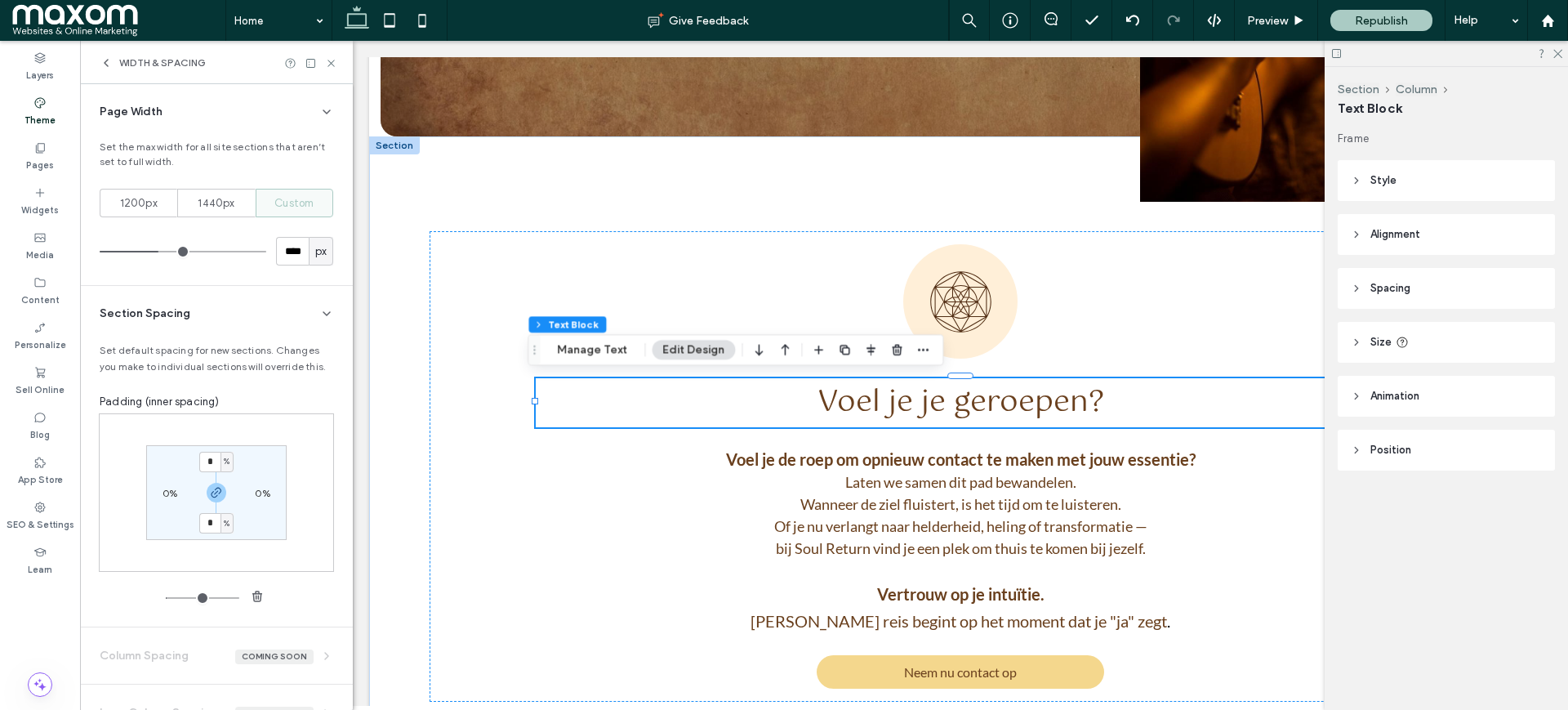
click at [105, 66] on icon at bounding box center [106, 63] width 13 height 13
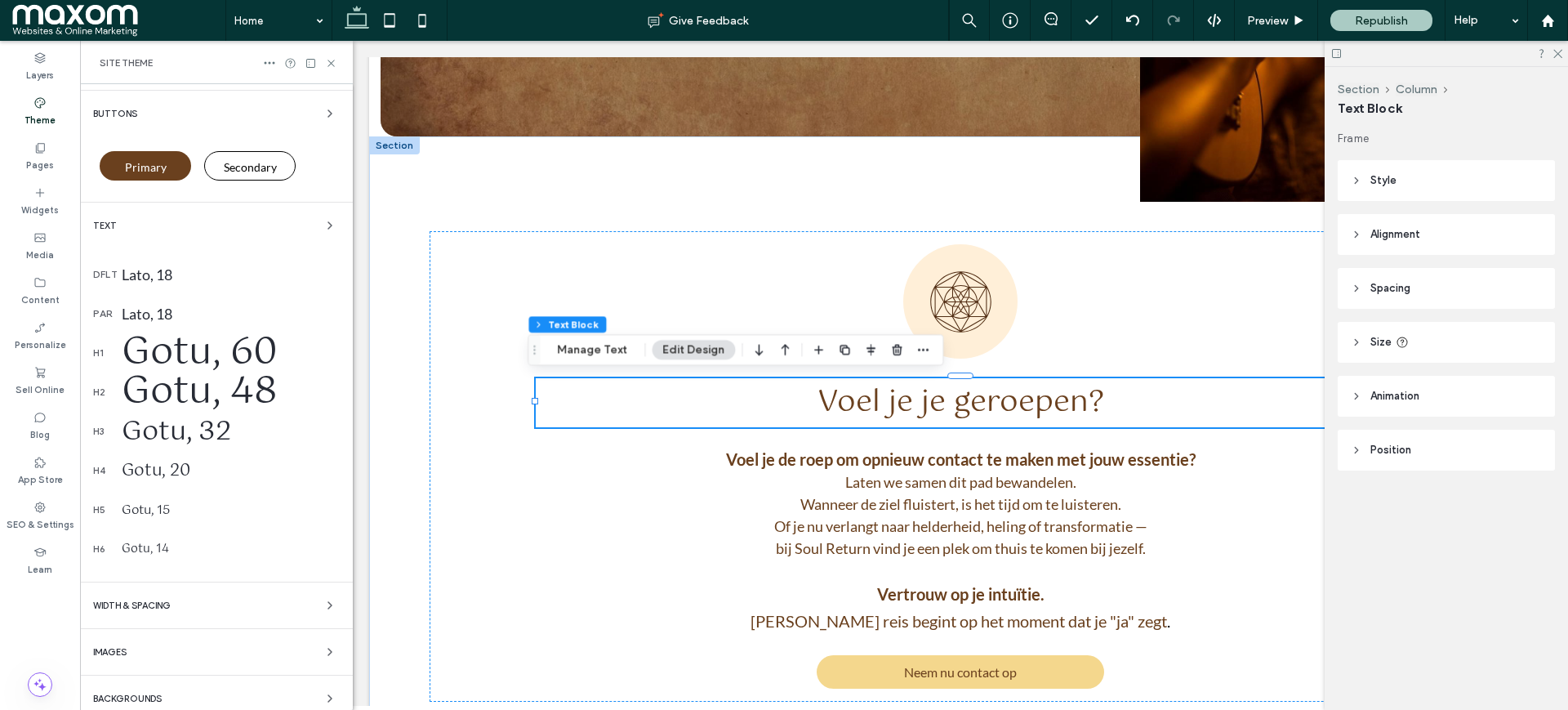
scroll to position [263, 0]
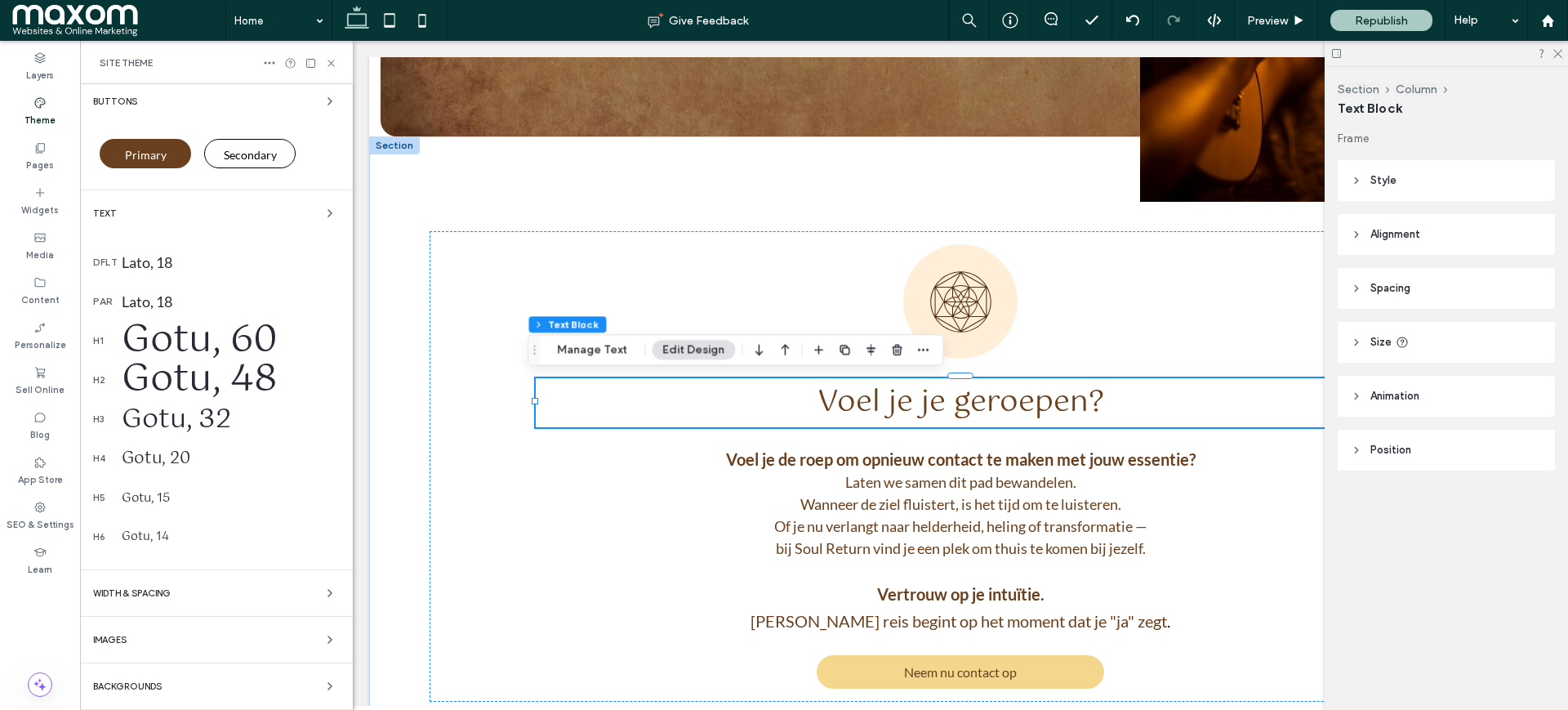
drag, startPoint x: 150, startPoint y: 636, endPoint x: 242, endPoint y: 267, distance: 380.3
click at [150, 638] on div "Images" at bounding box center [217, 640] width 247 height 19
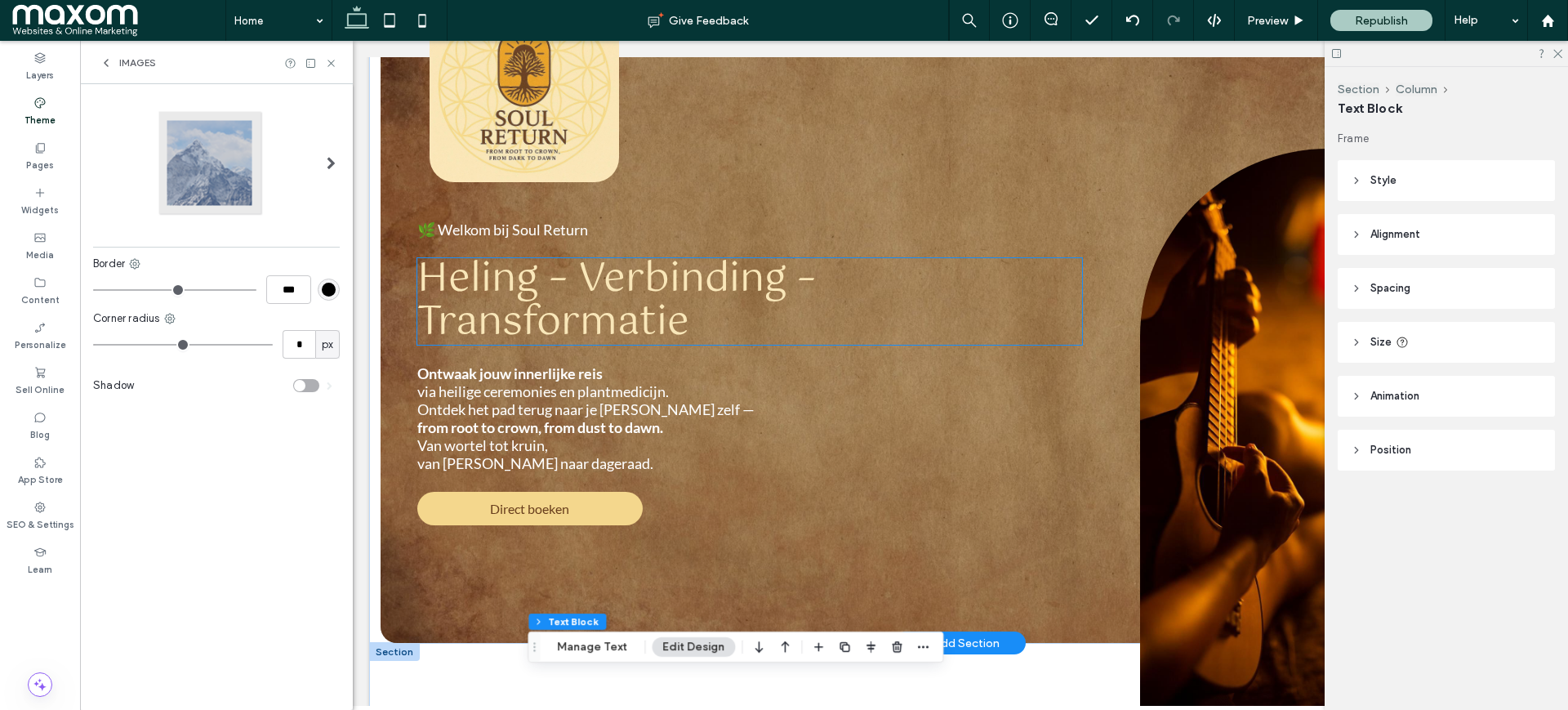
scroll to position [102, 0]
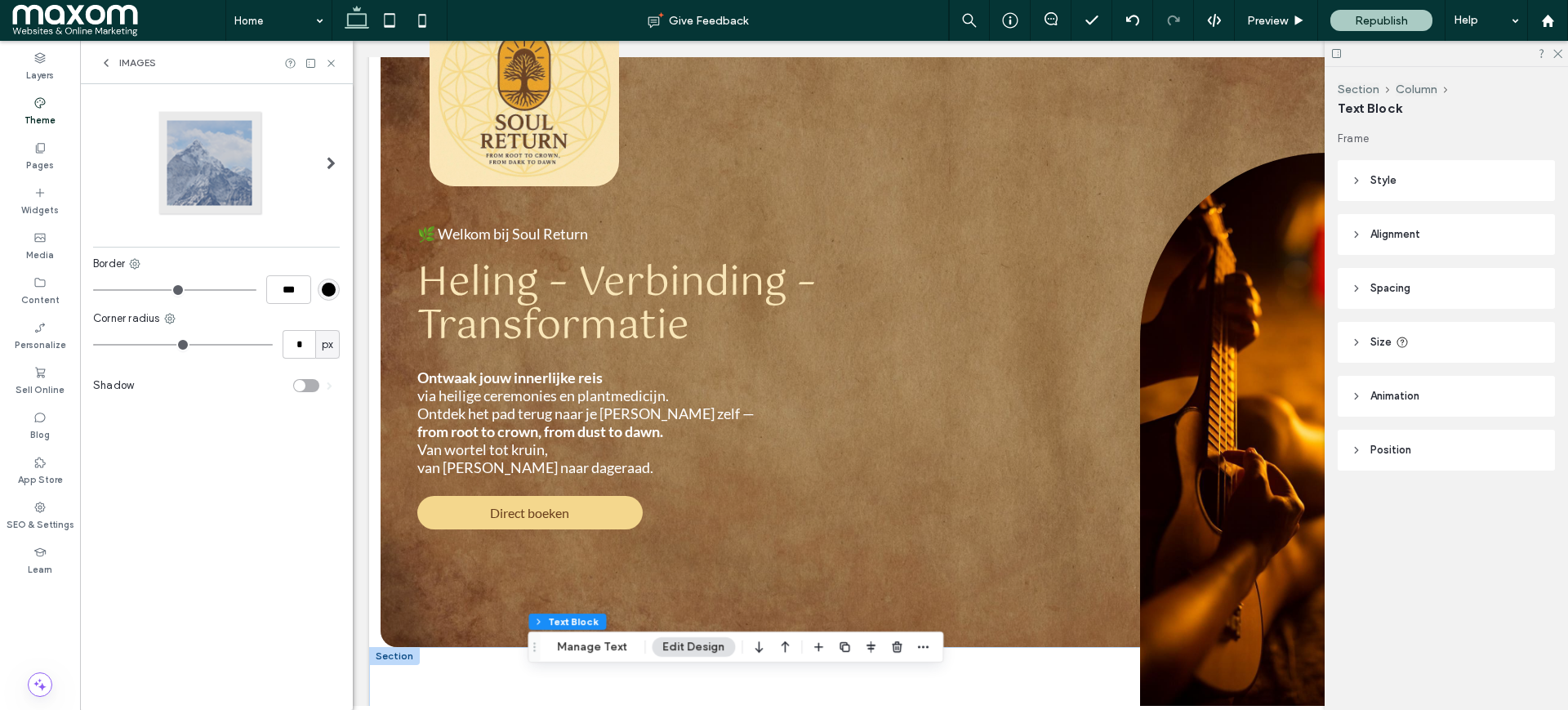
click at [1338, 48] on icon at bounding box center [1337, 53] width 13 height 13
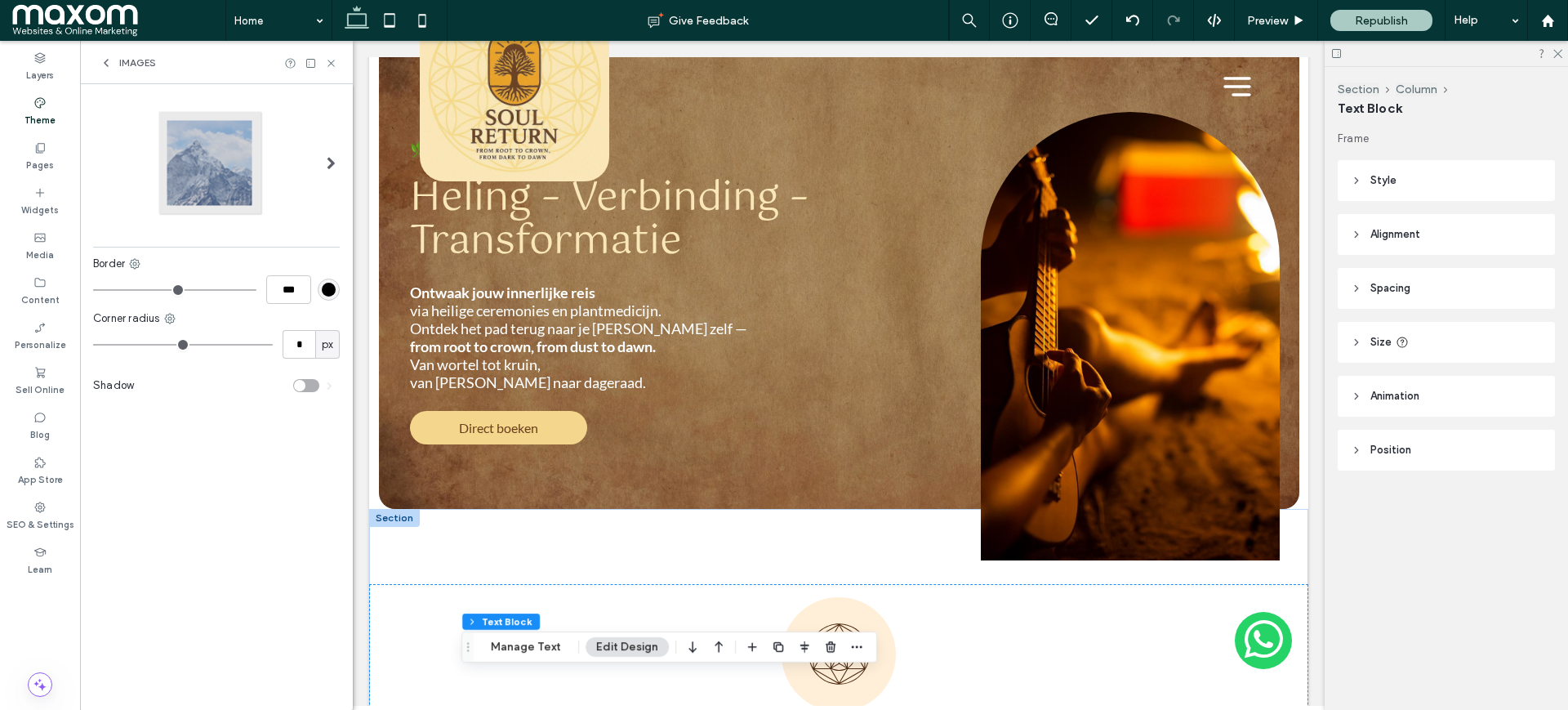
click at [108, 54] on div "Images" at bounding box center [216, 62] width 273 height 43
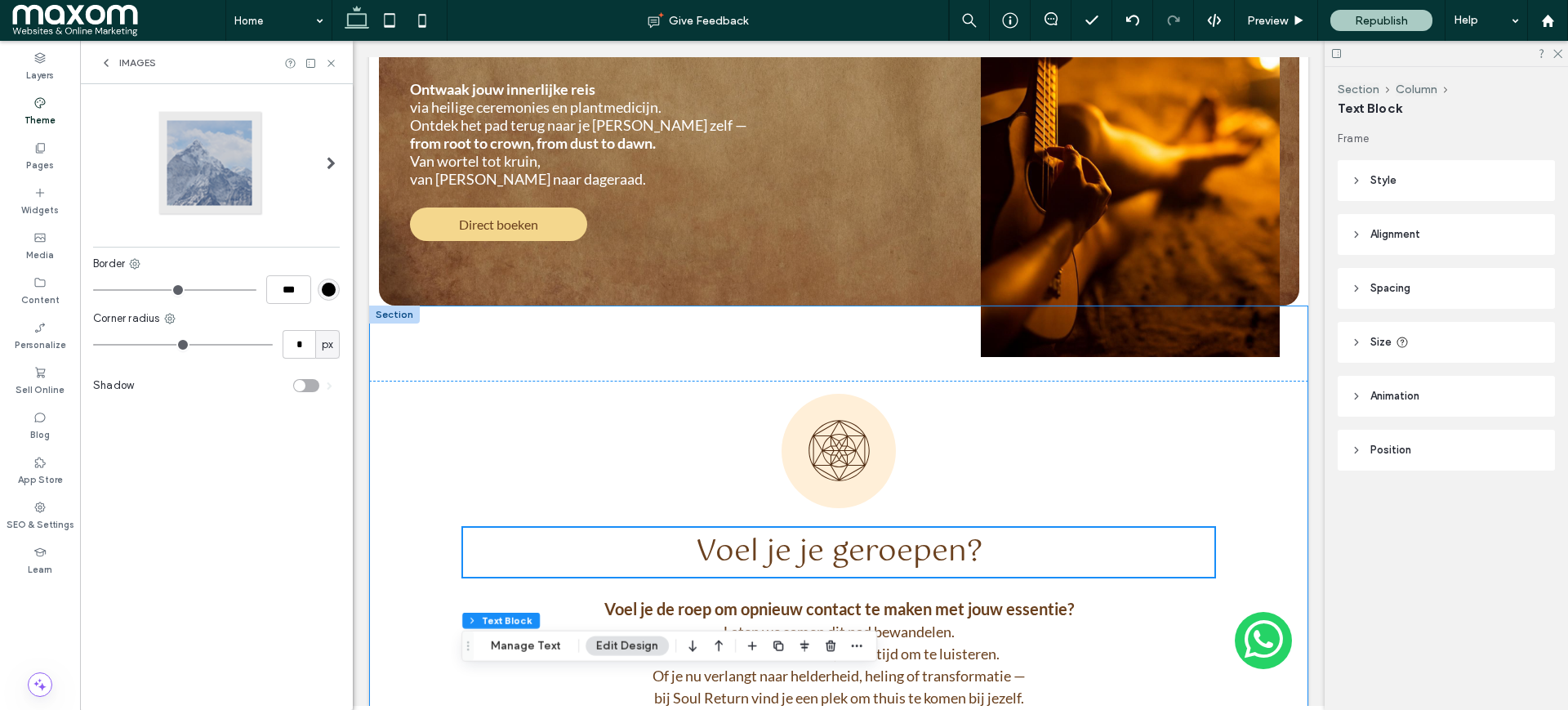
scroll to position [306, 0]
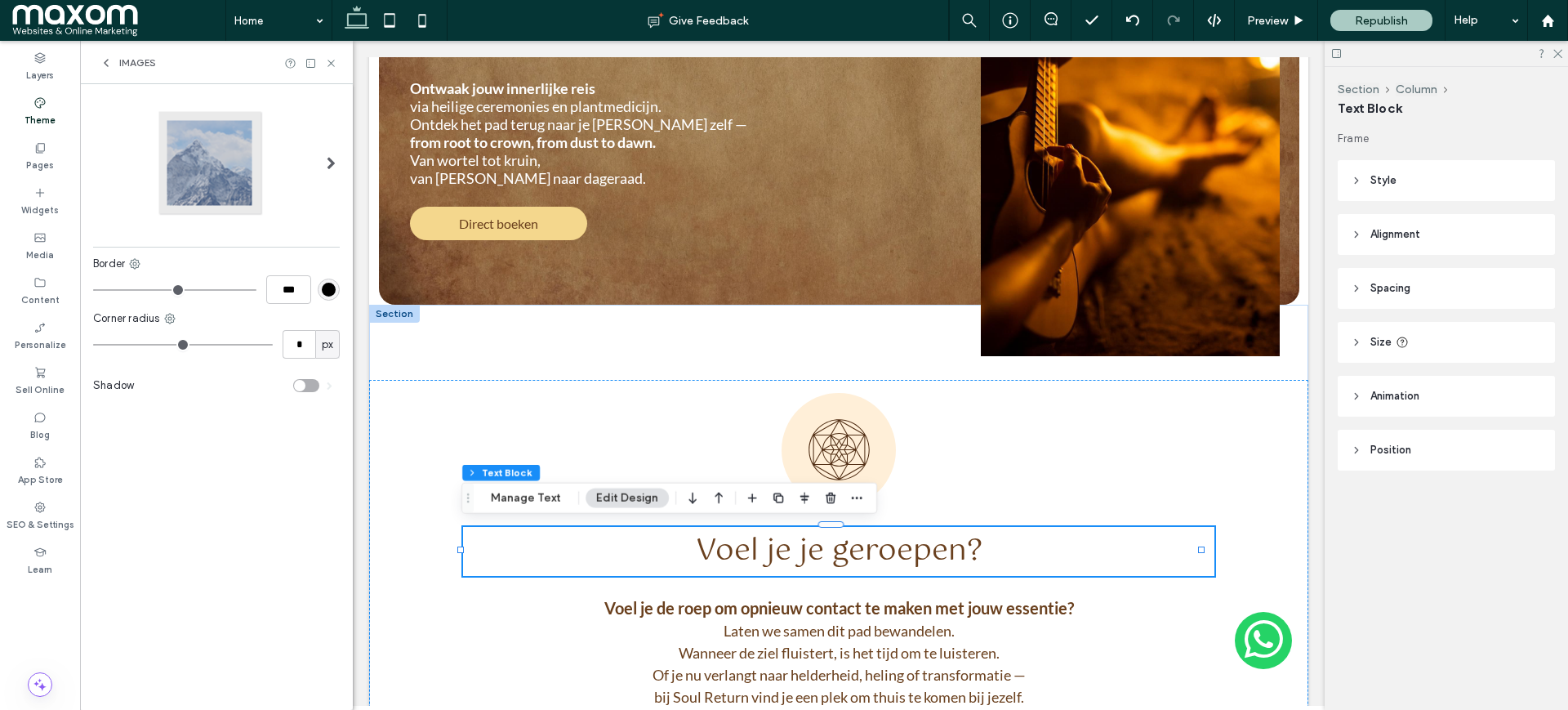
click at [107, 61] on use at bounding box center [105, 63] width 3 height 7
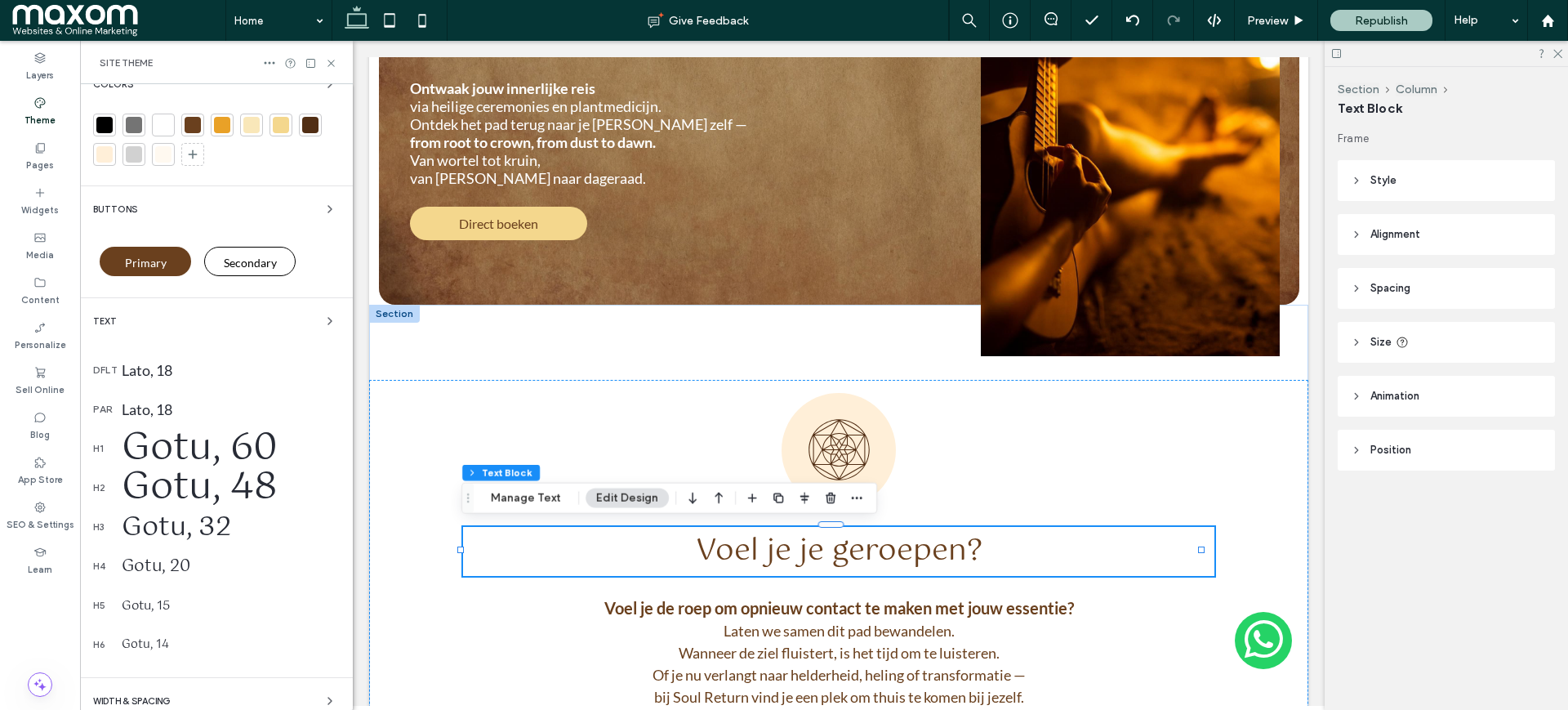
scroll to position [263, 0]
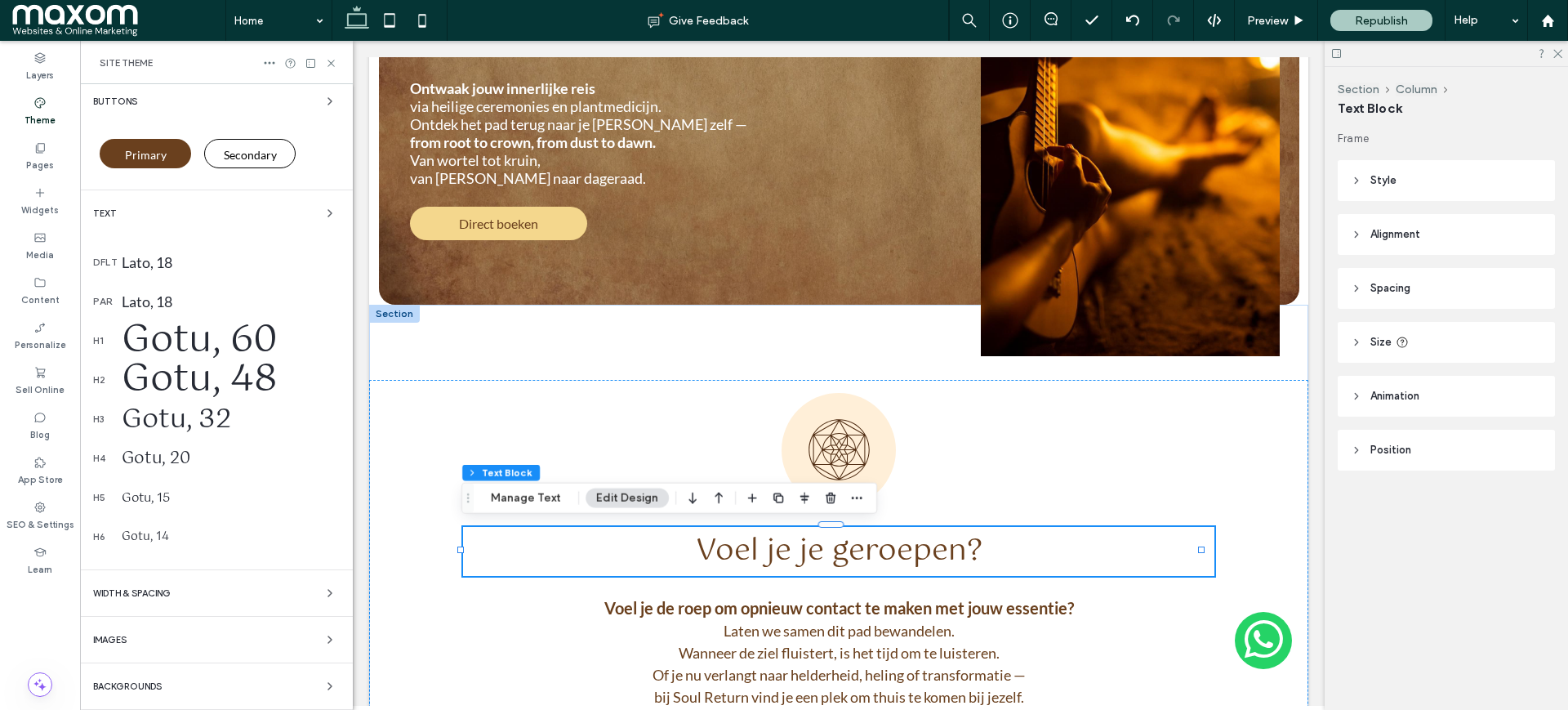
click at [140, 690] on span "Backgrounds" at bounding box center [127, 686] width 68 height 9
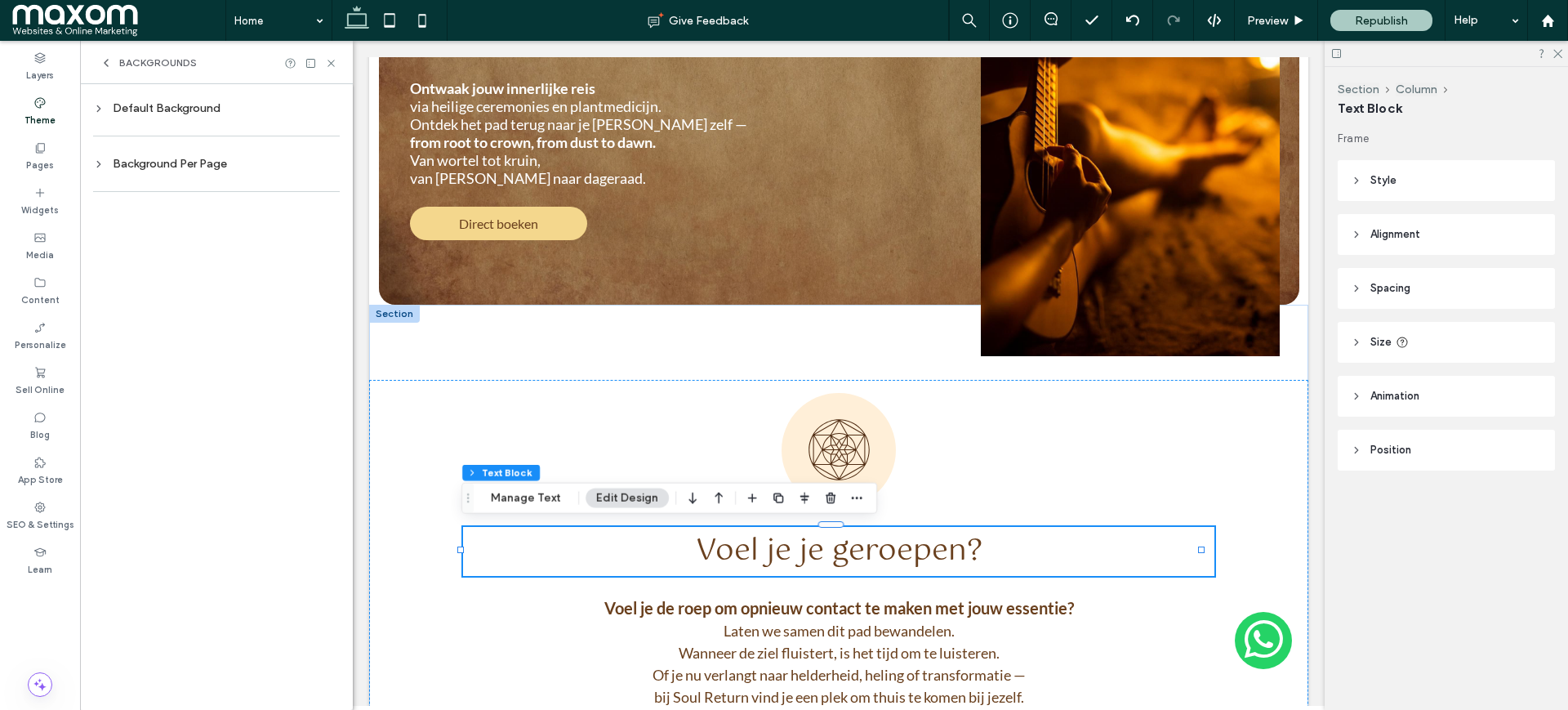
scroll to position [0, 0]
click at [147, 177] on div at bounding box center [217, 191] width 247 height 34
click at [149, 169] on div "Background Per Page" at bounding box center [217, 164] width 247 height 13
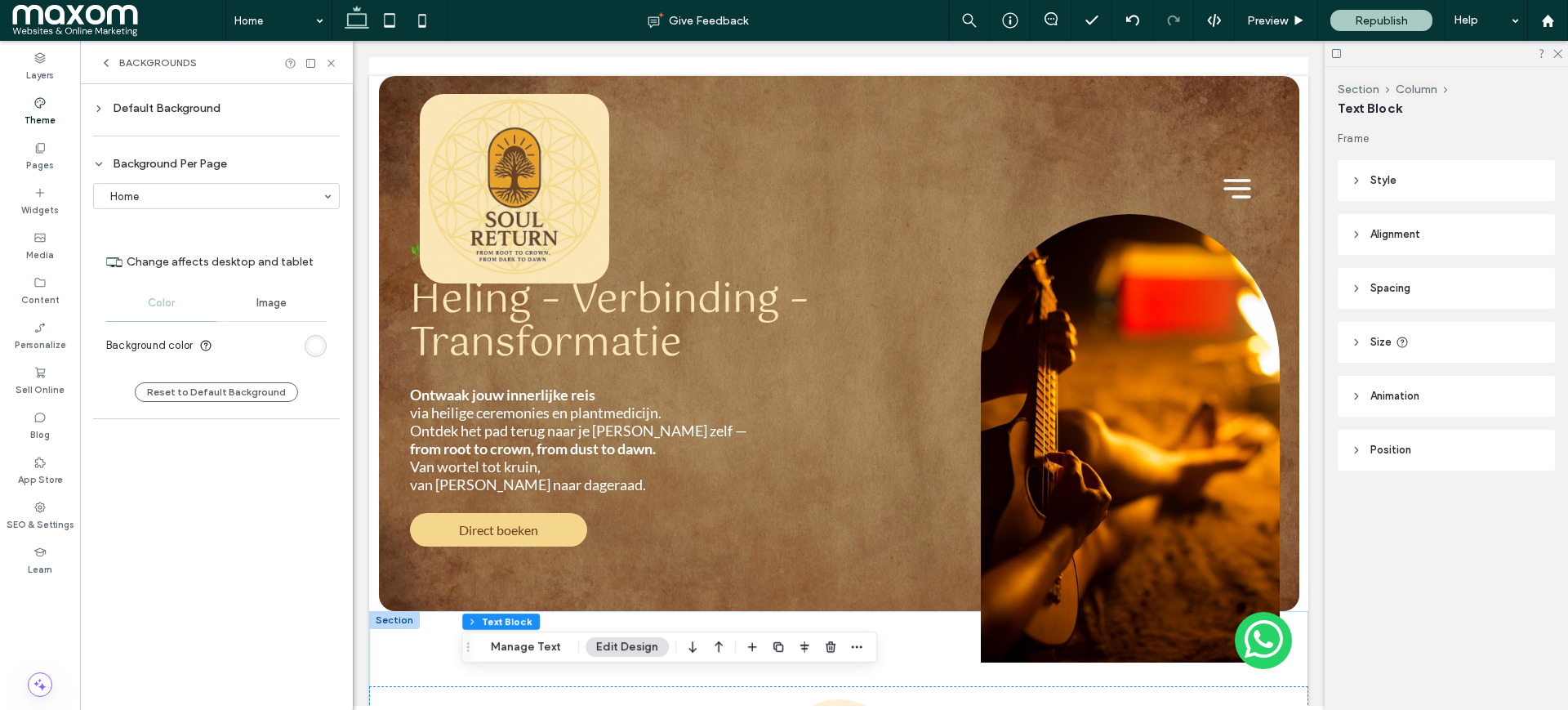
click at [155, 166] on div "Background Per Page" at bounding box center [217, 164] width 247 height 13
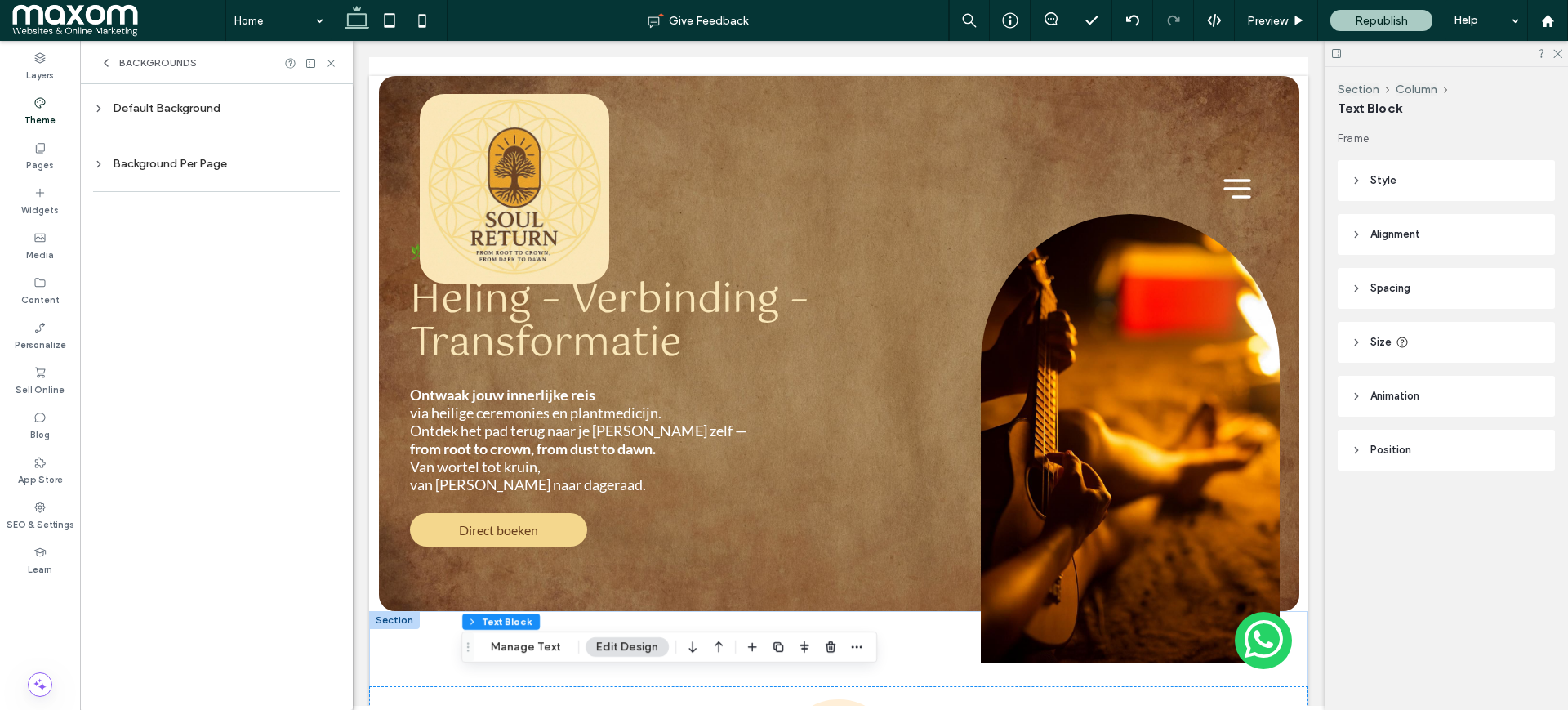
click at [148, 114] on div "Default Background" at bounding box center [217, 108] width 247 height 22
click at [109, 62] on icon at bounding box center [106, 63] width 13 height 13
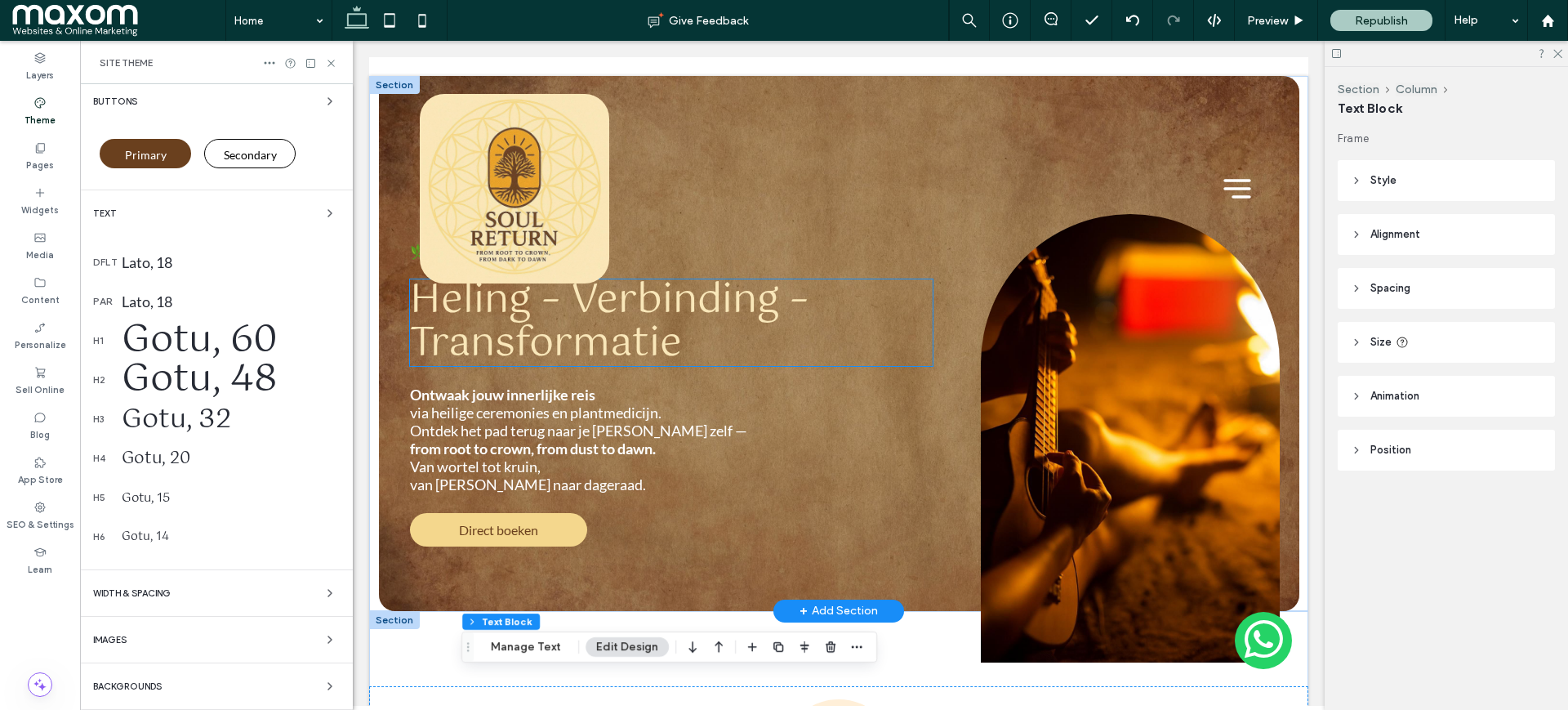
click at [520, 337] on span "Heling – Verbinding – Transformatie" at bounding box center [609, 322] width 399 height 109
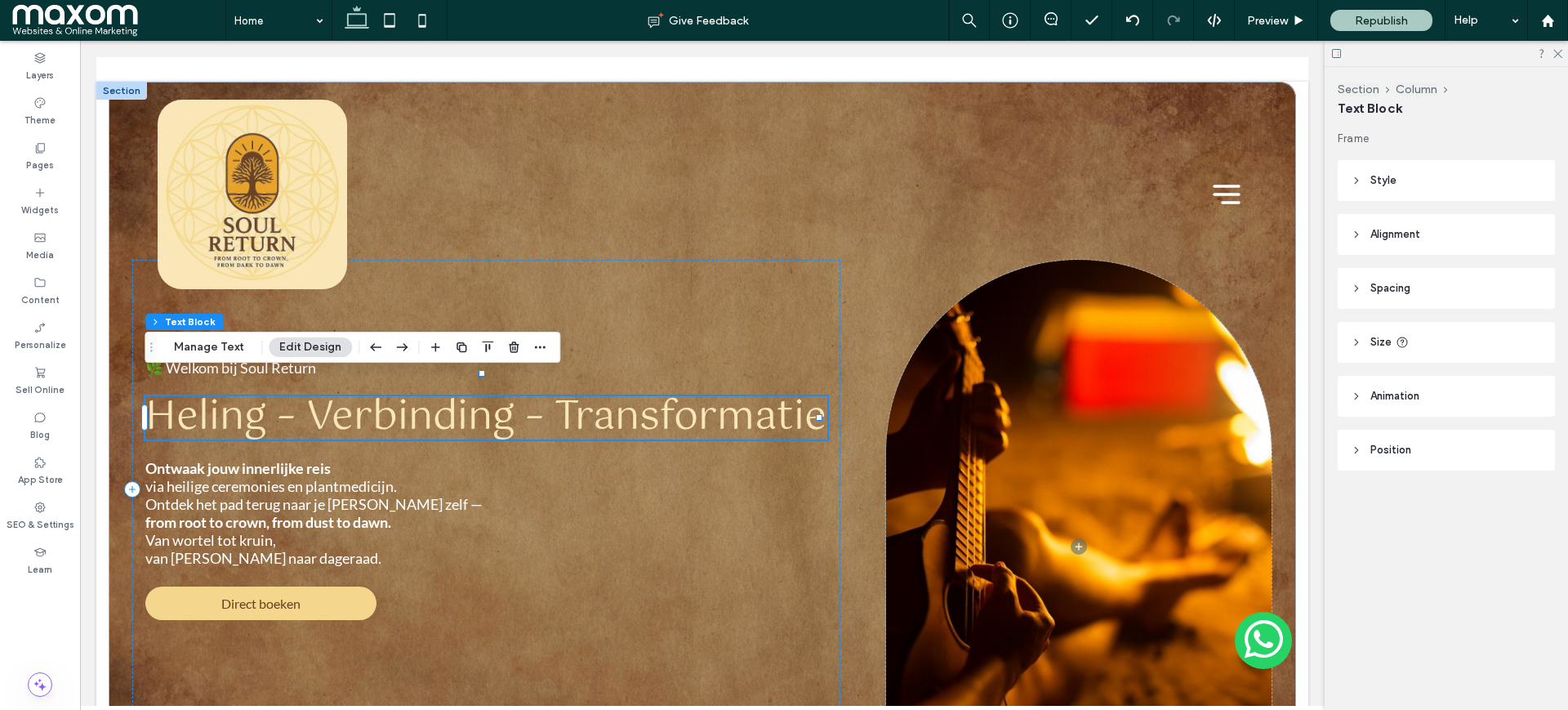
click at [213, 359] on div "Section Column Text Block Manage Text Edit Design" at bounding box center [352, 347] width 415 height 31
click at [221, 353] on button "Manage Text" at bounding box center [209, 347] width 92 height 19
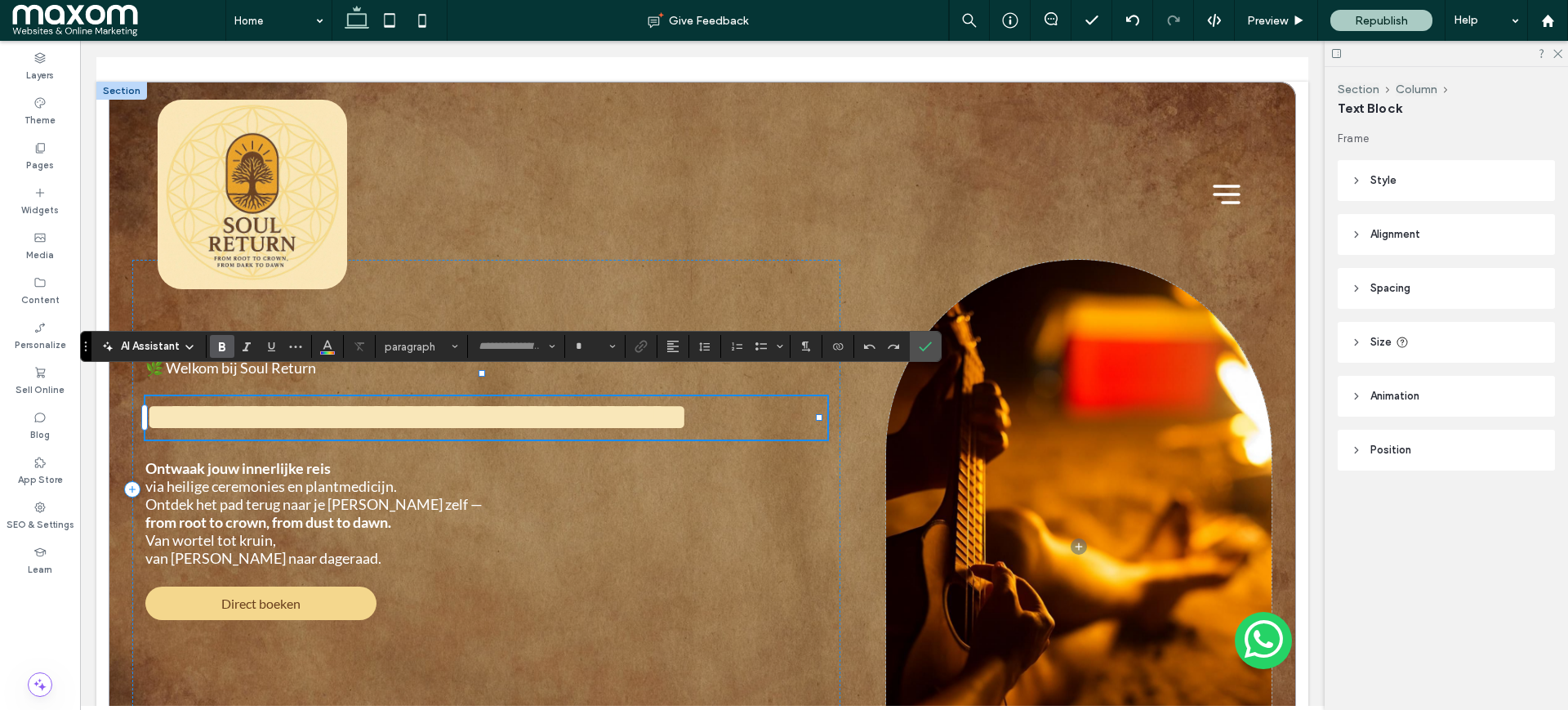
type input "****"
type input "**"
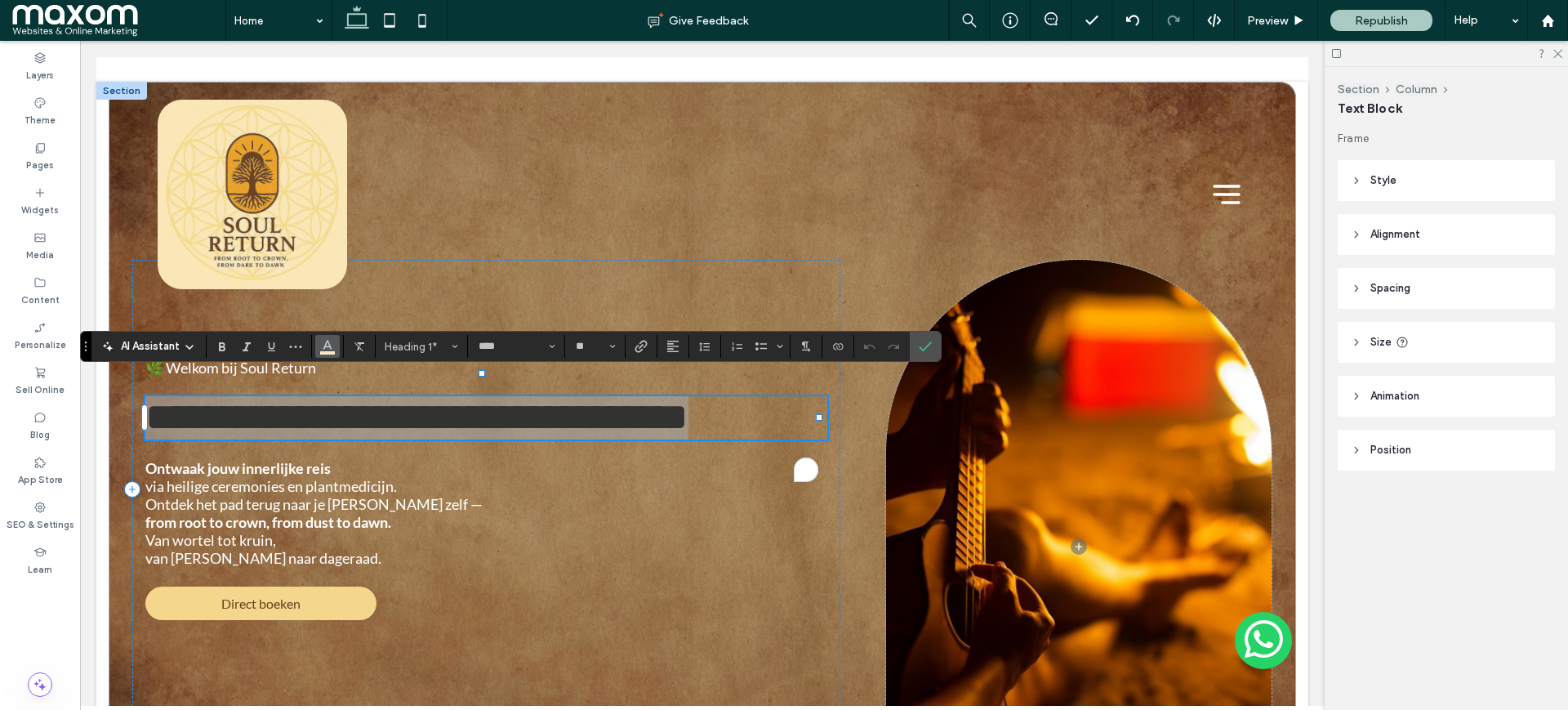
click at [330, 346] on use "Color" at bounding box center [328, 344] width 9 height 9
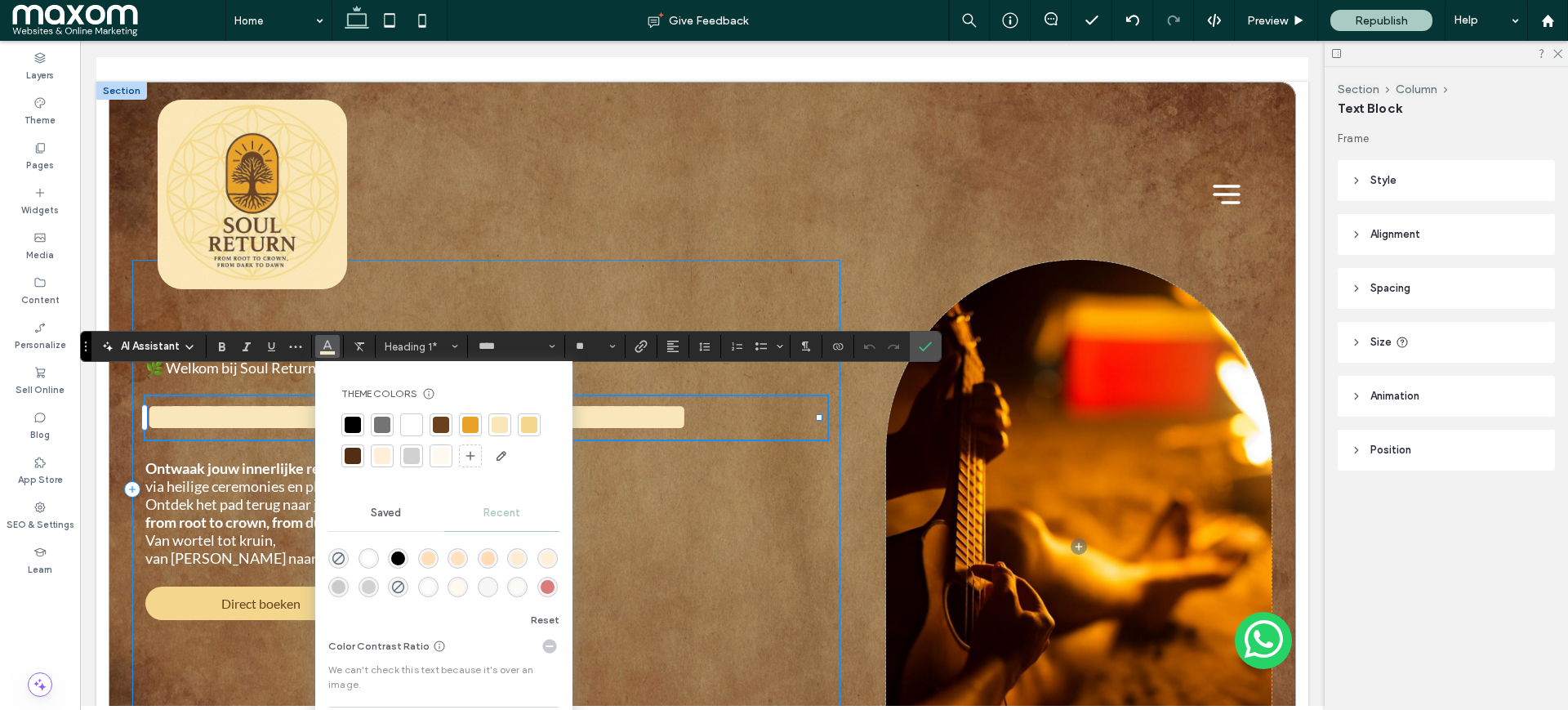
click at [415, 319] on div "**********" at bounding box center [486, 489] width 708 height 459
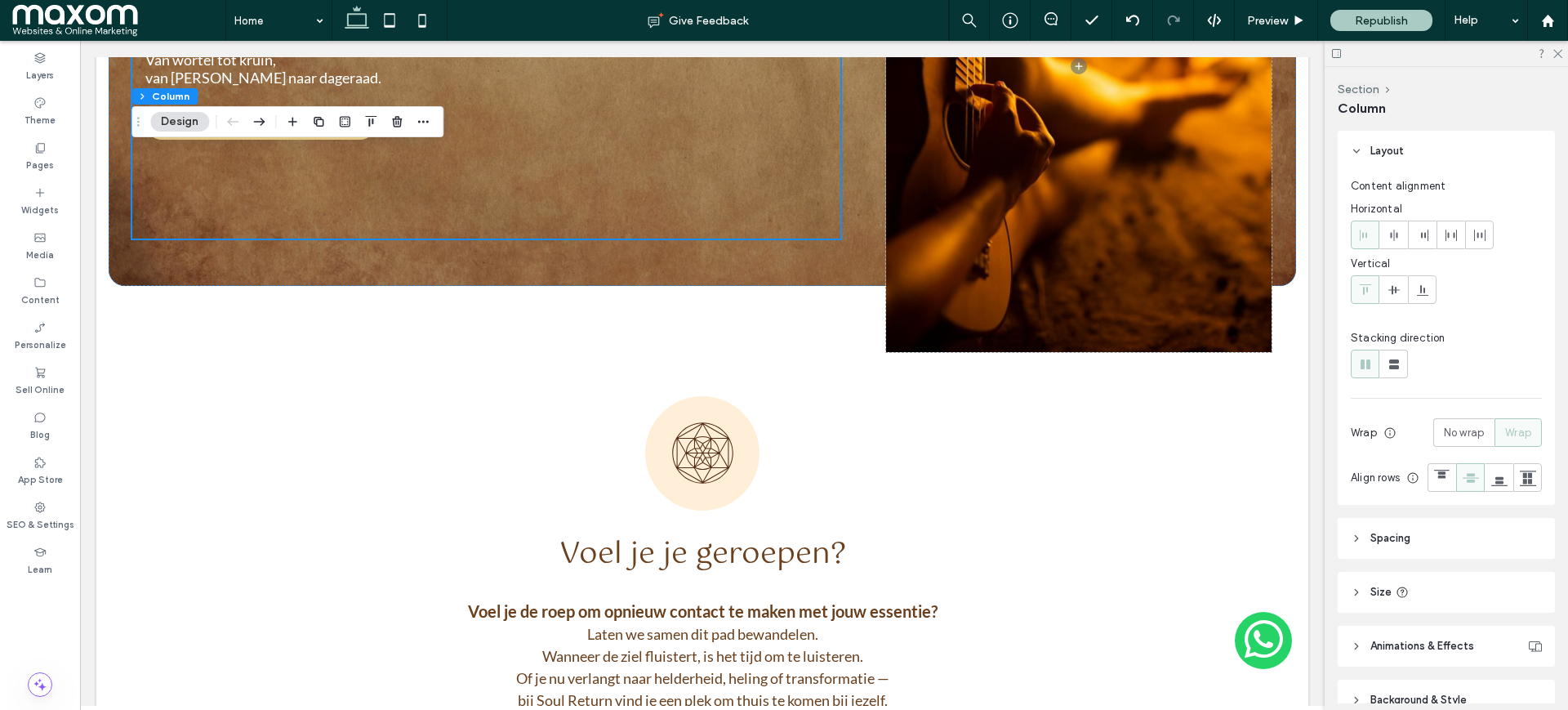
scroll to position [416, 0]
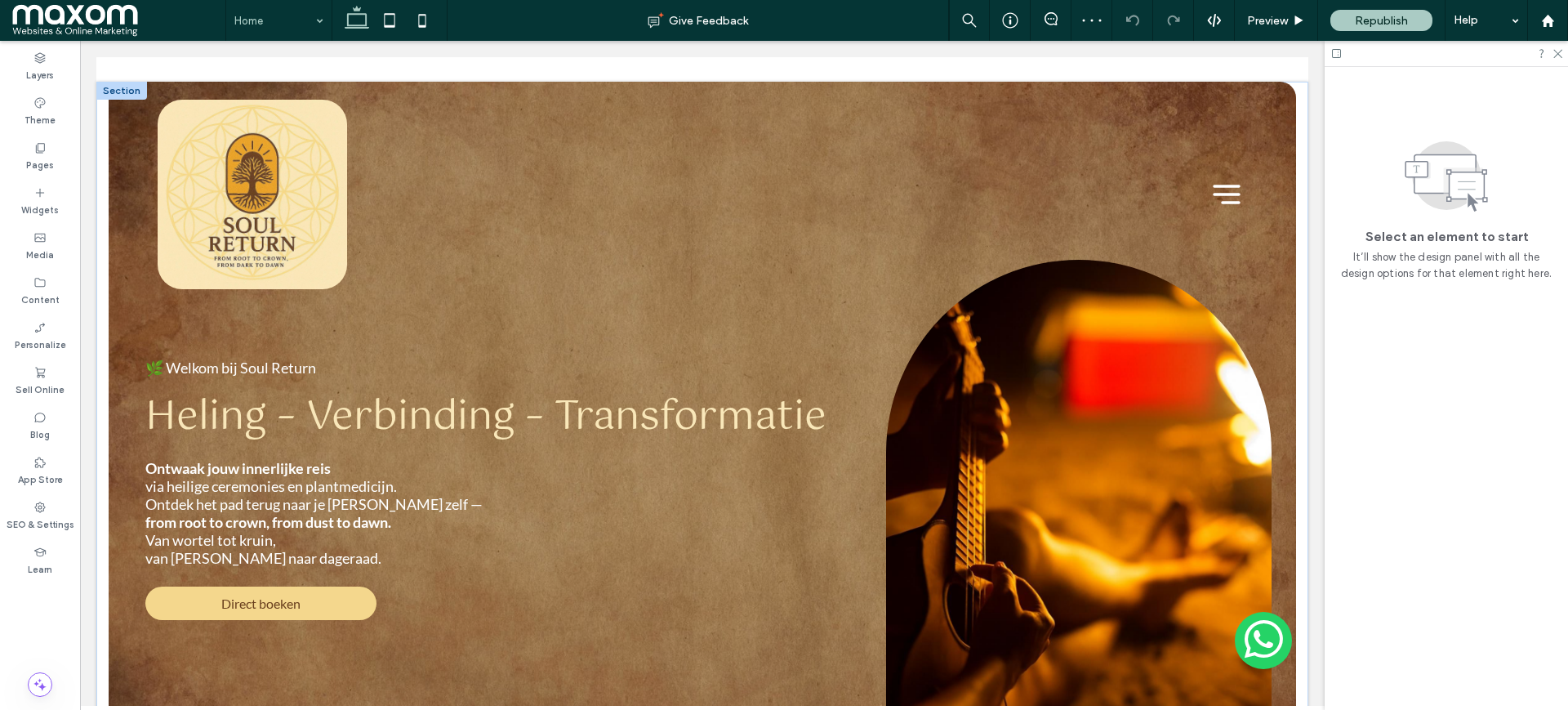
click at [372, 399] on span "Heling – Verbinding – Transformatie" at bounding box center [486, 417] width 681 height 66
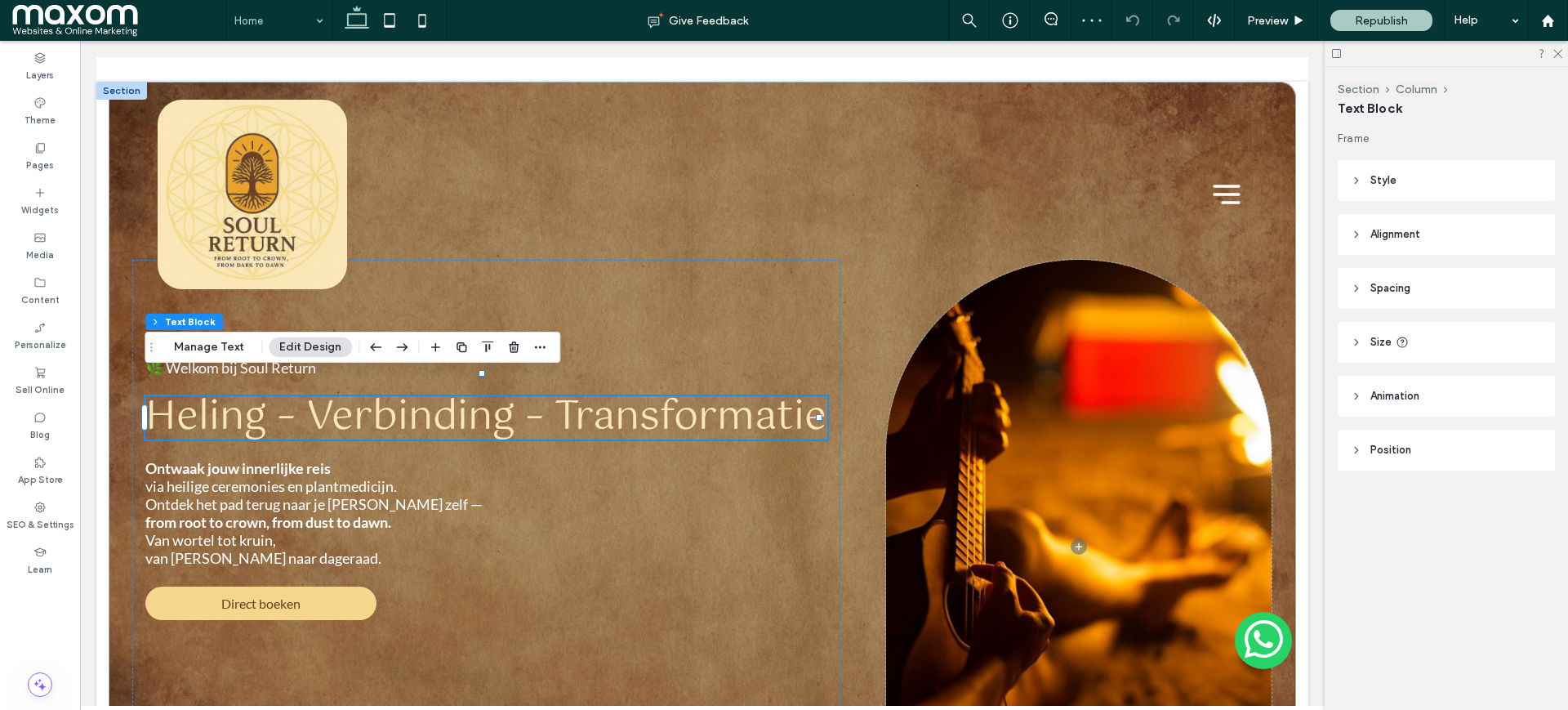
click at [372, 400] on span "Heling – Verbinding – Transformatie" at bounding box center [486, 417] width 681 height 66
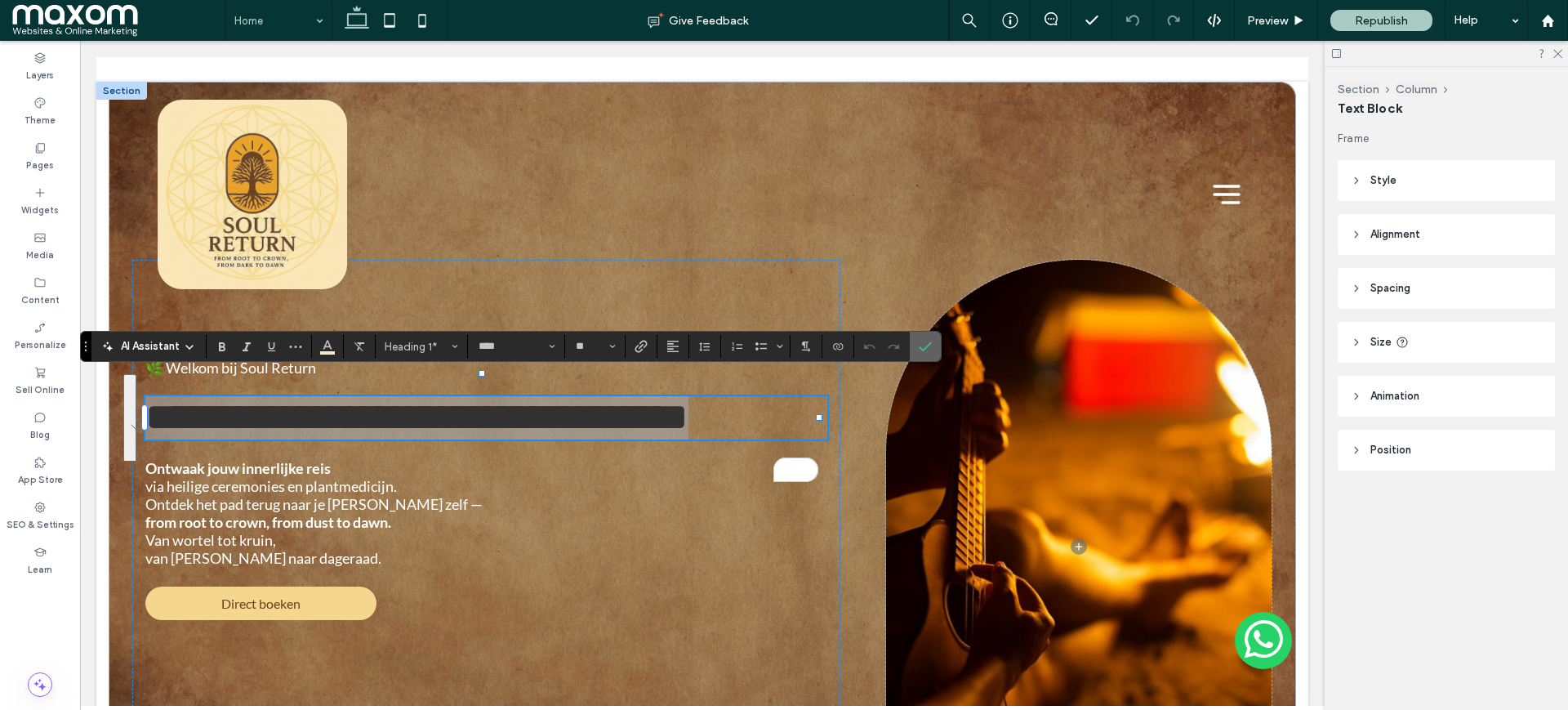
click at [925, 348] on use "Confirm" at bounding box center [926, 346] width 13 height 10
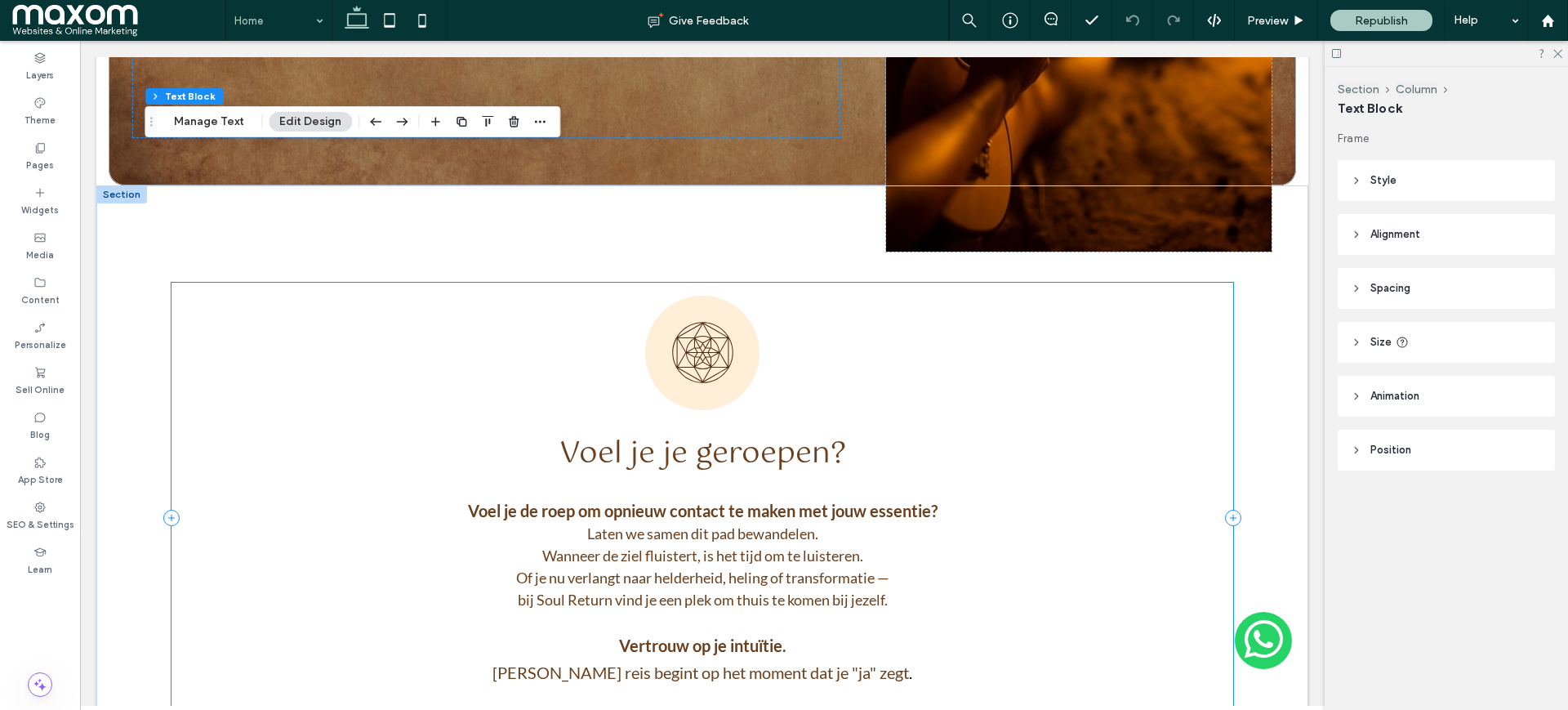
scroll to position [817, 0]
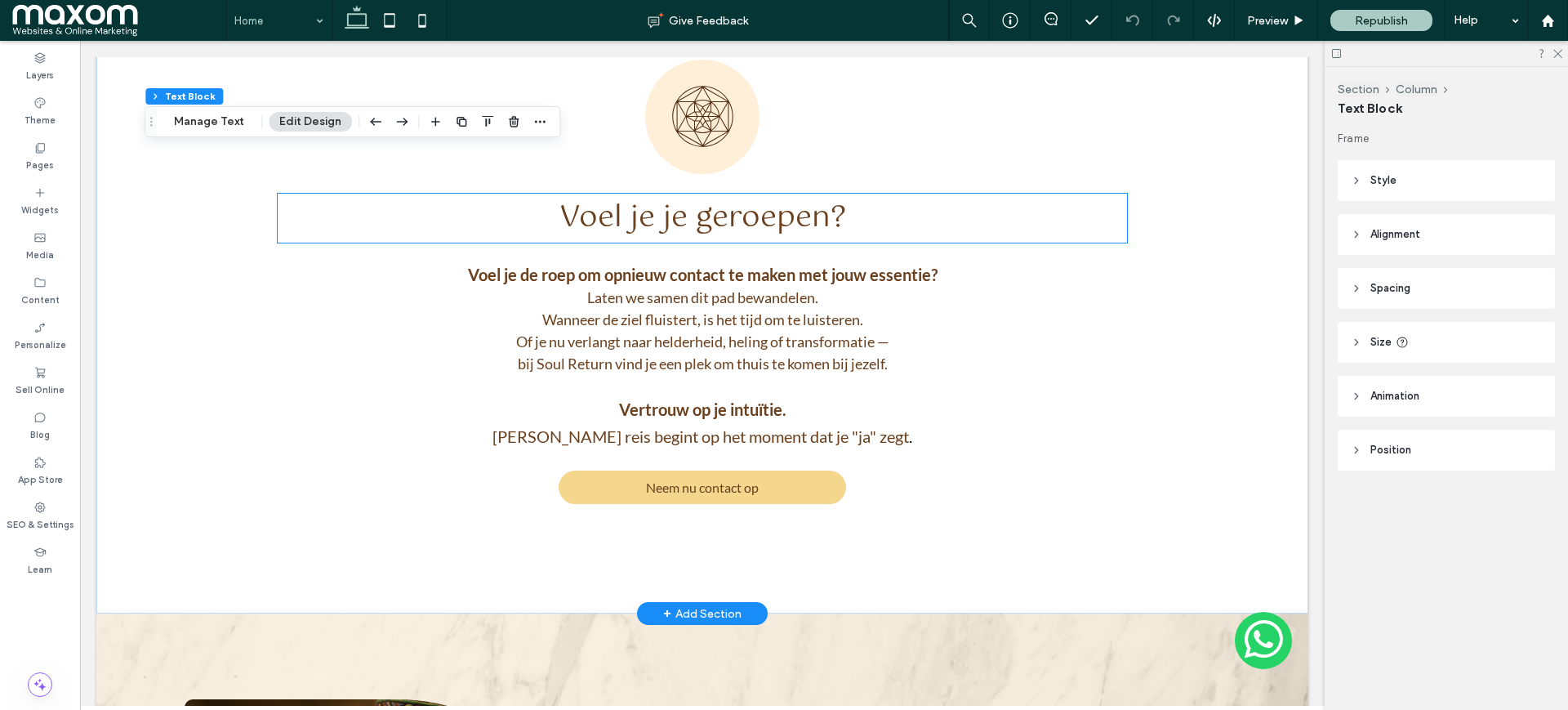
click at [675, 229] on span "Voel je je geroepen?" at bounding box center [704, 218] width 287 height 49
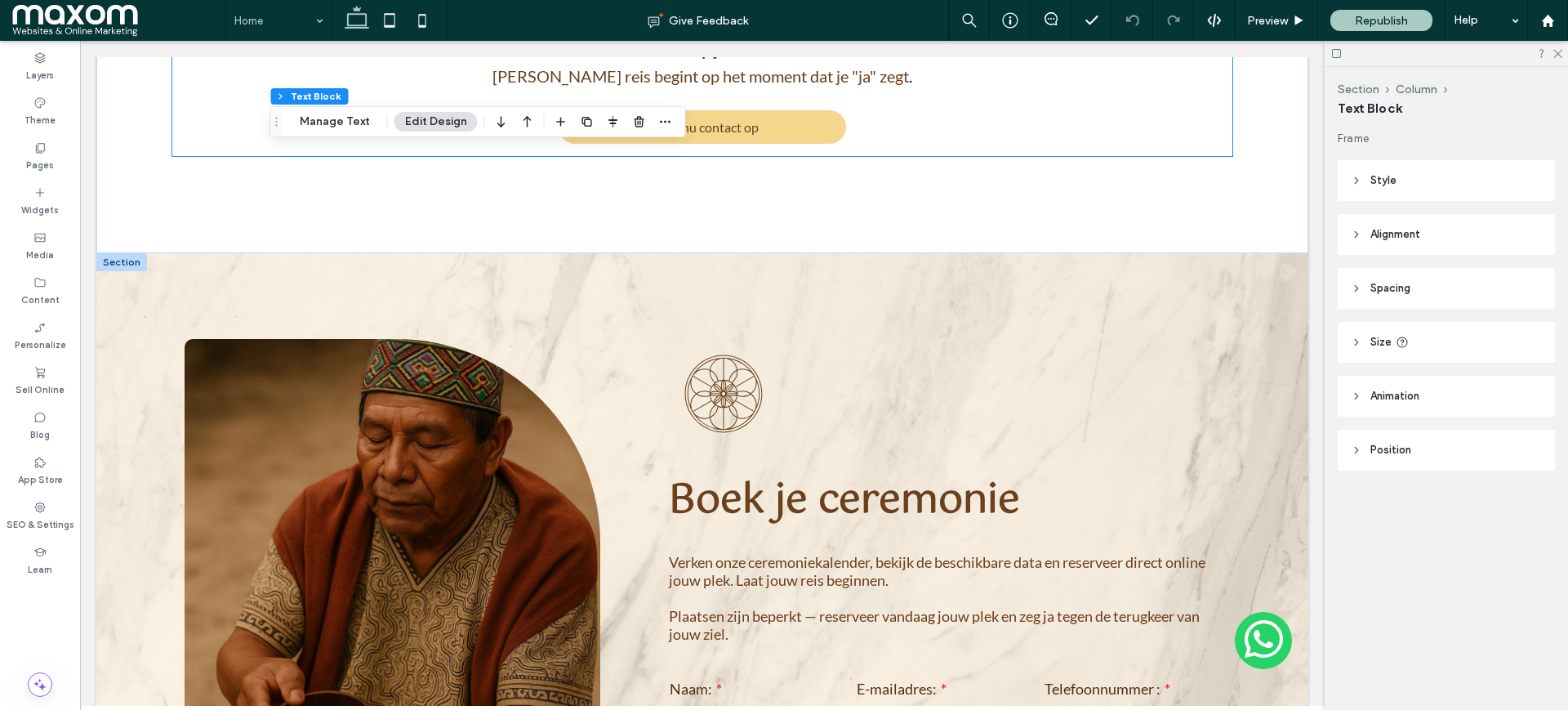
scroll to position [1224, 0]
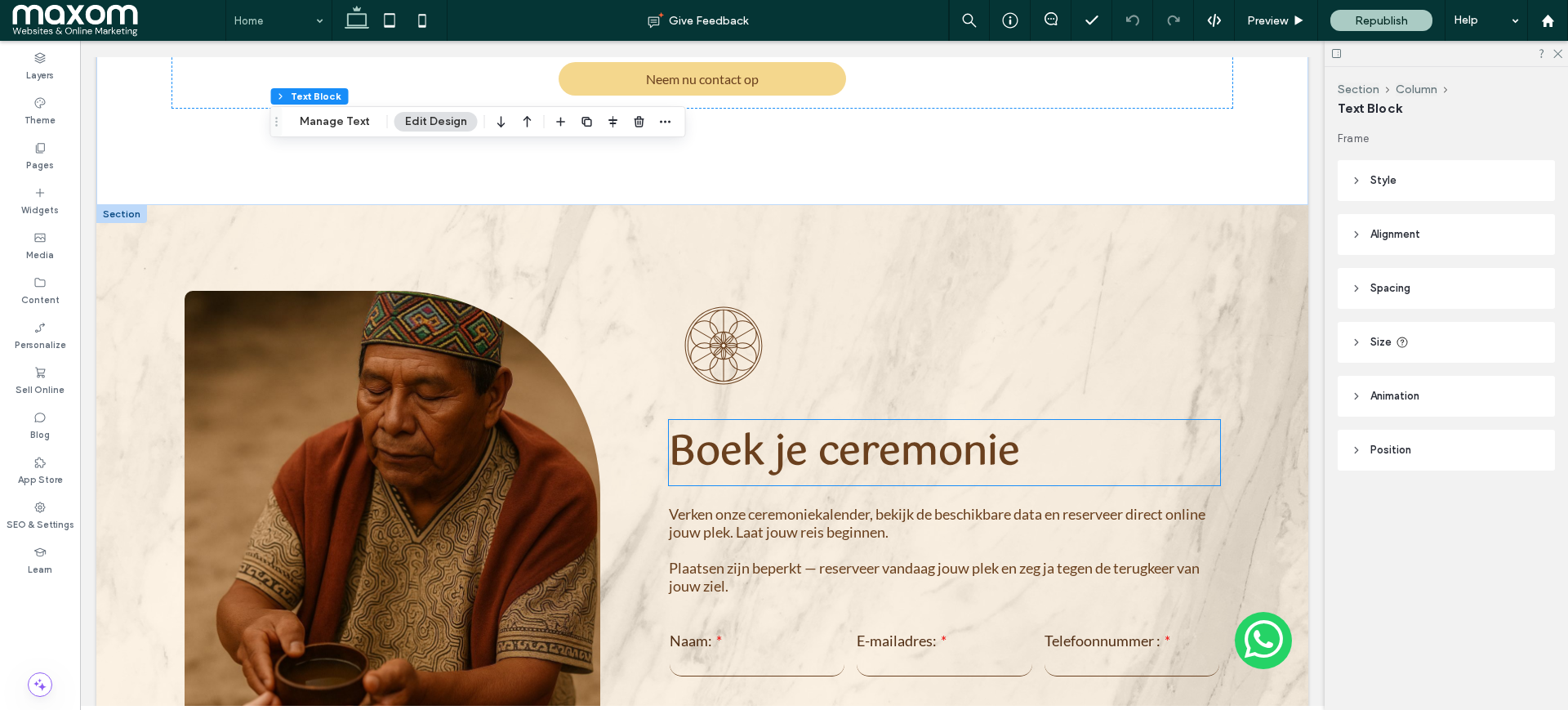
click at [776, 441] on strong "Boek je ceremonie" at bounding box center [844, 453] width 351 height 66
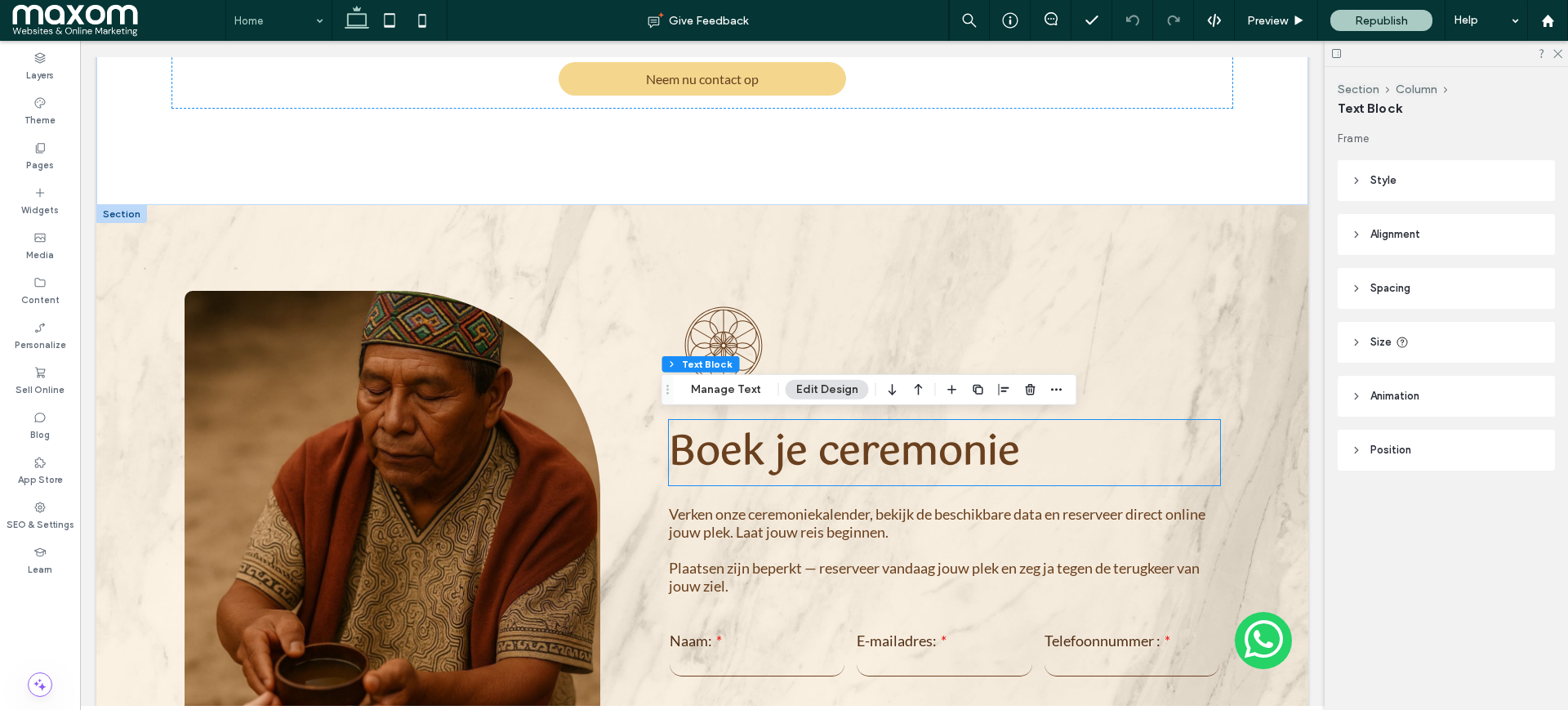
click at [776, 441] on div "Boek je ceremonie" at bounding box center [944, 453] width 551 height 66
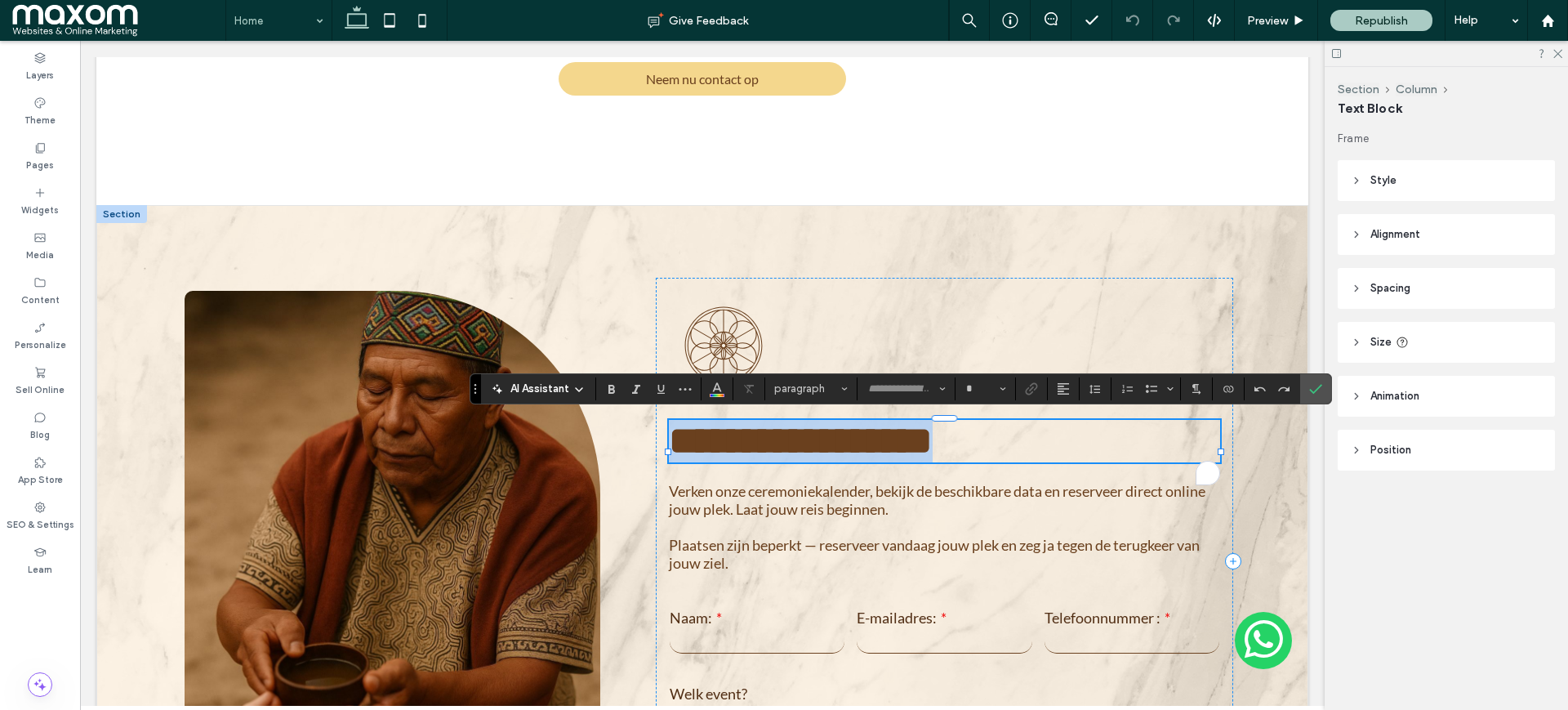
type input "****"
type input "**"
click at [776, 441] on strong "**********" at bounding box center [801, 440] width 264 height 39
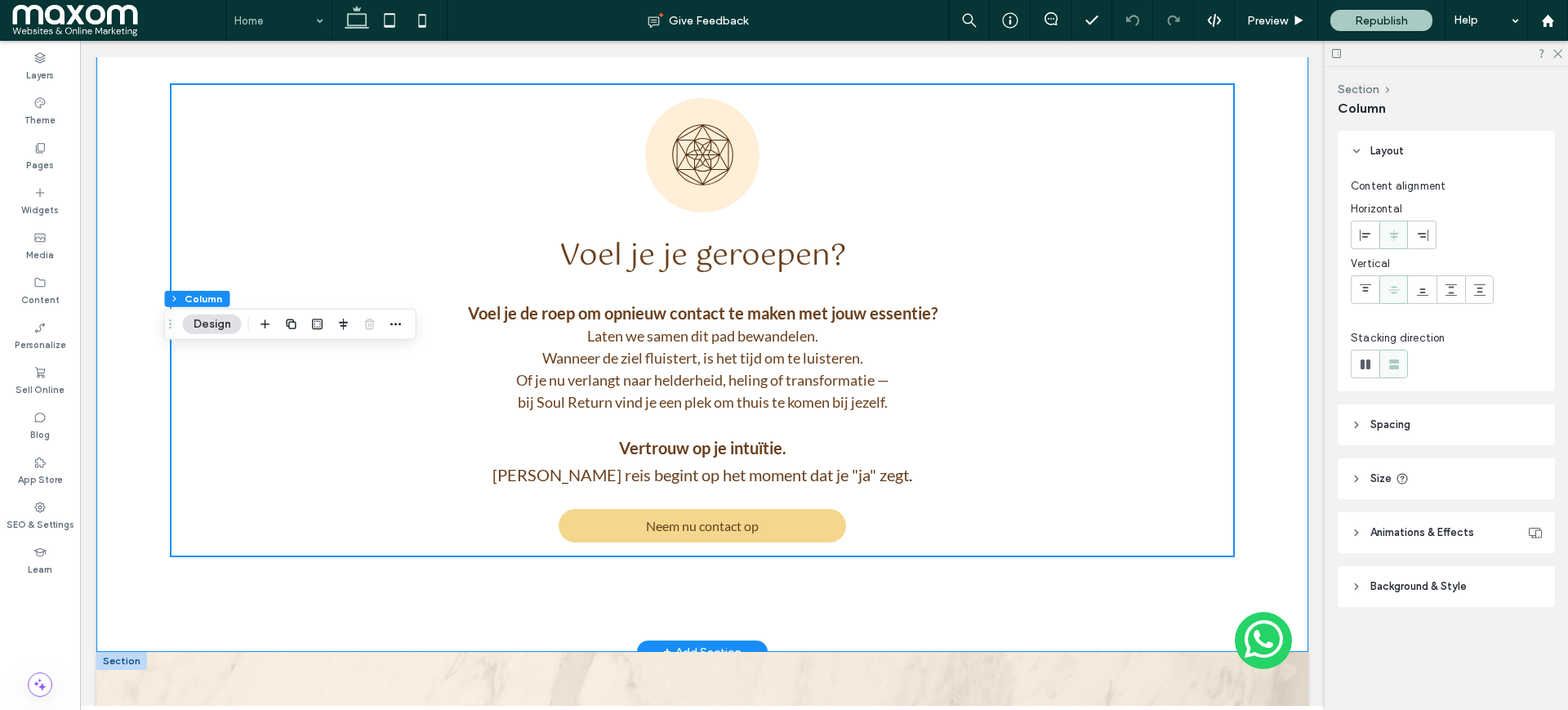
scroll to position [812, 0]
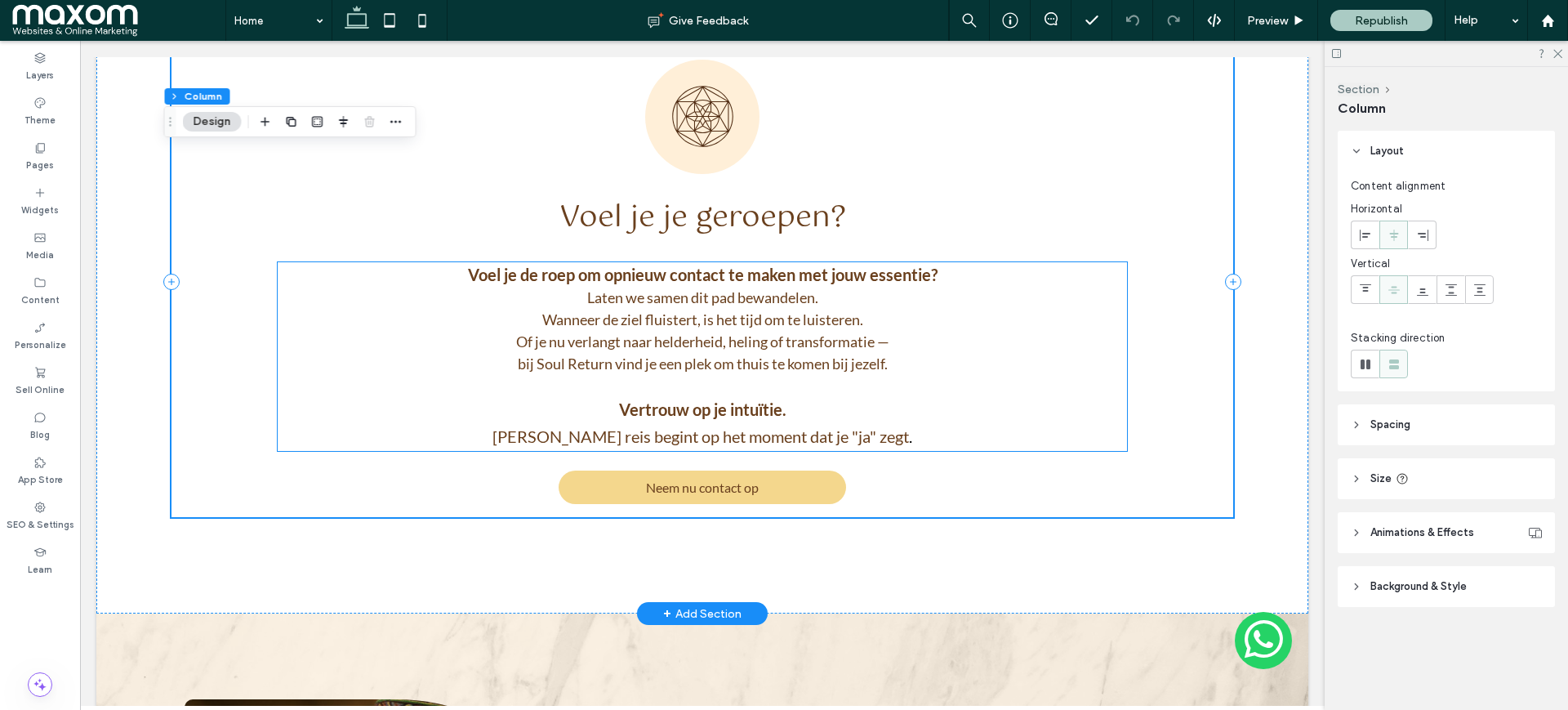
click at [656, 276] on strong "Voel je de roep om opnieuw contact te maken met jouw essentie?" at bounding box center [703, 275] width 469 height 19
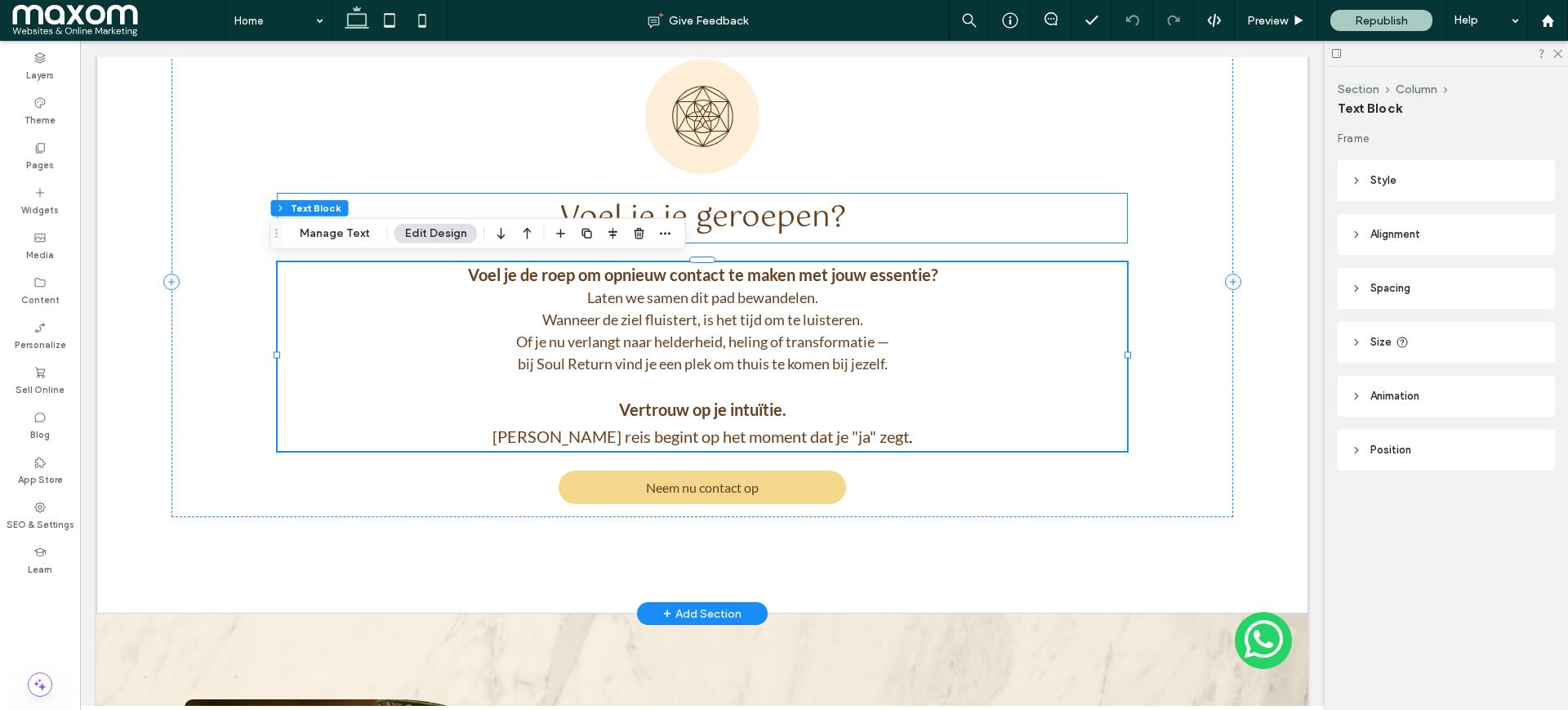
click at [819, 227] on span "Voel je je geroepen?" at bounding box center [704, 218] width 287 height 49
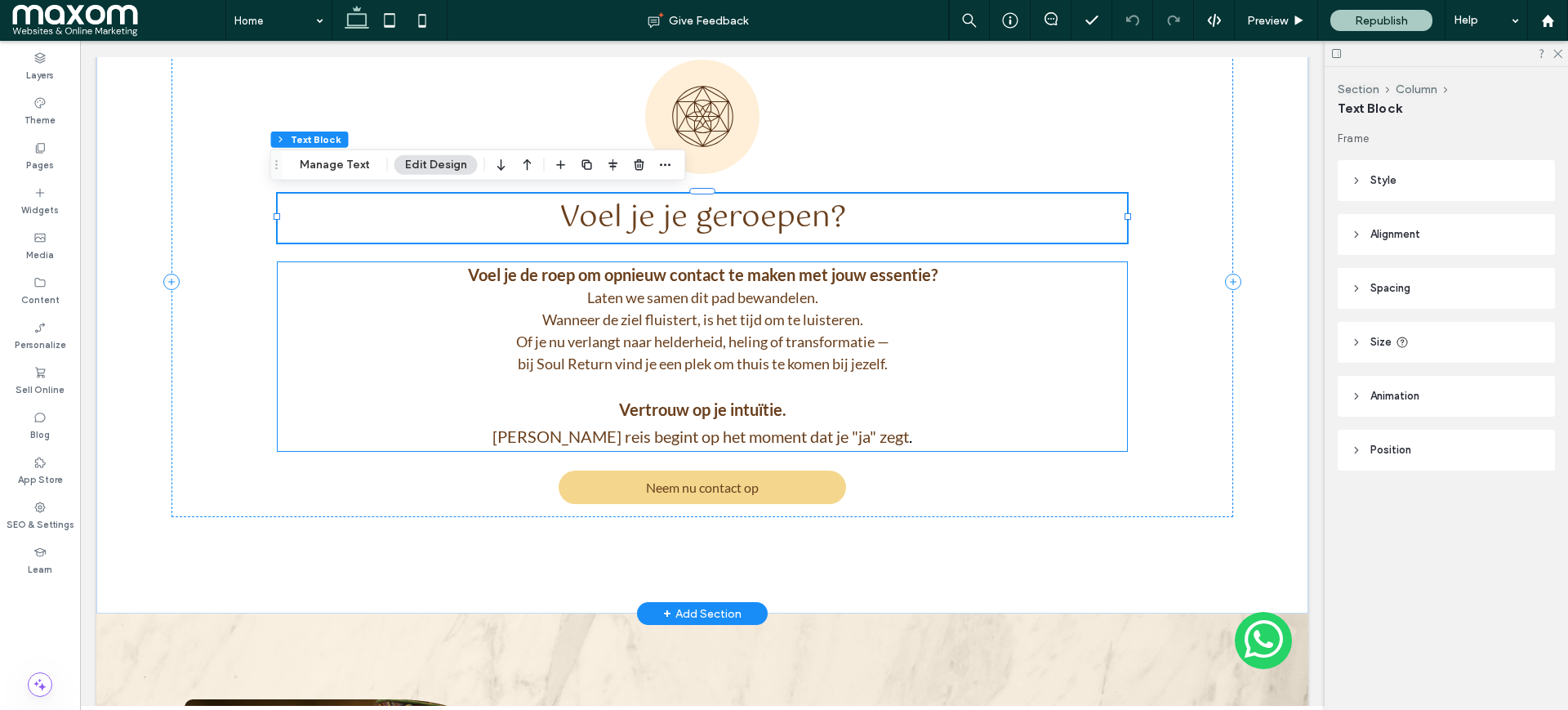
click at [783, 350] on p "Voel je de roep om opnieuw contact te maken met jouw essentie? Laten we samen d…" at bounding box center [703, 318] width 850 height 113
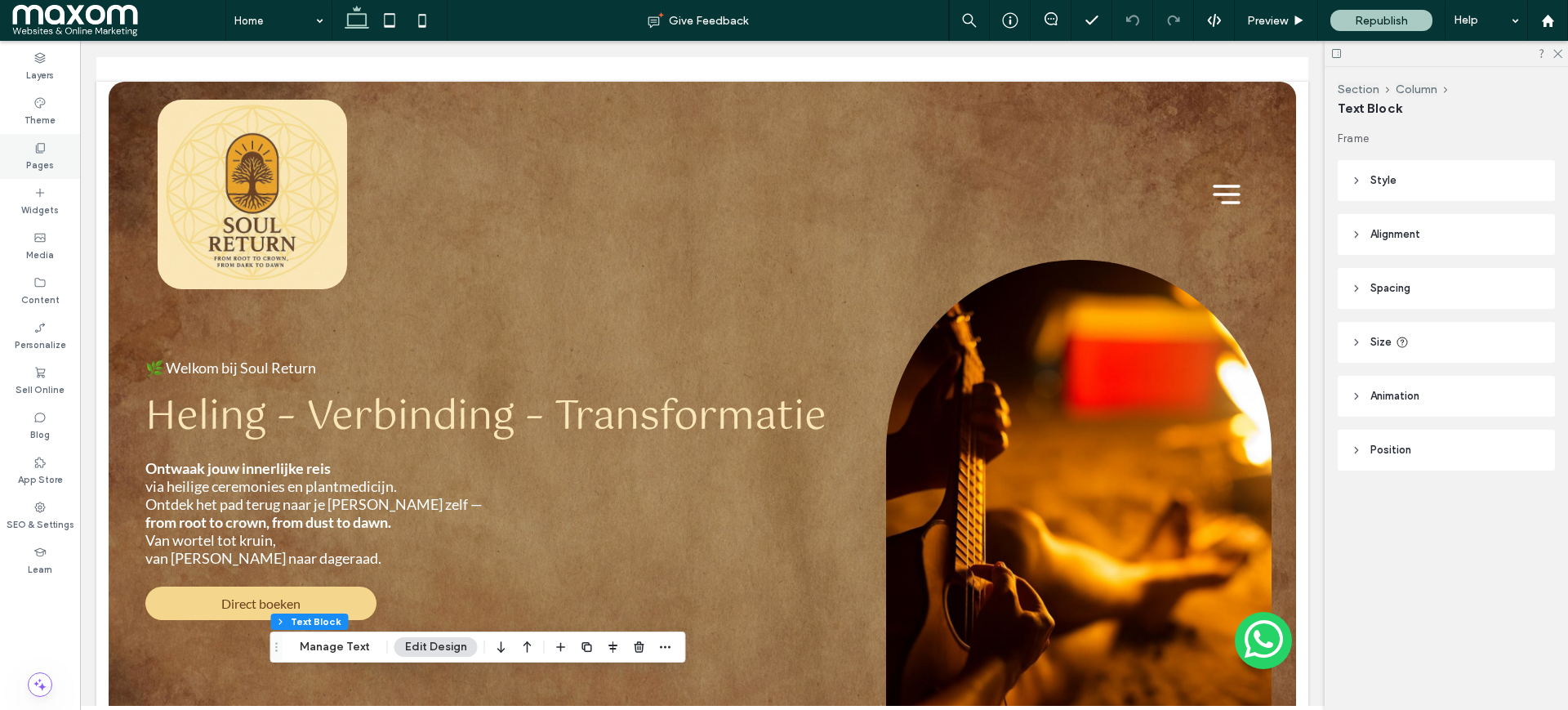
click at [41, 170] on label "Pages" at bounding box center [40, 163] width 28 height 18
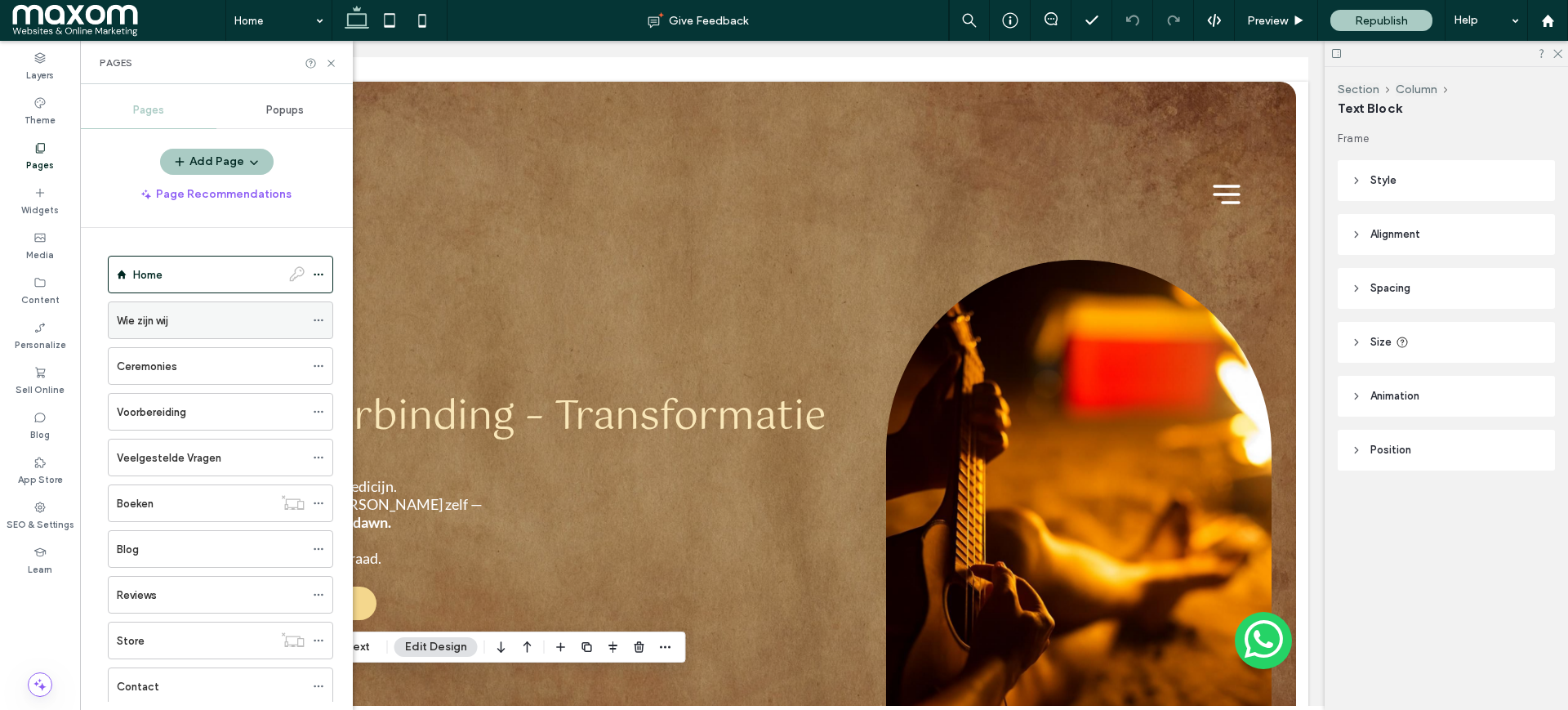
click at [313, 321] on icon at bounding box center [319, 320] width 12 height 12
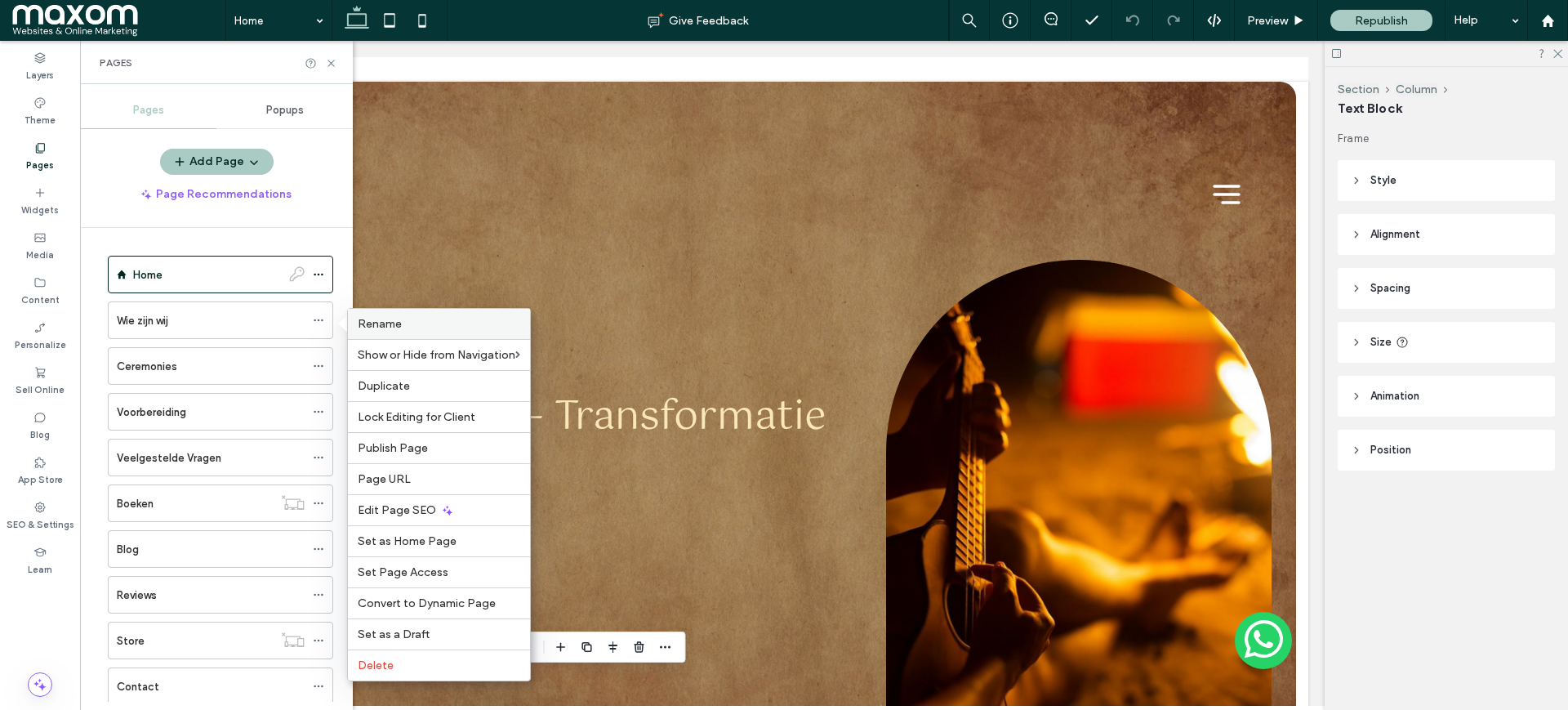
click at [382, 329] on span "Rename" at bounding box center [380, 324] width 44 height 13
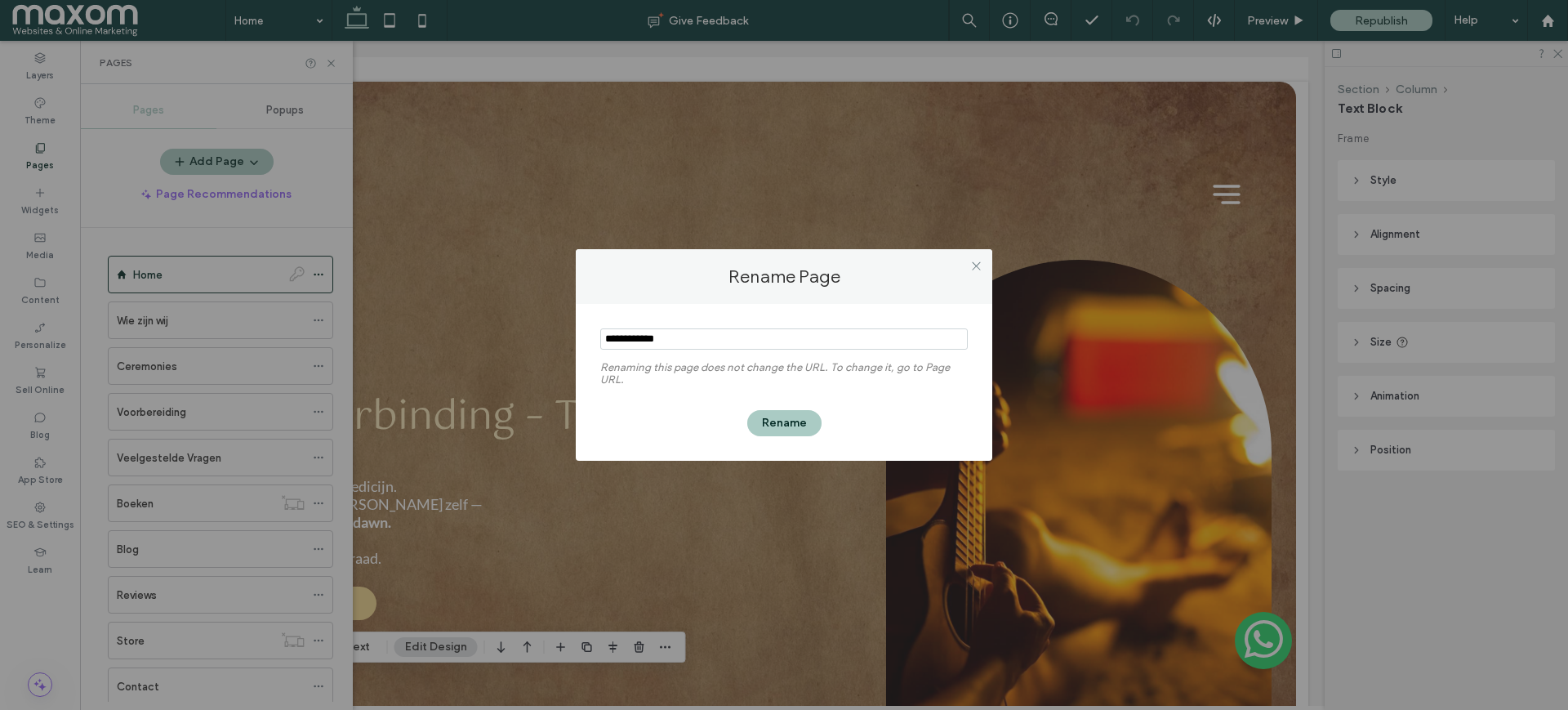
drag, startPoint x: 688, startPoint y: 335, endPoint x: 603, endPoint y: 335, distance: 85.0
click at [603, 335] on input "notEmpty" at bounding box center [784, 339] width 367 height 21
click at [588, 343] on div "Renaming this page does not change the URL. To change it, go to Page URL. Rename" at bounding box center [784, 381] width 416 height 157
drag, startPoint x: 649, startPoint y: 351, endPoint x: 556, endPoint y: 351, distance: 93.0
click at [556, 351] on div "Rename Page Renaming this page does not change the URL. To change it, go to Pag…" at bounding box center [784, 355] width 1568 height 710
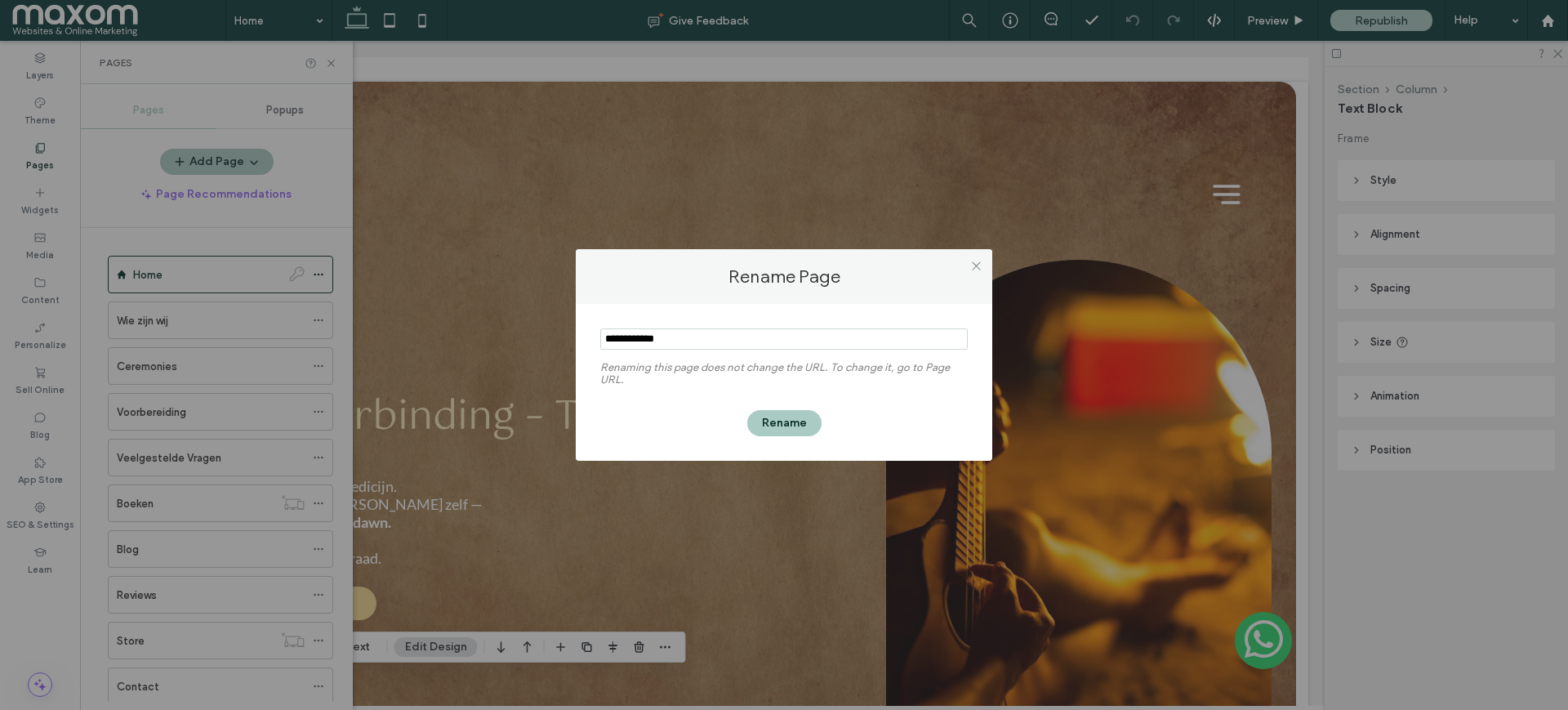
click at [679, 373] on label "Renaming this page does not change the URL. To change it, go to Page URL." at bounding box center [784, 378] width 367 height 33
click at [975, 263] on icon at bounding box center [976, 266] width 13 height 13
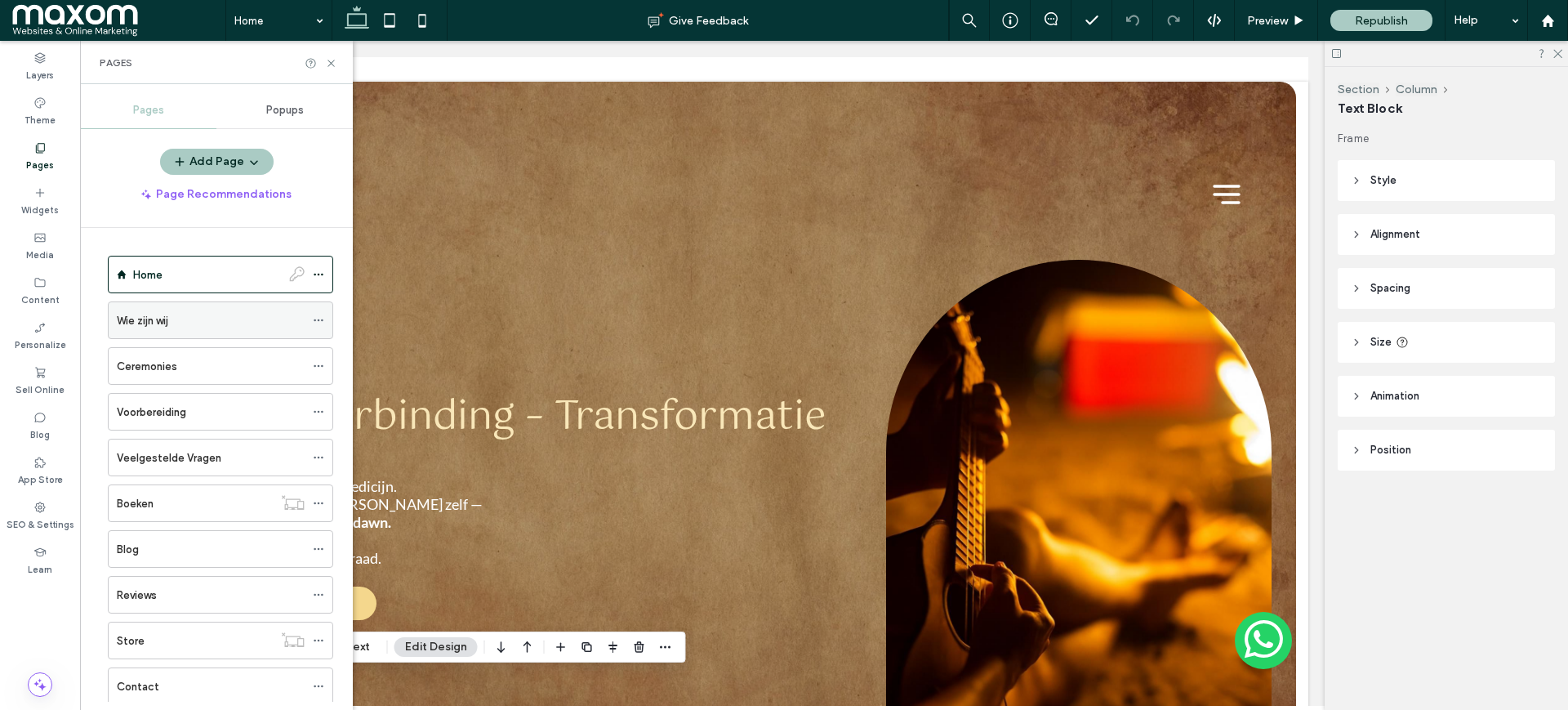
click at [316, 321] on icon at bounding box center [319, 320] width 12 height 12
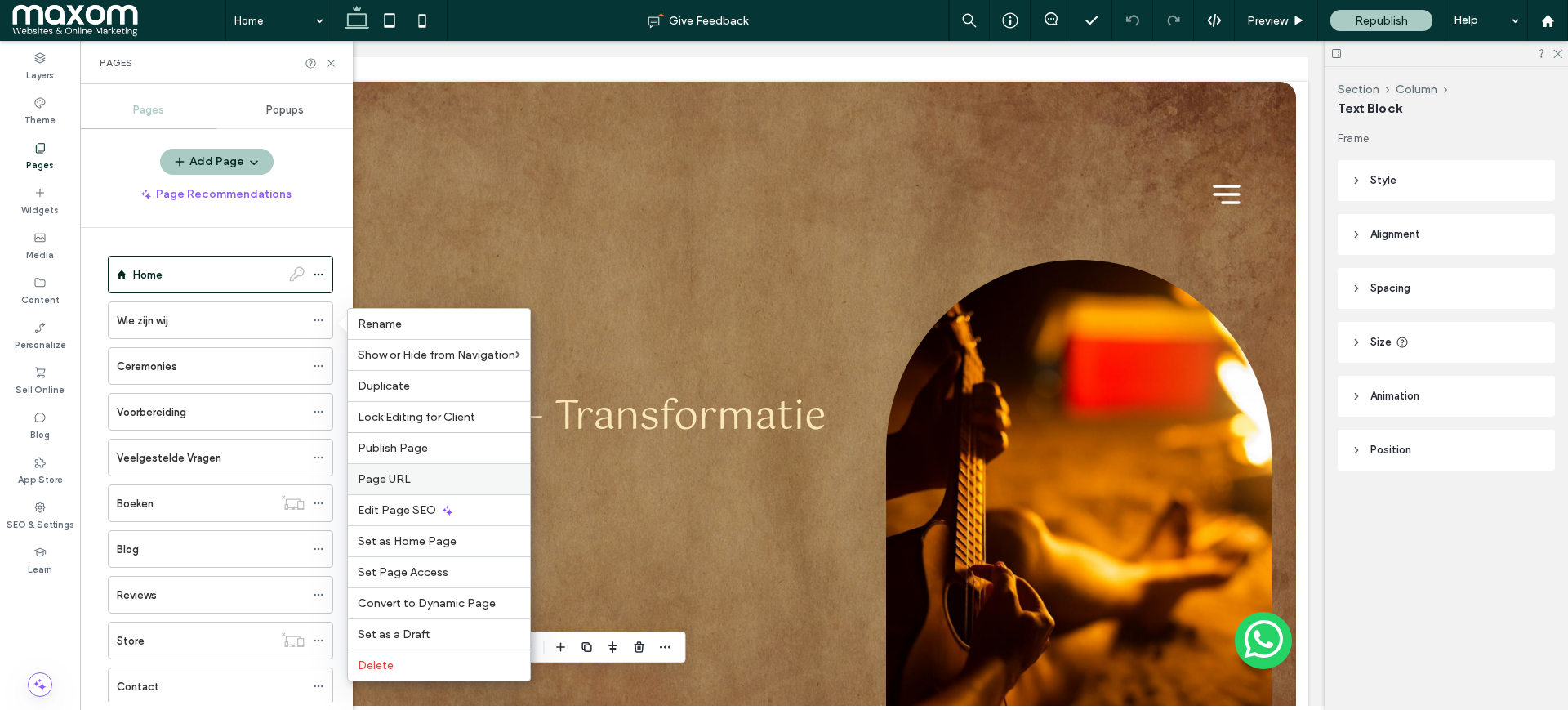
click at [365, 477] on span "Page URL" at bounding box center [384, 479] width 53 height 13
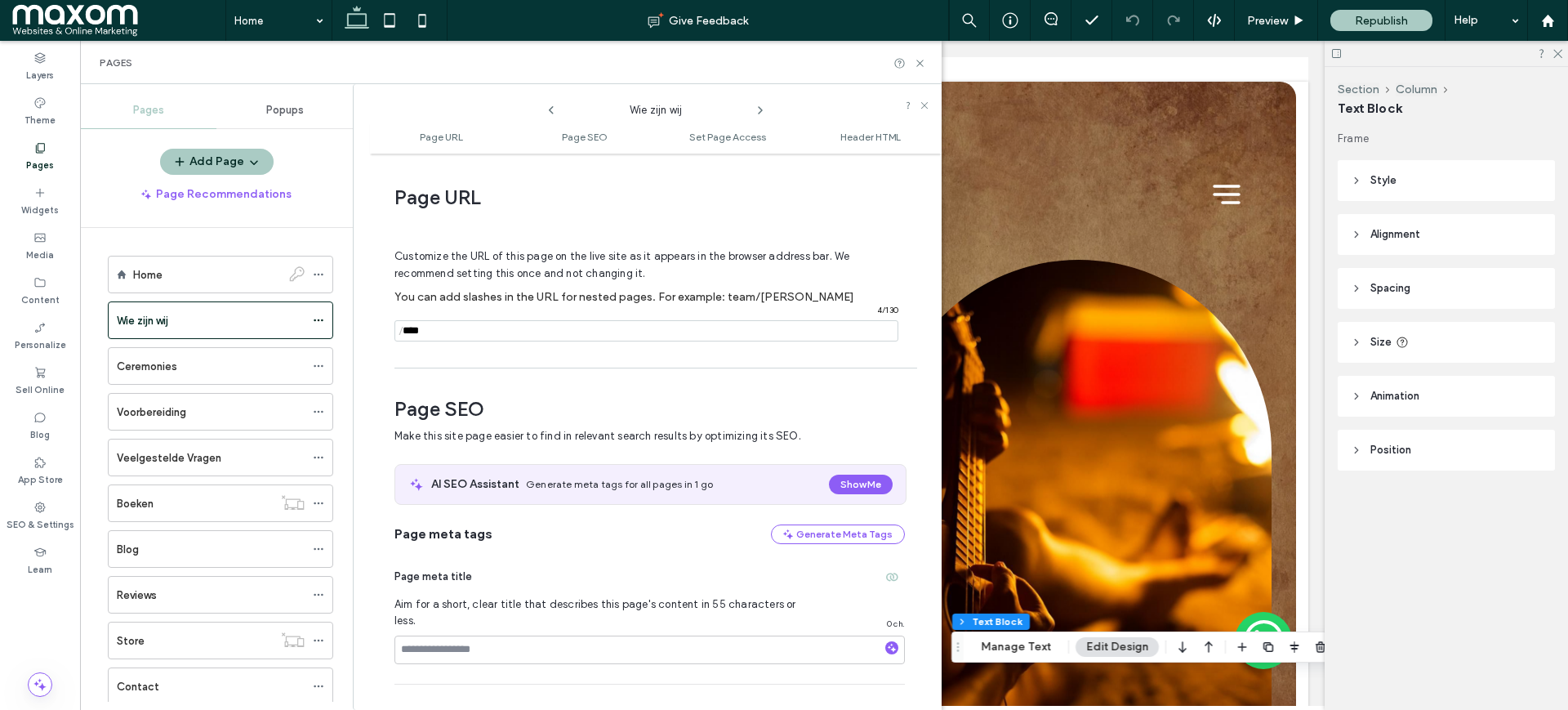
drag, startPoint x: 441, startPoint y: 334, endPoint x: 405, endPoint y: 331, distance: 36.1
click at [405, 331] on div "/ 4 / 130" at bounding box center [646, 330] width 504 height 21
click at [462, 334] on input "notEmpty" at bounding box center [646, 330] width 504 height 21
drag, startPoint x: 428, startPoint y: 329, endPoint x: 405, endPoint y: 332, distance: 23.2
click at [405, 332] on div "/ 4 / 130" at bounding box center [646, 330] width 504 height 21
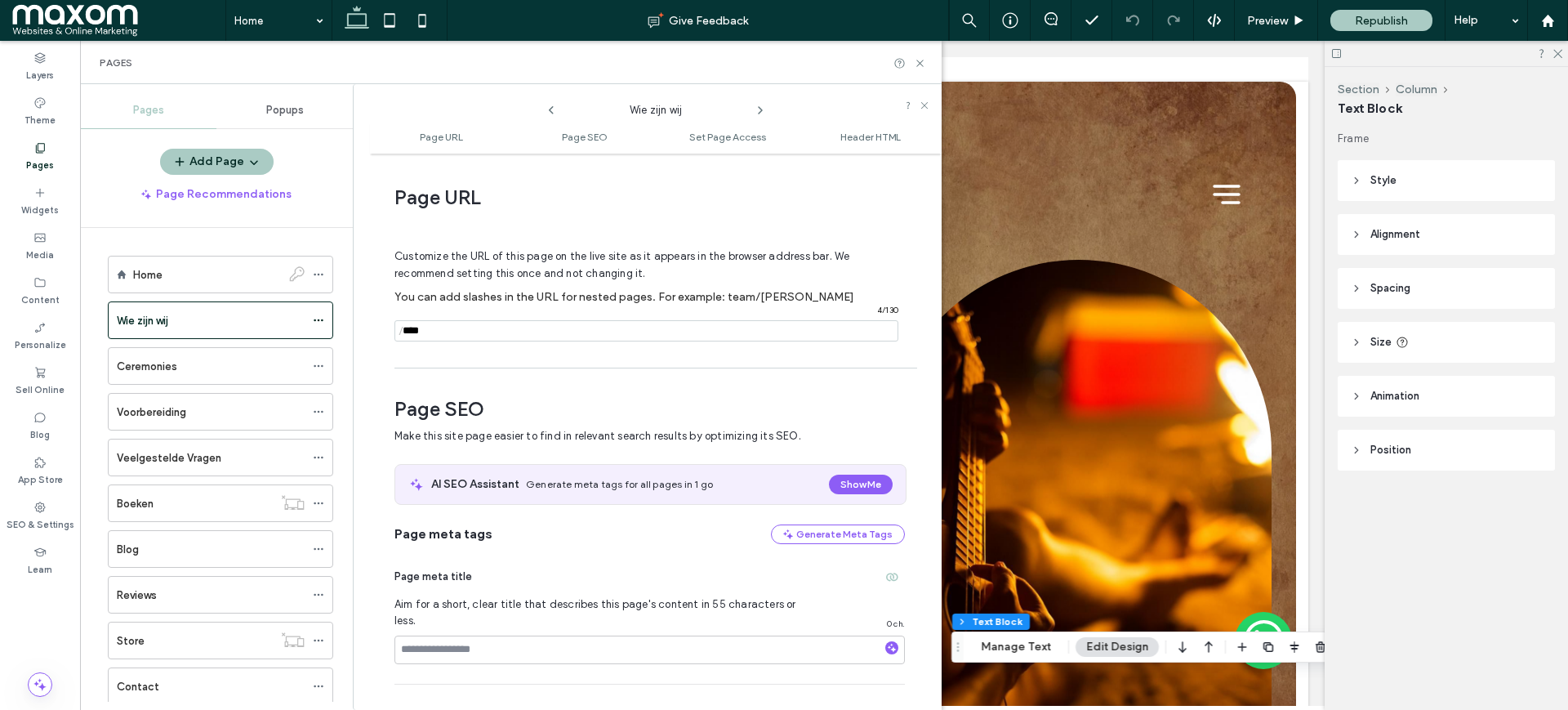
click at [473, 334] on input "notEmpty" at bounding box center [646, 330] width 504 height 21
drag, startPoint x: 432, startPoint y: 329, endPoint x: 402, endPoint y: 330, distance: 30.0
click at [402, 330] on div "/ 4 / 130" at bounding box center [646, 330] width 504 height 21
click at [454, 344] on div "Customize the URL of this page on the live site as it appears in the browser ad…" at bounding box center [650, 288] width 511 height 143
click at [919, 63] on icon at bounding box center [919, 63] width 13 height 13
